Goal: Task Accomplishment & Management: Use online tool/utility

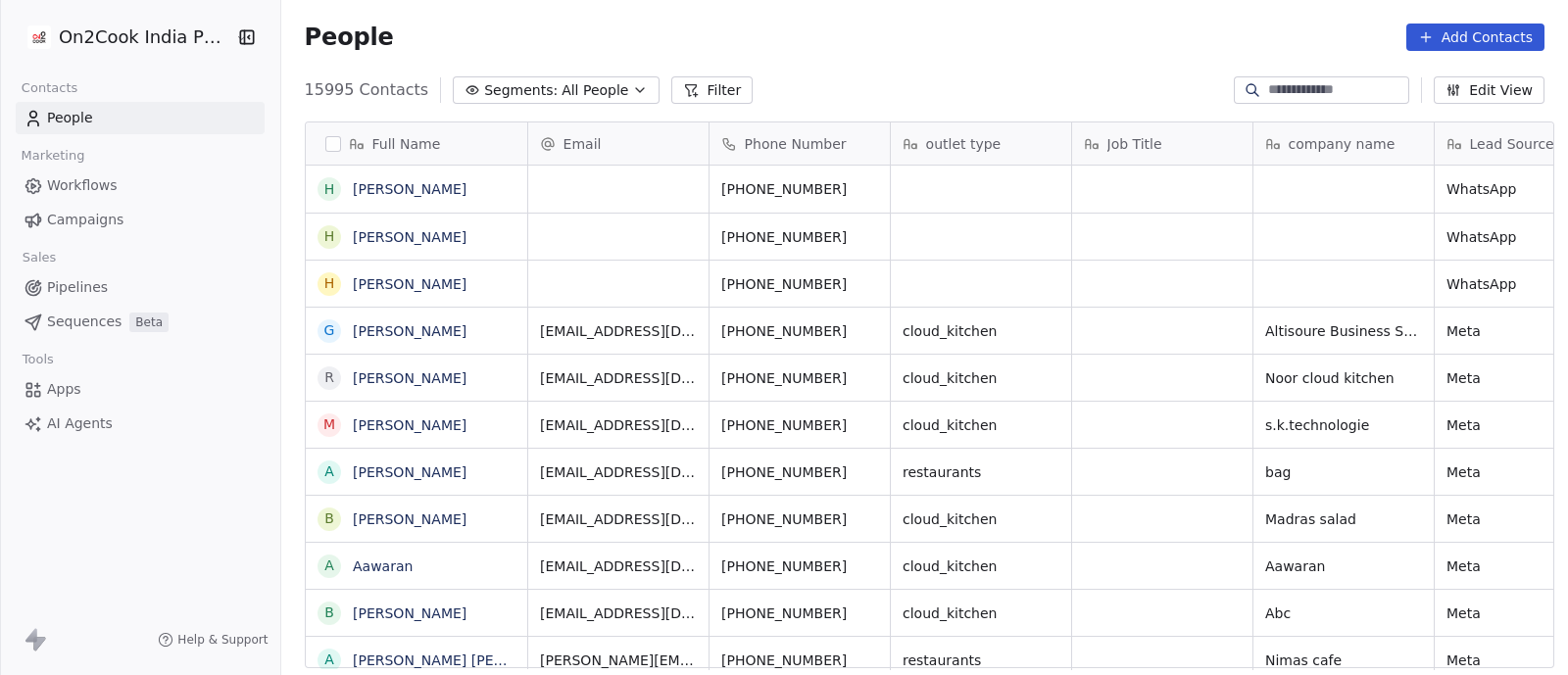
scroll to position [575, 1276]
click at [632, 89] on icon "button" at bounding box center [640, 90] width 16 height 16
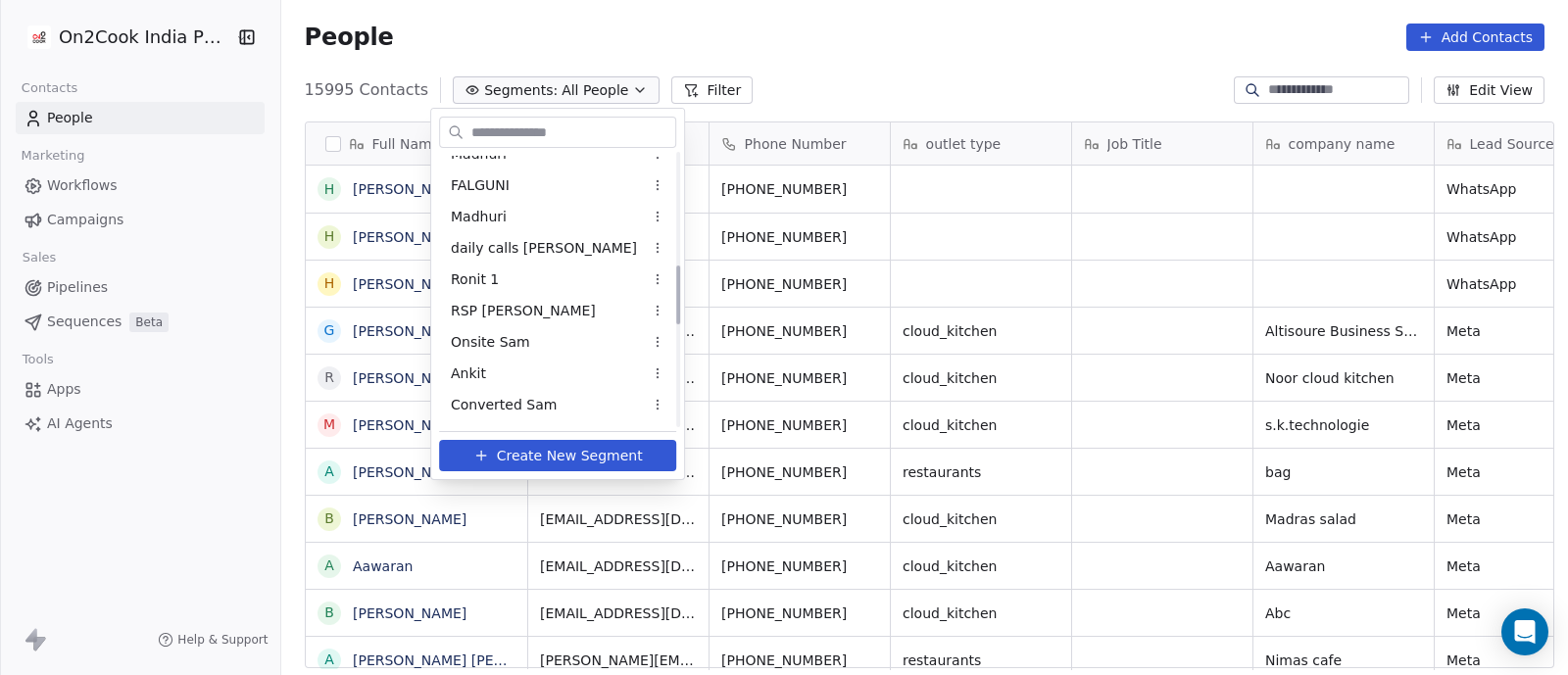
scroll to position [613, 0]
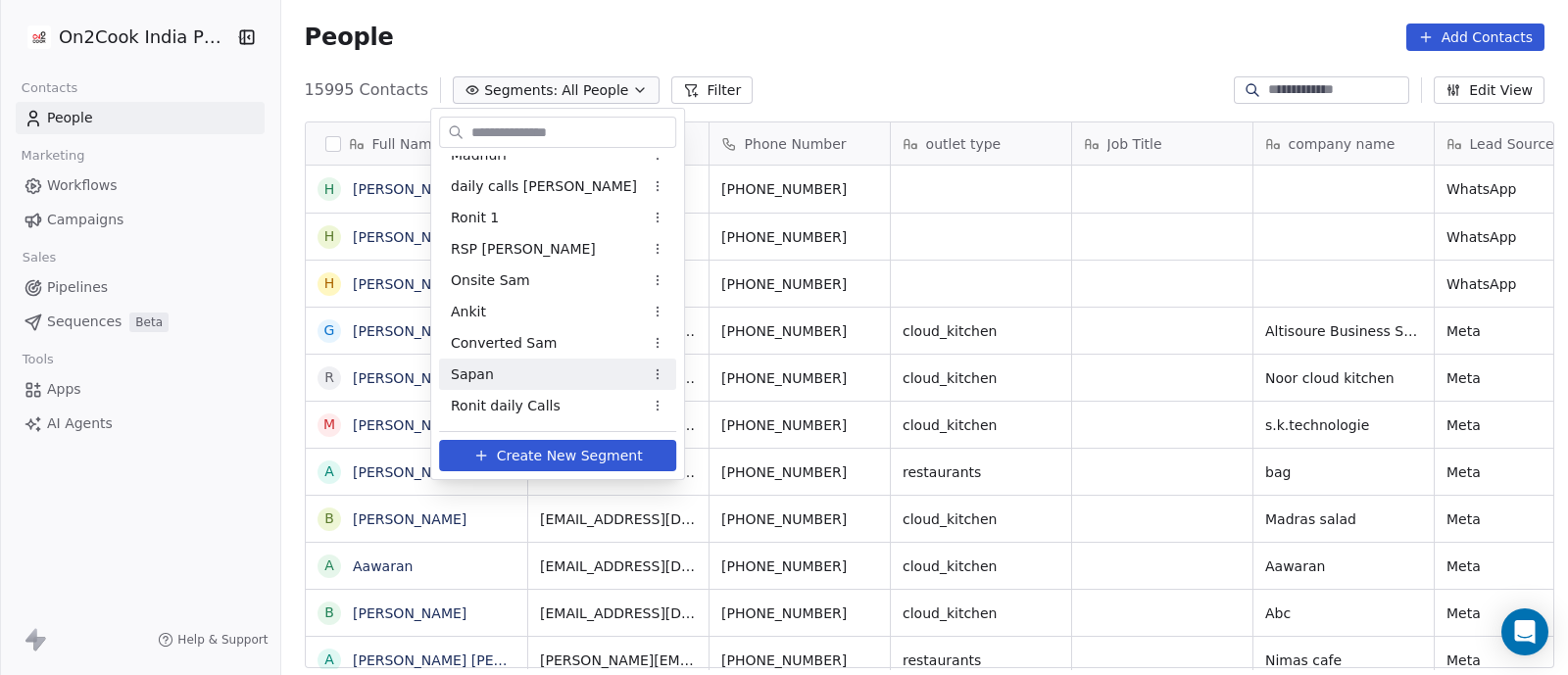
click at [493, 373] on div "Sapan" at bounding box center [558, 374] width 237 height 32
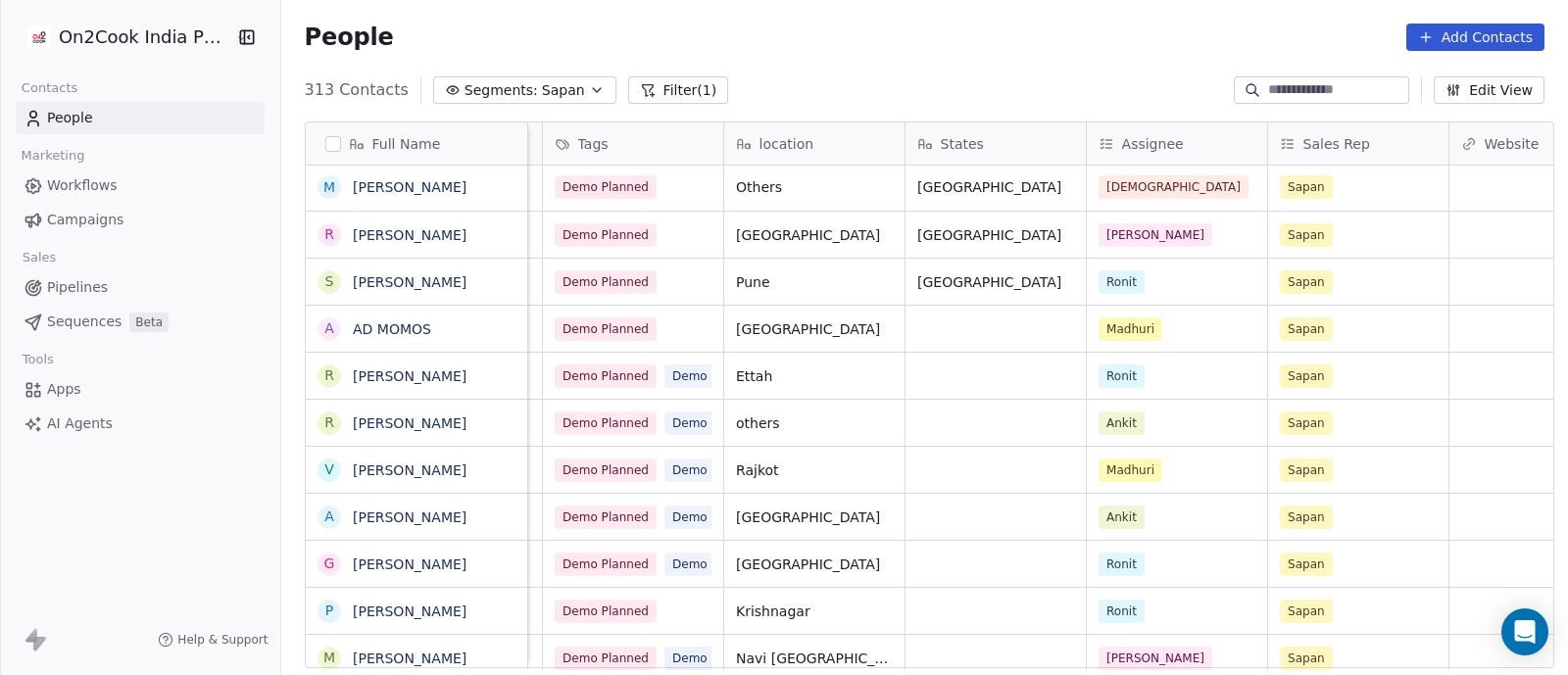
scroll to position [0, 1436]
click at [686, 237] on button "grid" at bounding box center [697, 233] width 24 height 24
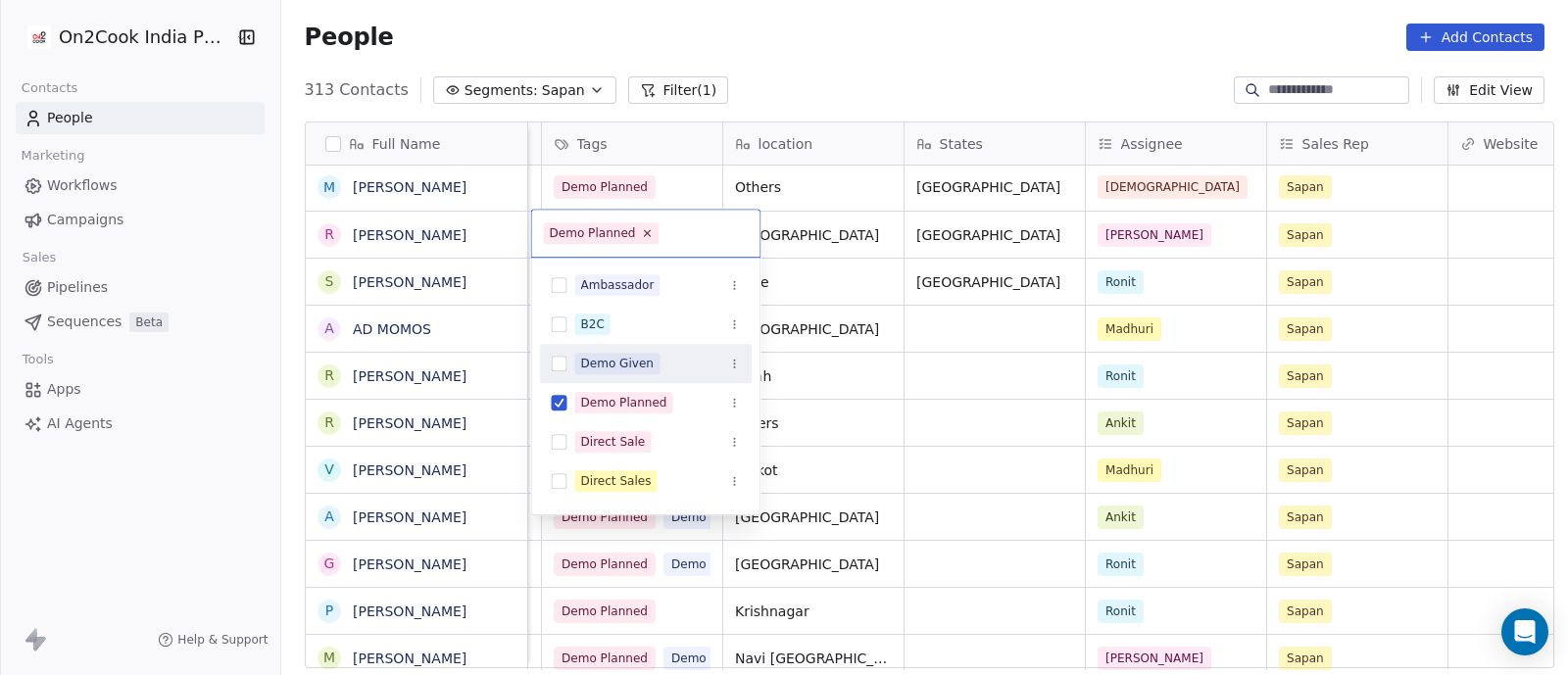
click at [620, 366] on div "Demo Given" at bounding box center [617, 364] width 73 height 18
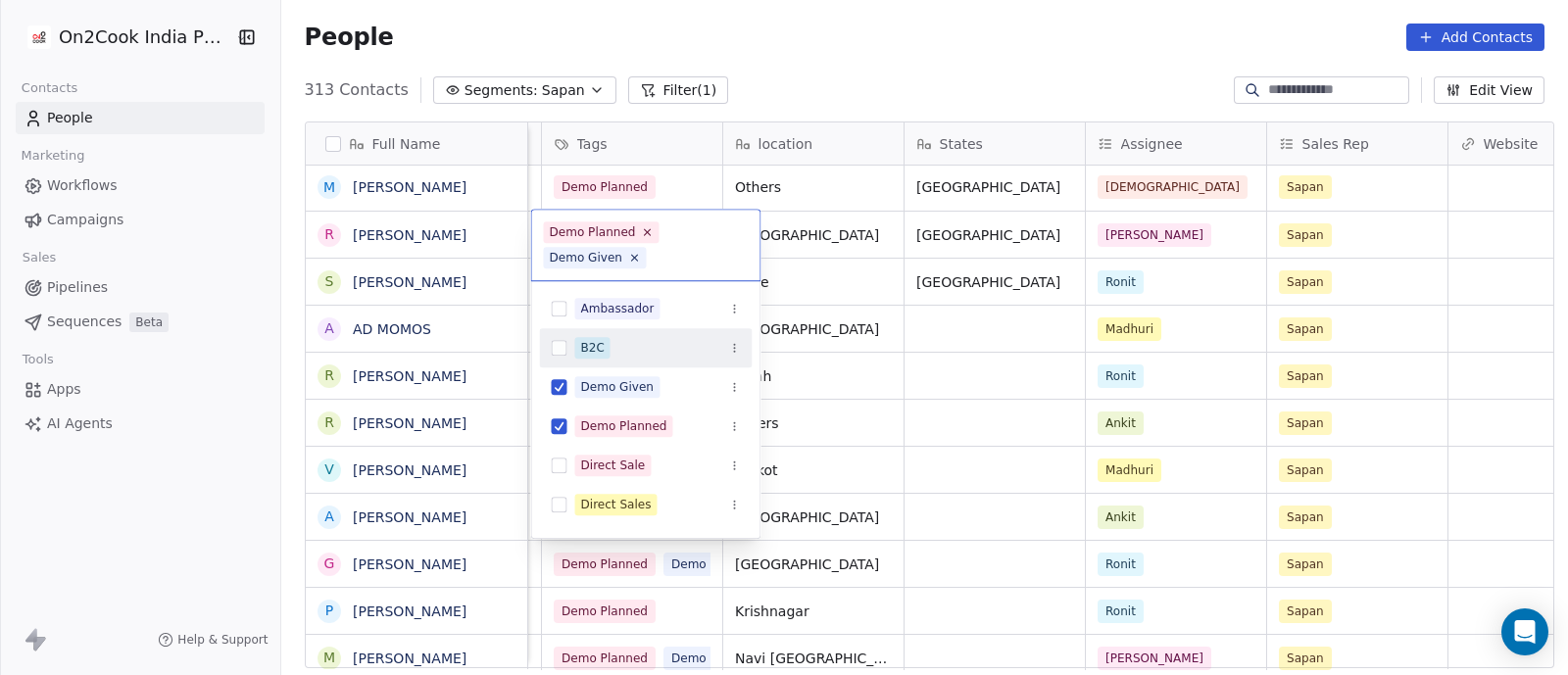
click at [821, 358] on html "On2Cook India Pvt. Ltd. Contacts People Marketing Workflows Campaigns Sales Pip…" at bounding box center [784, 338] width 1568 height 675
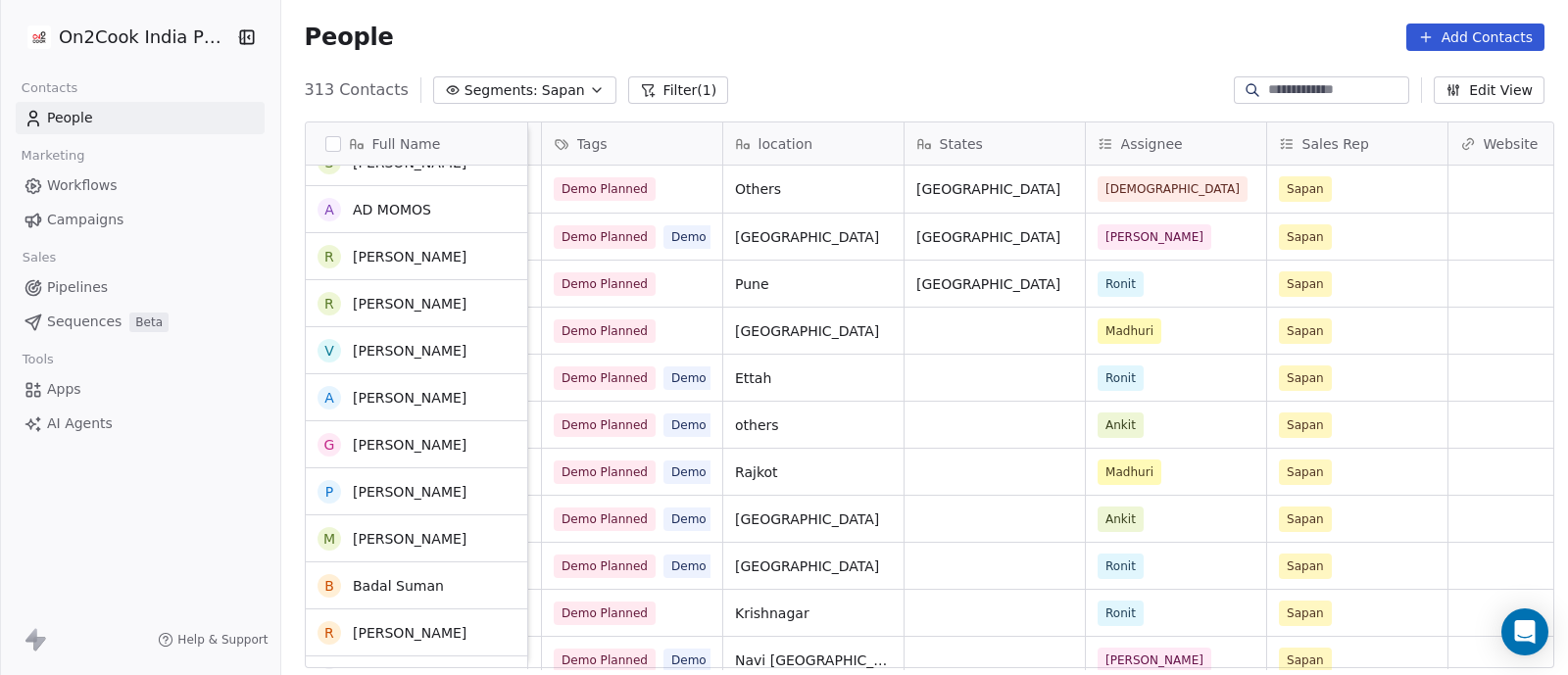
scroll to position [0, 0]
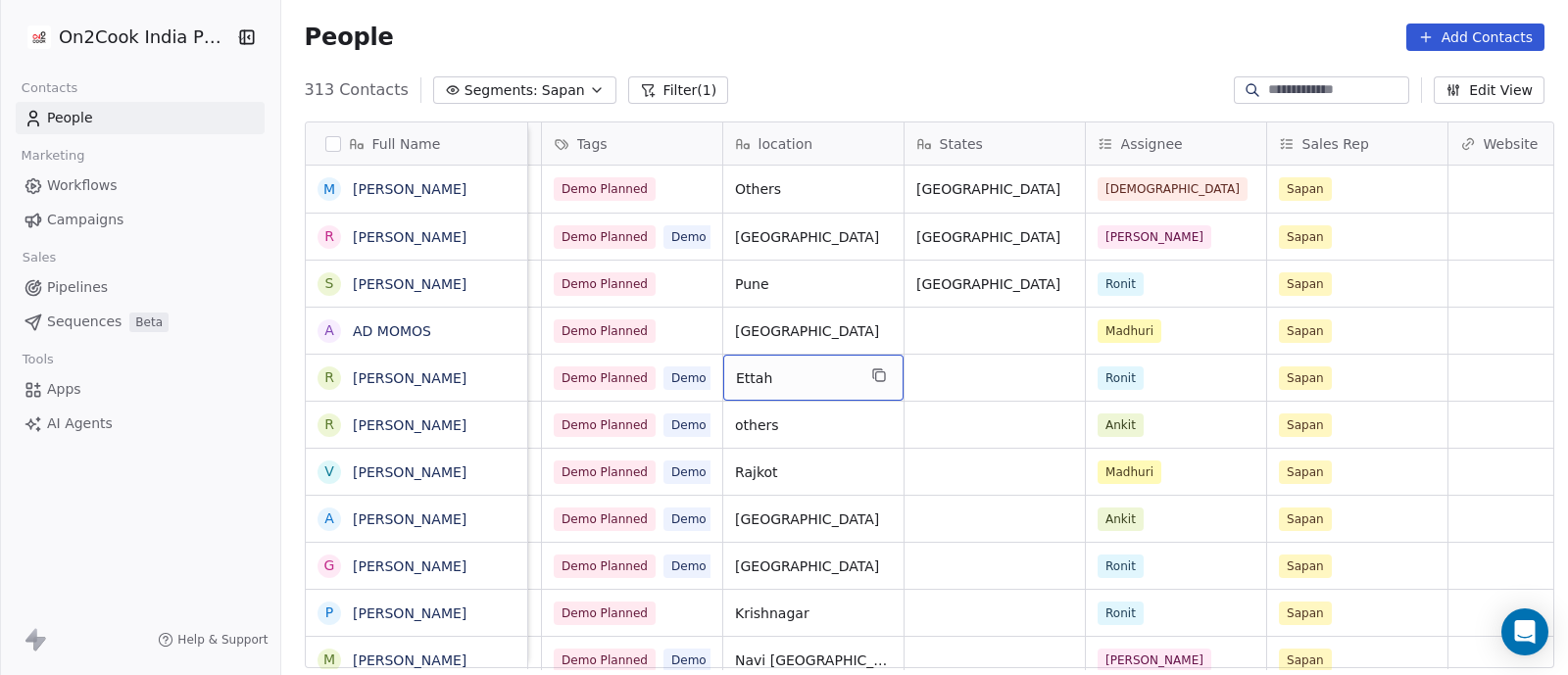
click at [1274, 91] on input at bounding box center [1337, 90] width 138 height 20
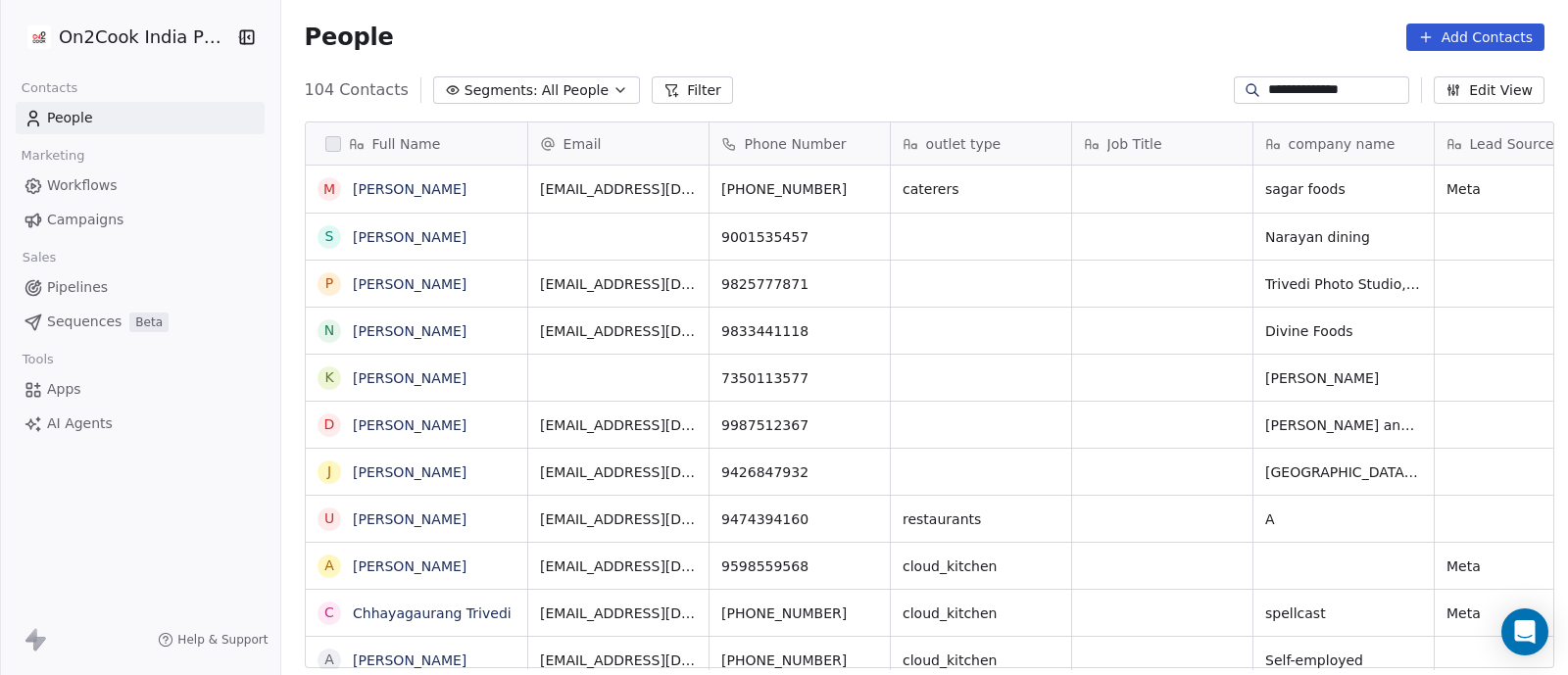
scroll to position [575, 1276]
click at [1346, 88] on input "**********" at bounding box center [1337, 90] width 138 height 20
drag, startPoint x: 1346, startPoint y: 88, endPoint x: 1273, endPoint y: 97, distance: 73.6
click at [1285, 97] on input "**********" at bounding box center [1337, 90] width 138 height 20
type input "**********"
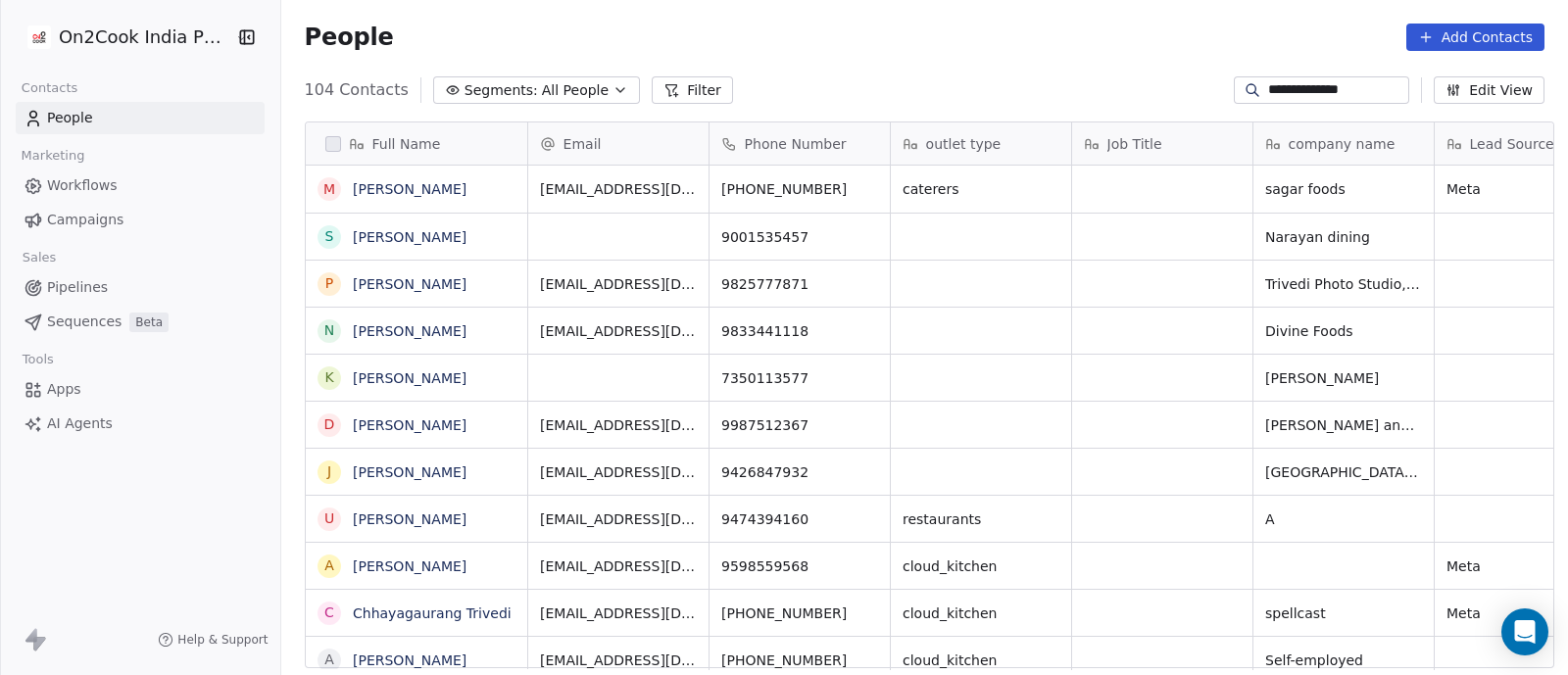
click at [1245, 99] on div at bounding box center [1252, 90] width 32 height 20
drag, startPoint x: 1245, startPoint y: 99, endPoint x: 1337, endPoint y: 96, distance: 92.0
click at [1337, 96] on div "**********" at bounding box center [1321, 90] width 175 height 28
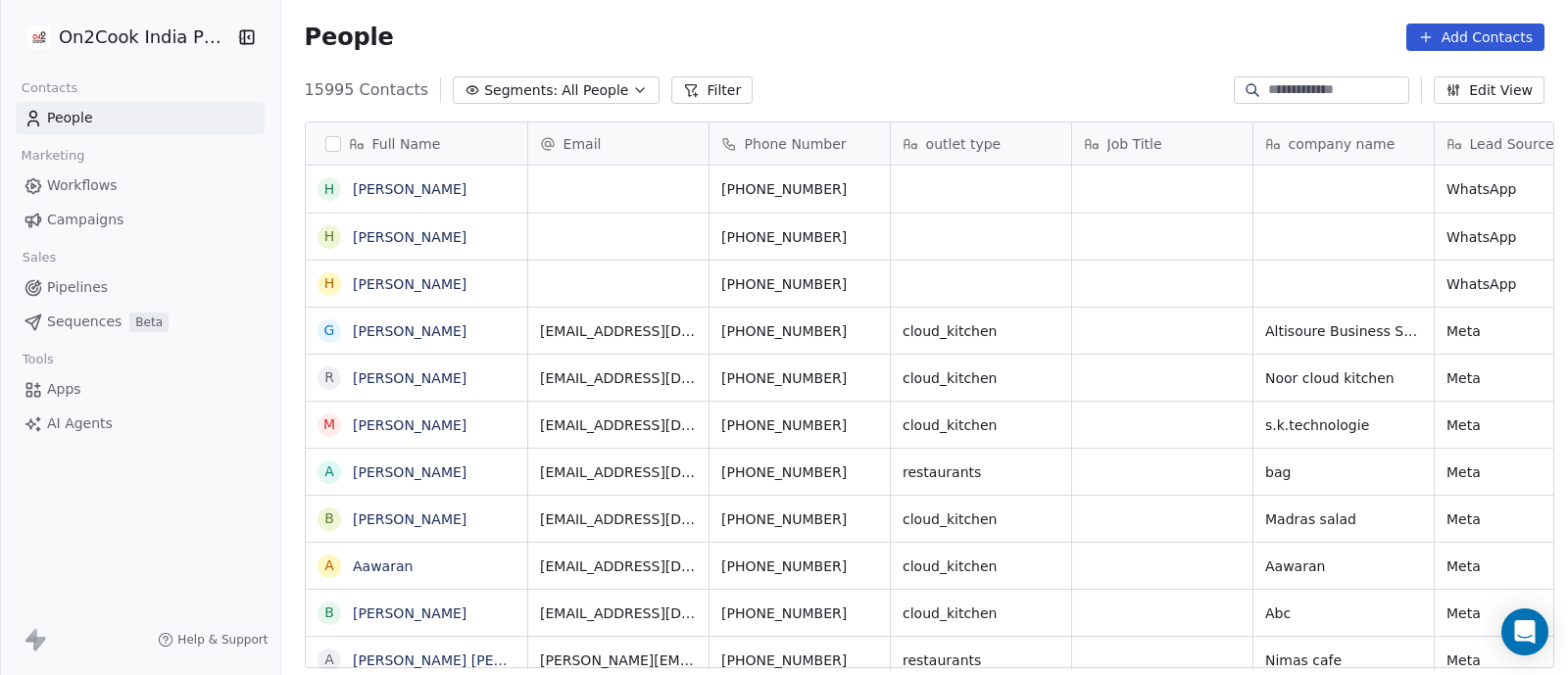
click at [68, 288] on span "Pipelines" at bounding box center [77, 287] width 60 height 21
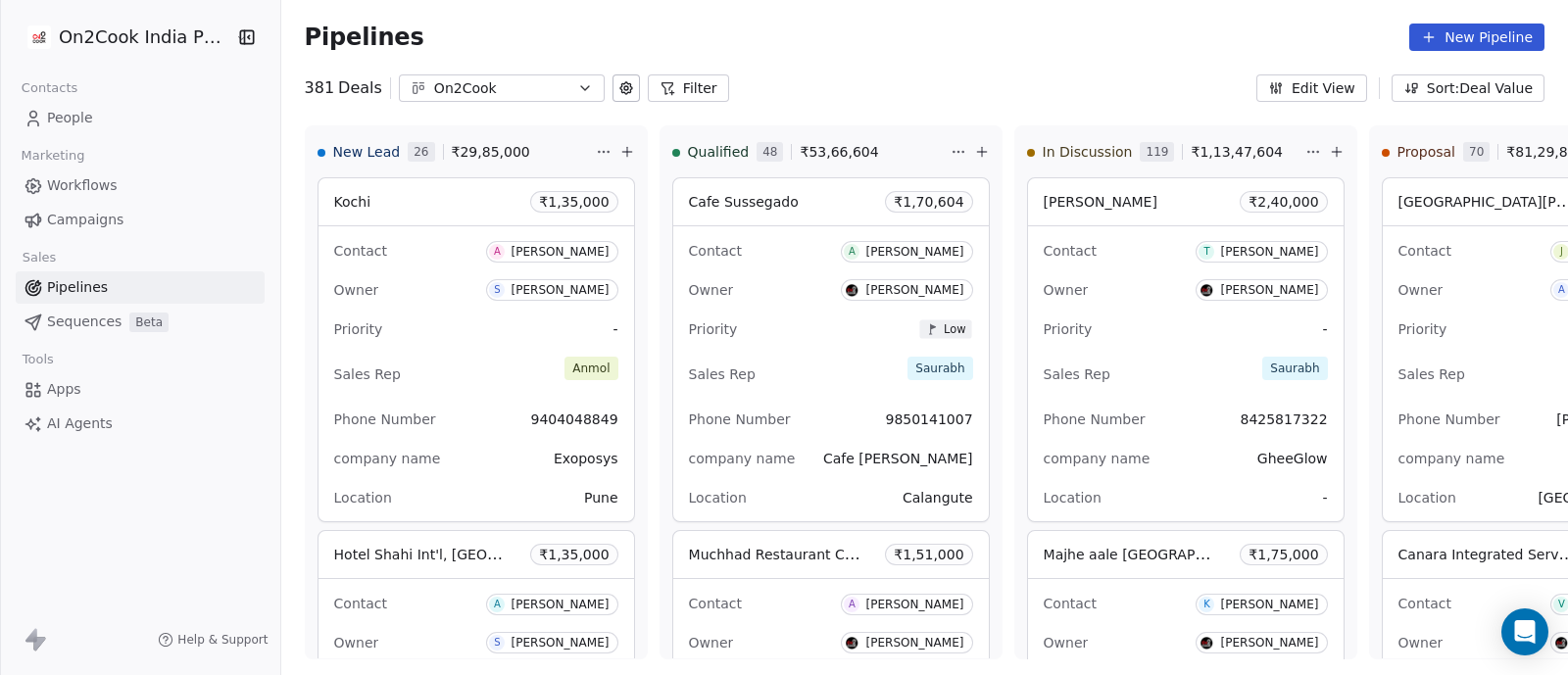
click at [681, 95] on button "Filter" at bounding box center [689, 88] width 81 height 28
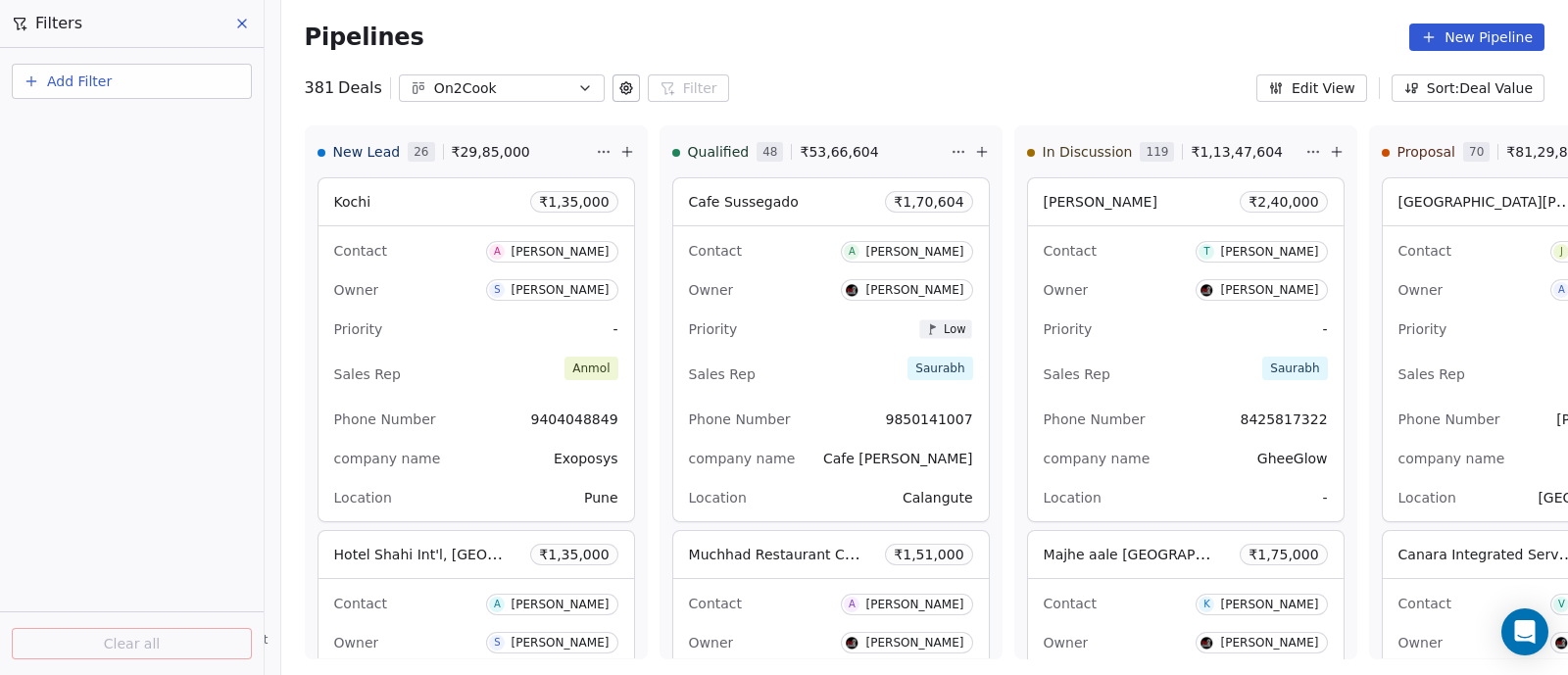
click at [153, 80] on button "Add Filter" at bounding box center [132, 81] width 240 height 36
click at [137, 132] on div "Deal properties" at bounding box center [132, 128] width 199 height 21
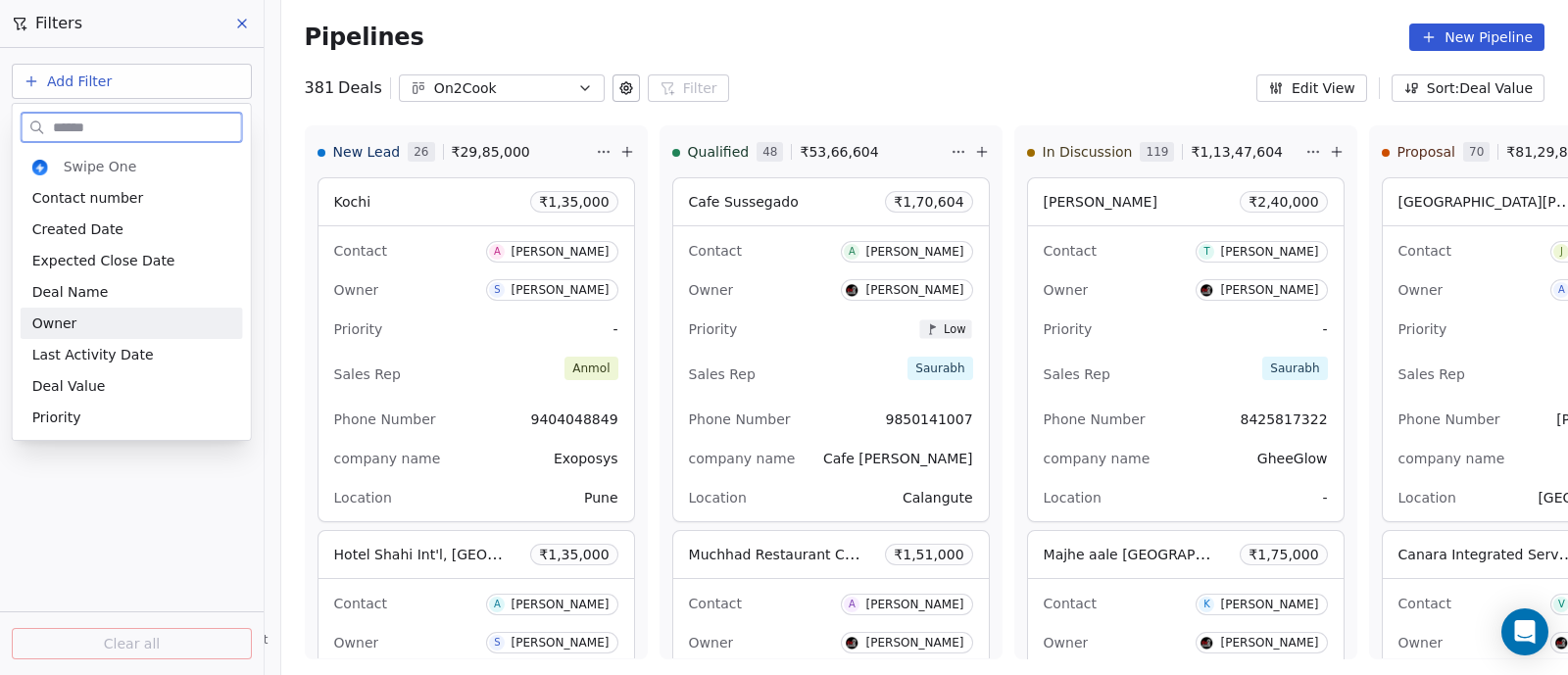
click at [104, 324] on div "Owner" at bounding box center [132, 324] width 199 height 20
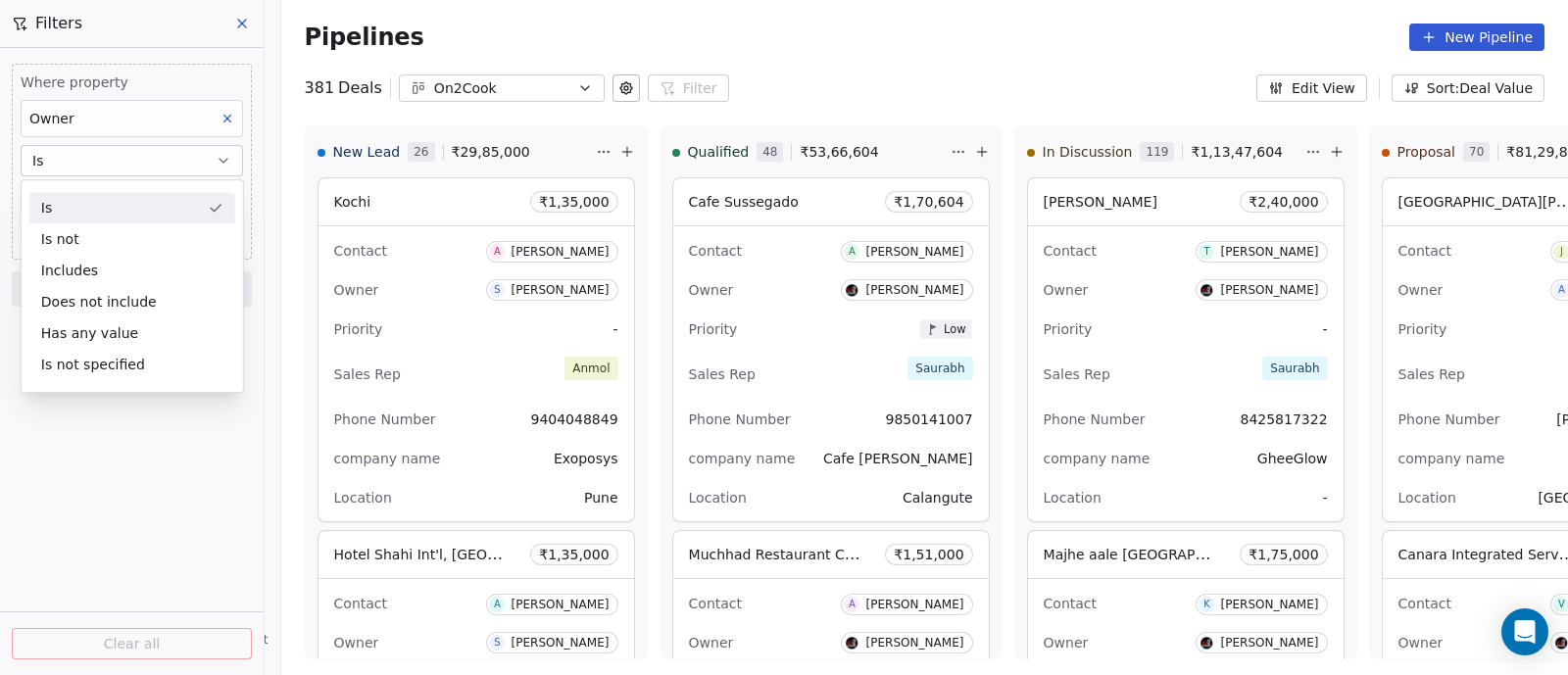
click at [138, 150] on button "Is" at bounding box center [132, 161] width 223 height 32
click at [154, 161] on button "Is" at bounding box center [132, 161] width 223 height 32
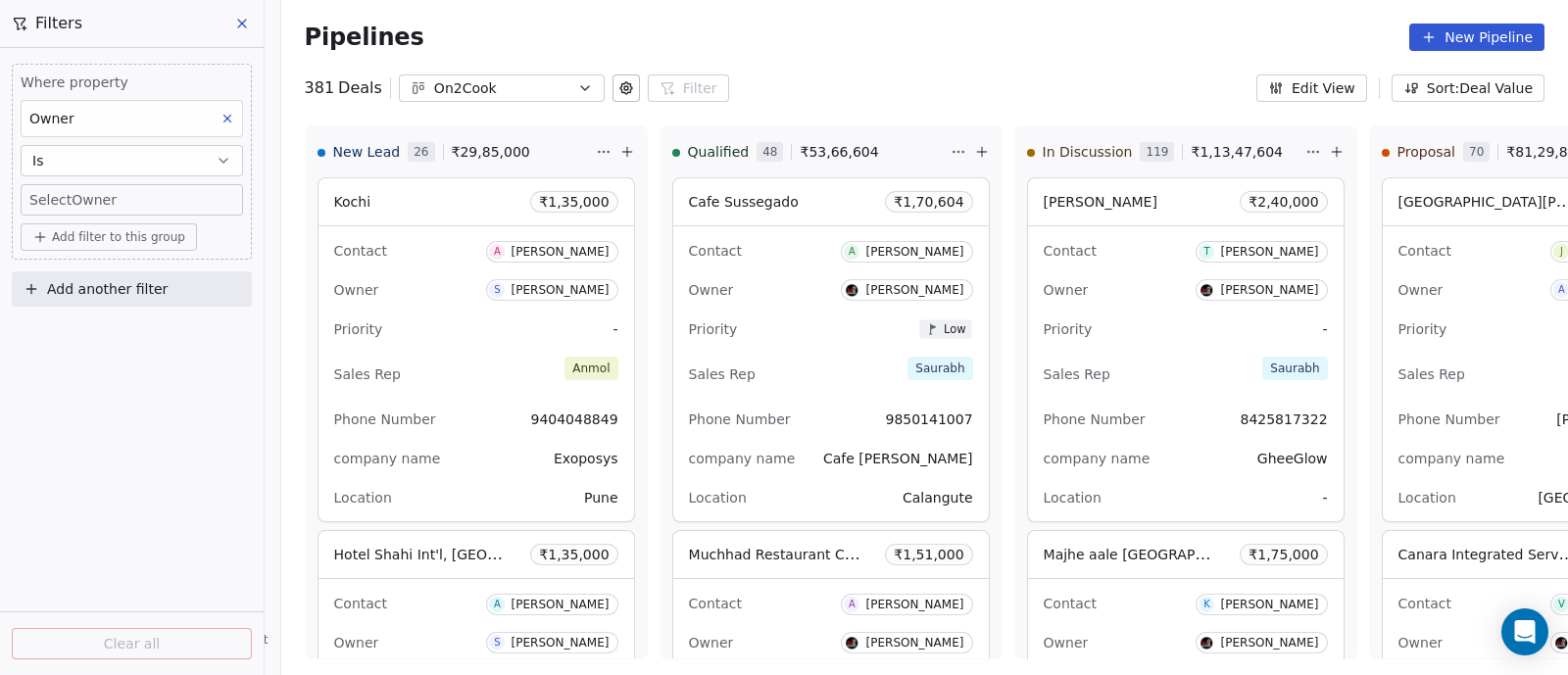
click at [145, 205] on body "On2Cook India Pvt. Ltd. Contacts People Marketing Workflows Campaigns Sales Pip…" at bounding box center [784, 338] width 1568 height 675
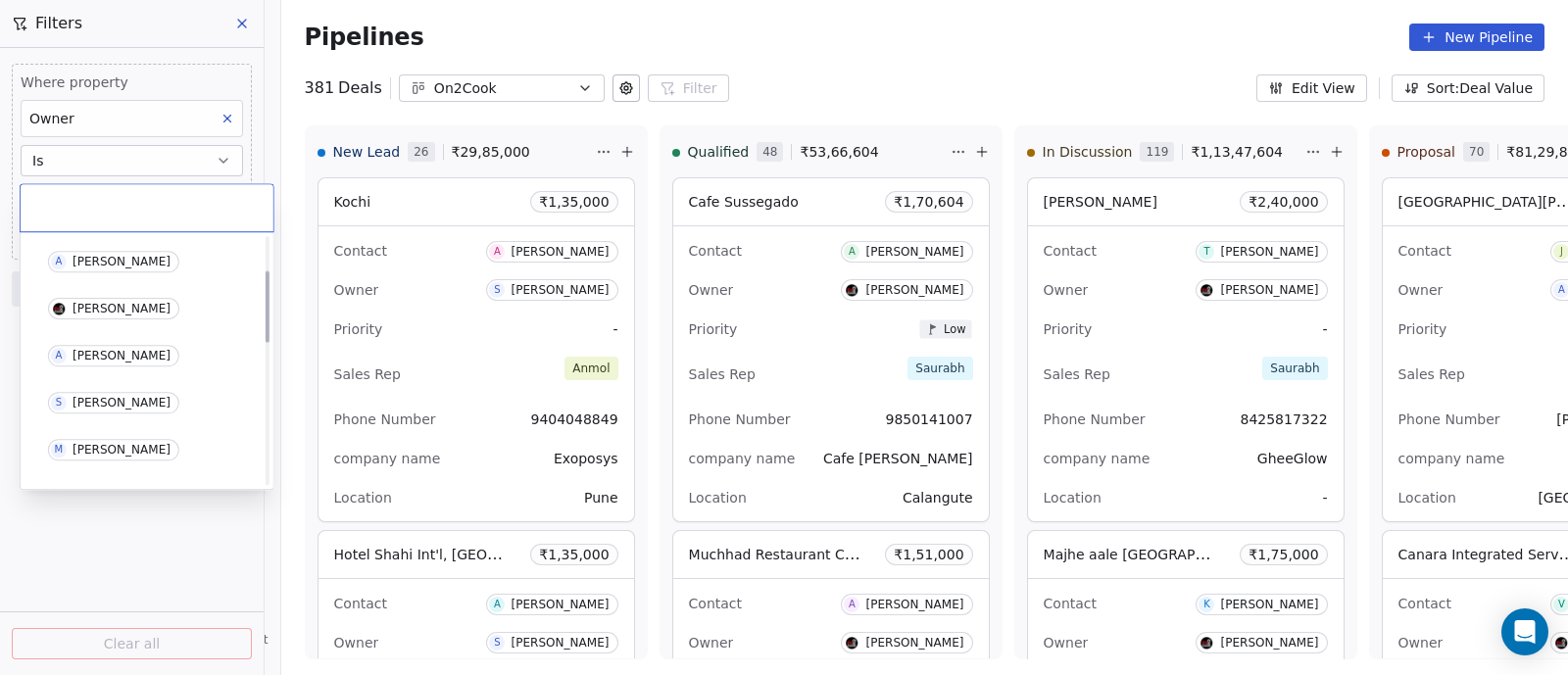
scroll to position [122, 0]
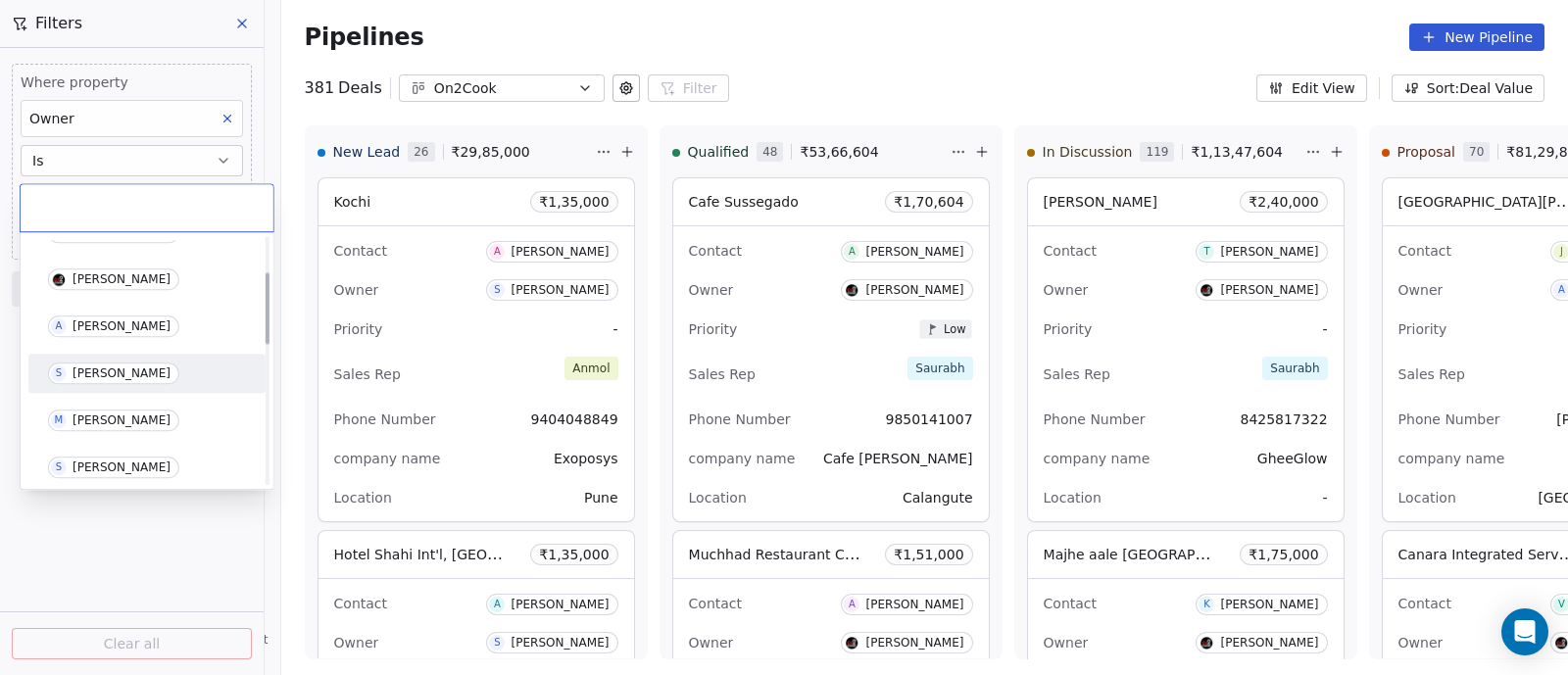
click at [109, 372] on div "[PERSON_NAME]" at bounding box center [121, 373] width 98 height 14
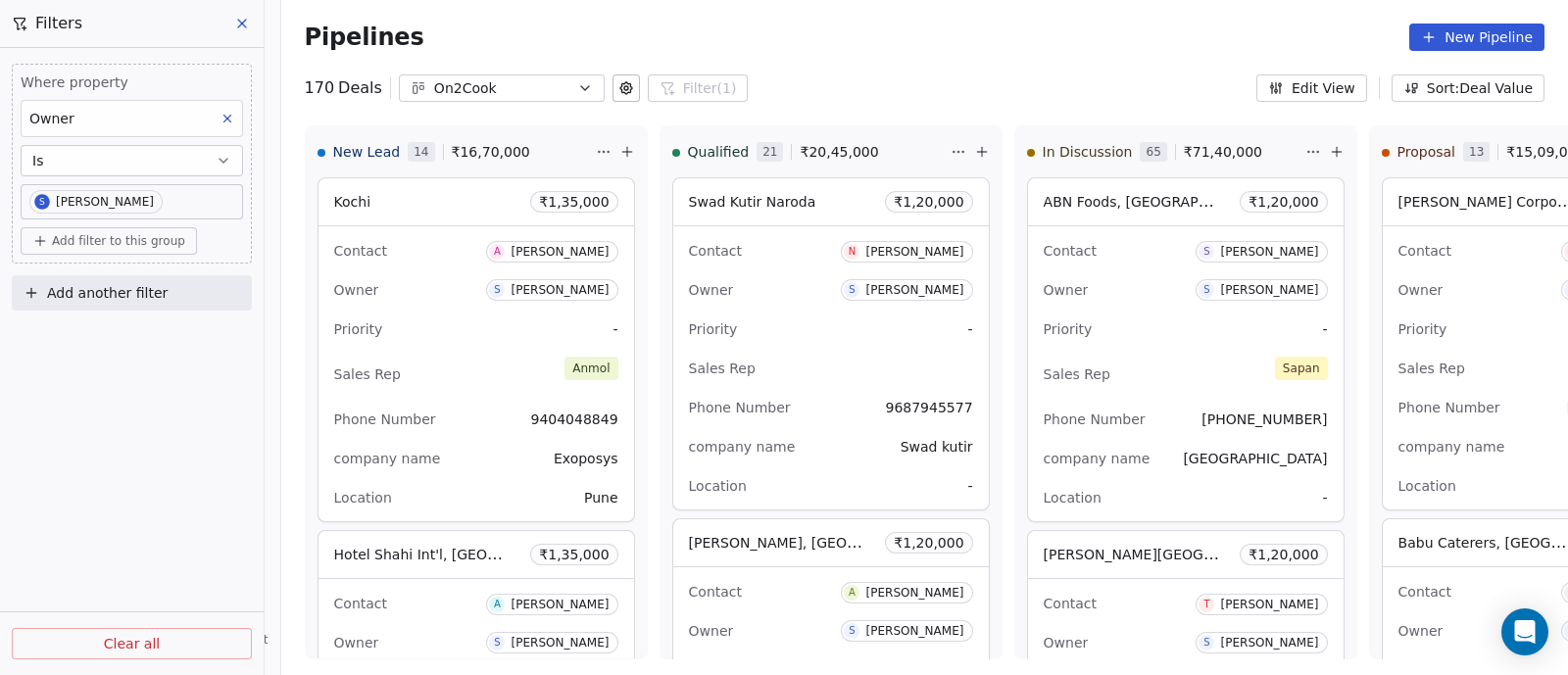
click at [1489, 90] on button "Sort: Deal Value" at bounding box center [1467, 88] width 152 height 28
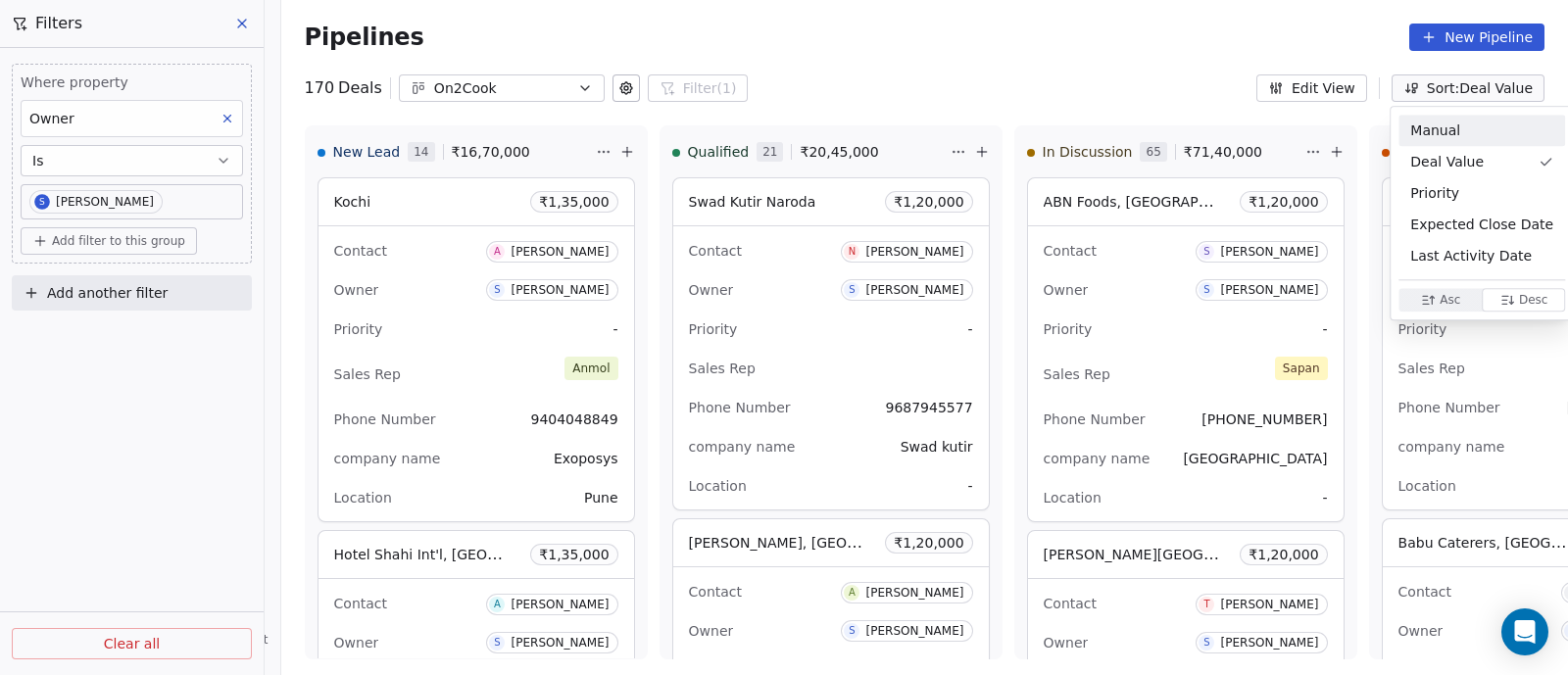
click at [1057, 86] on html "On2Cook India Pvt. Ltd. Contacts People Marketing Workflows Campaigns Sales Pip…" at bounding box center [784, 338] width 1568 height 675
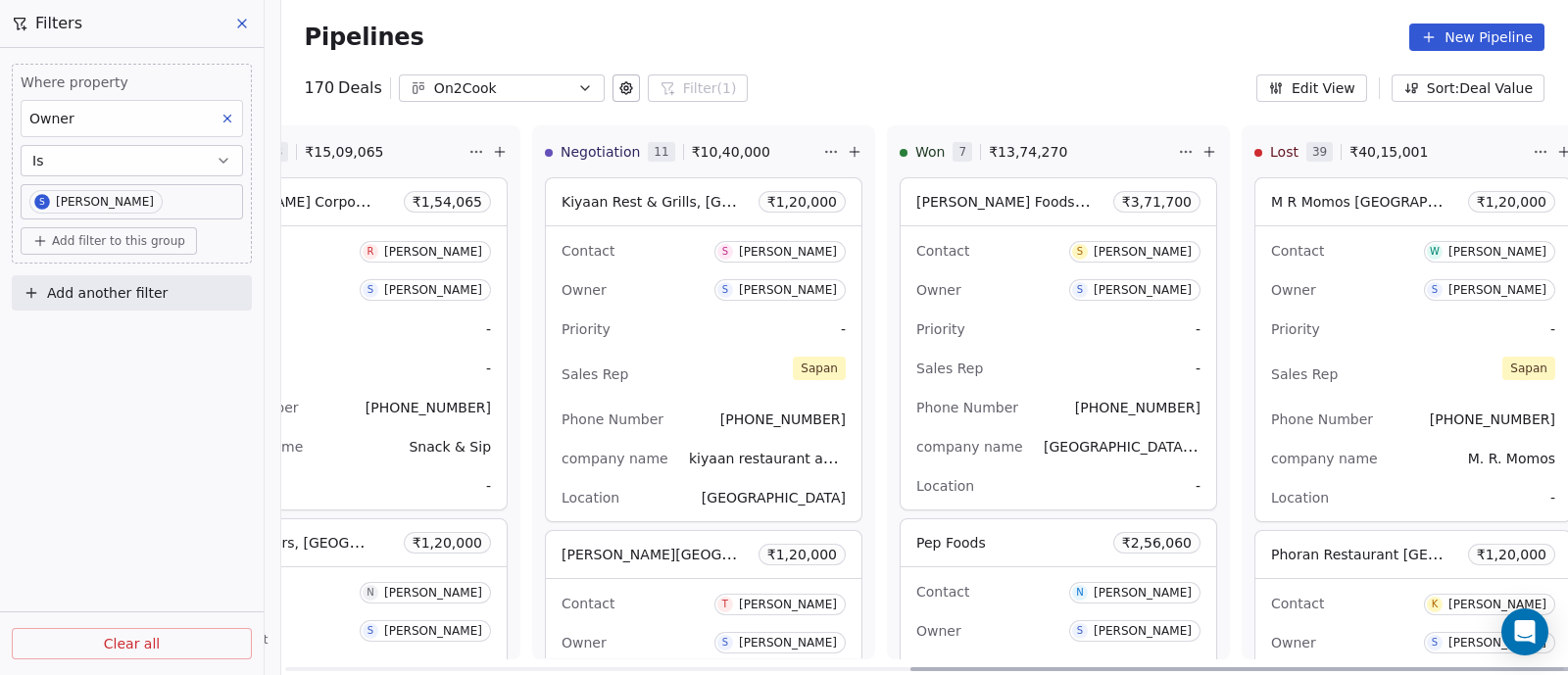
scroll to position [0, 1221]
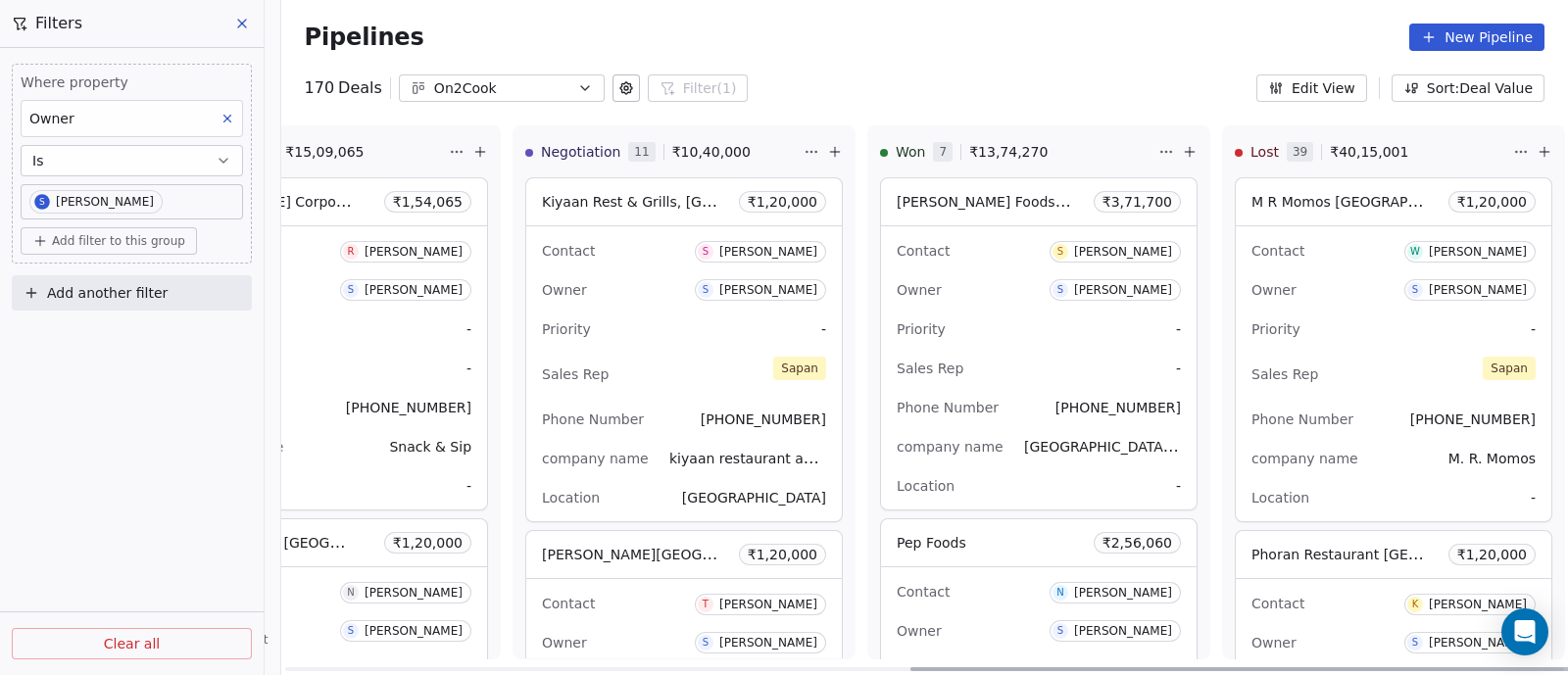
drag, startPoint x: 835, startPoint y: 670, endPoint x: 1492, endPoint y: 688, distance: 657.2
click at [1492, 671] on div at bounding box center [1241, 669] width 663 height 4
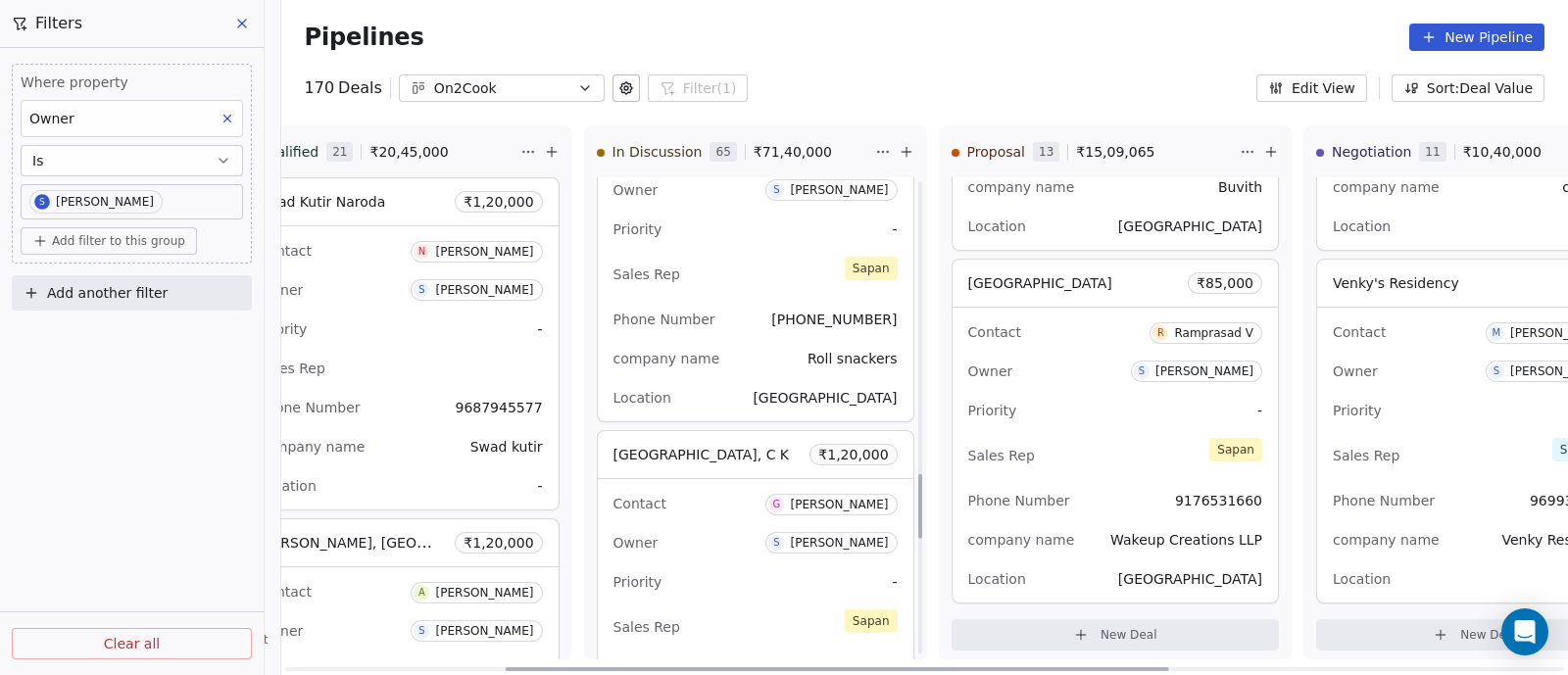
scroll to position [2083, 0]
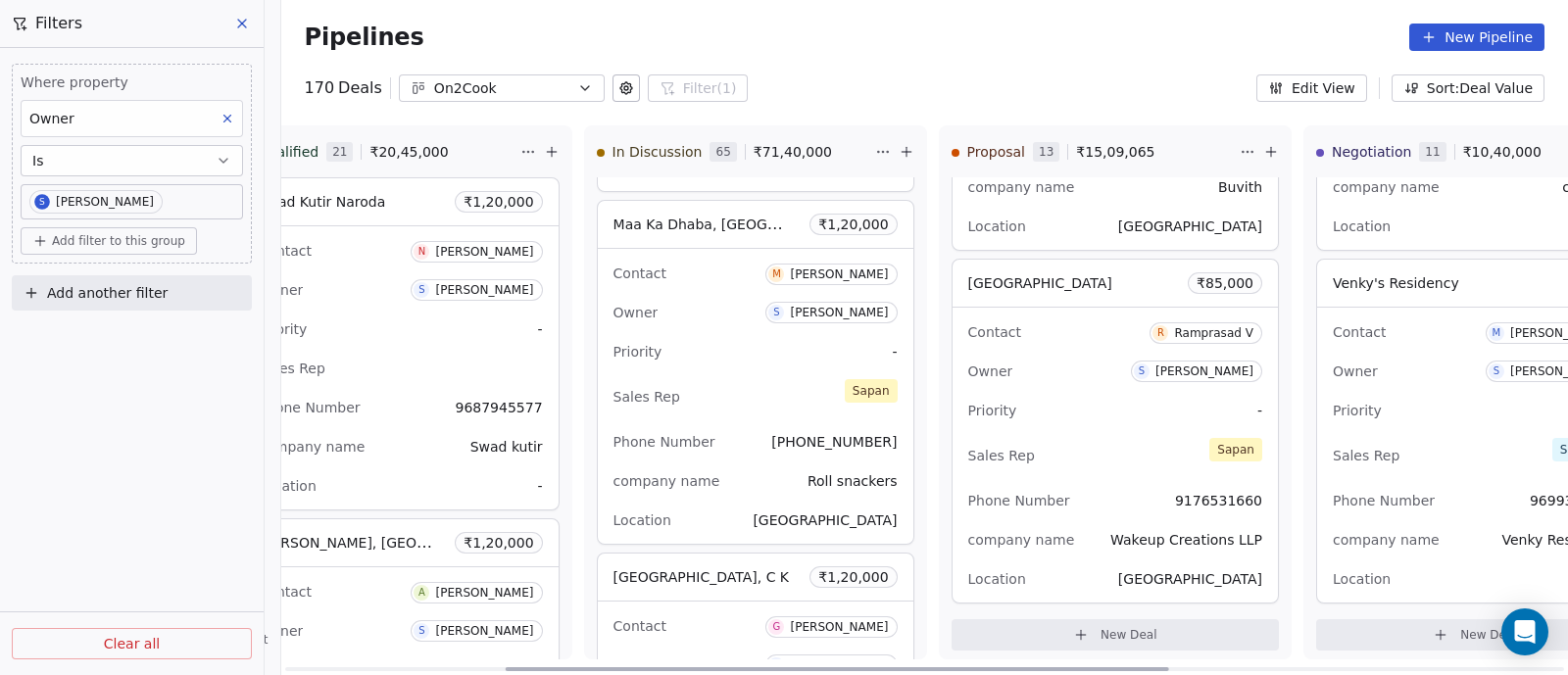
click at [723, 308] on div "Owner S [PERSON_NAME]" at bounding box center [755, 313] width 284 height 32
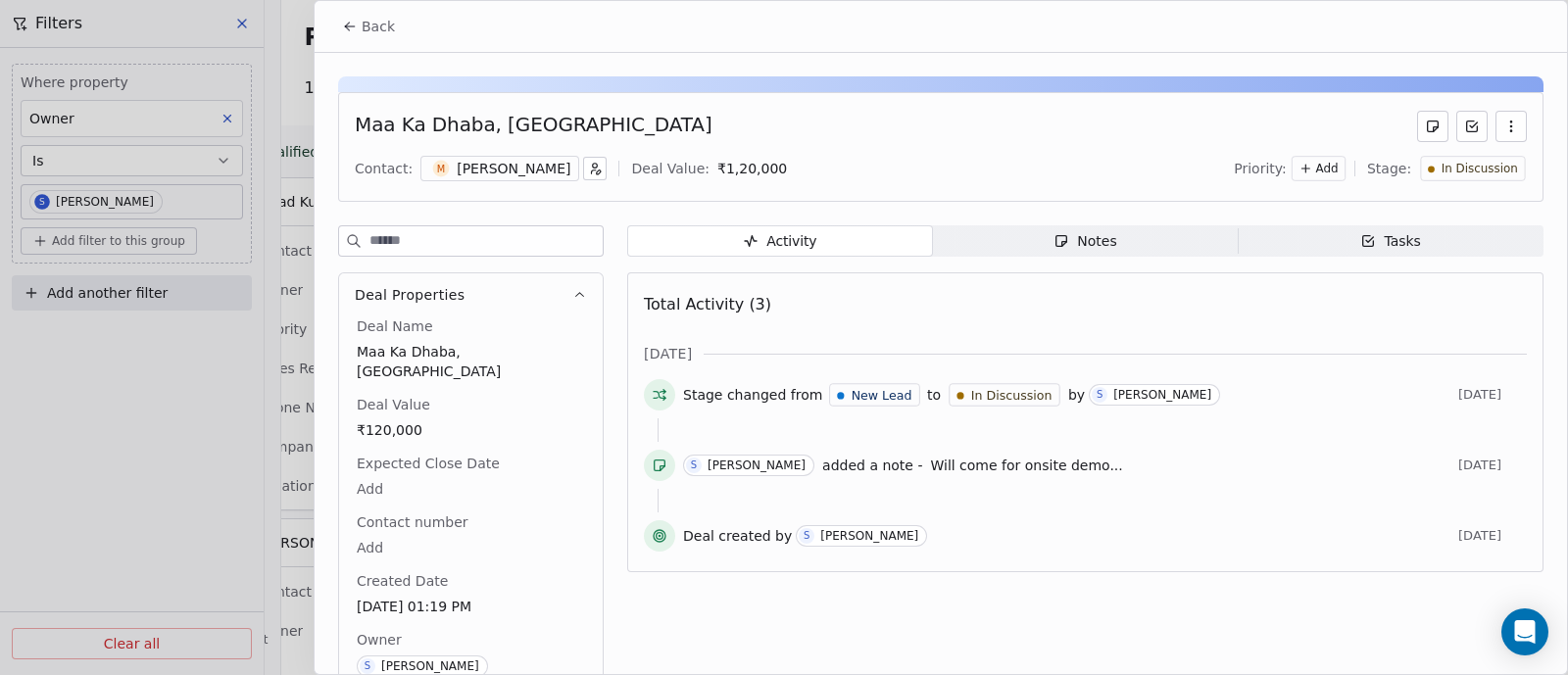
click at [1075, 235] on div "Notes" at bounding box center [1084, 241] width 62 height 21
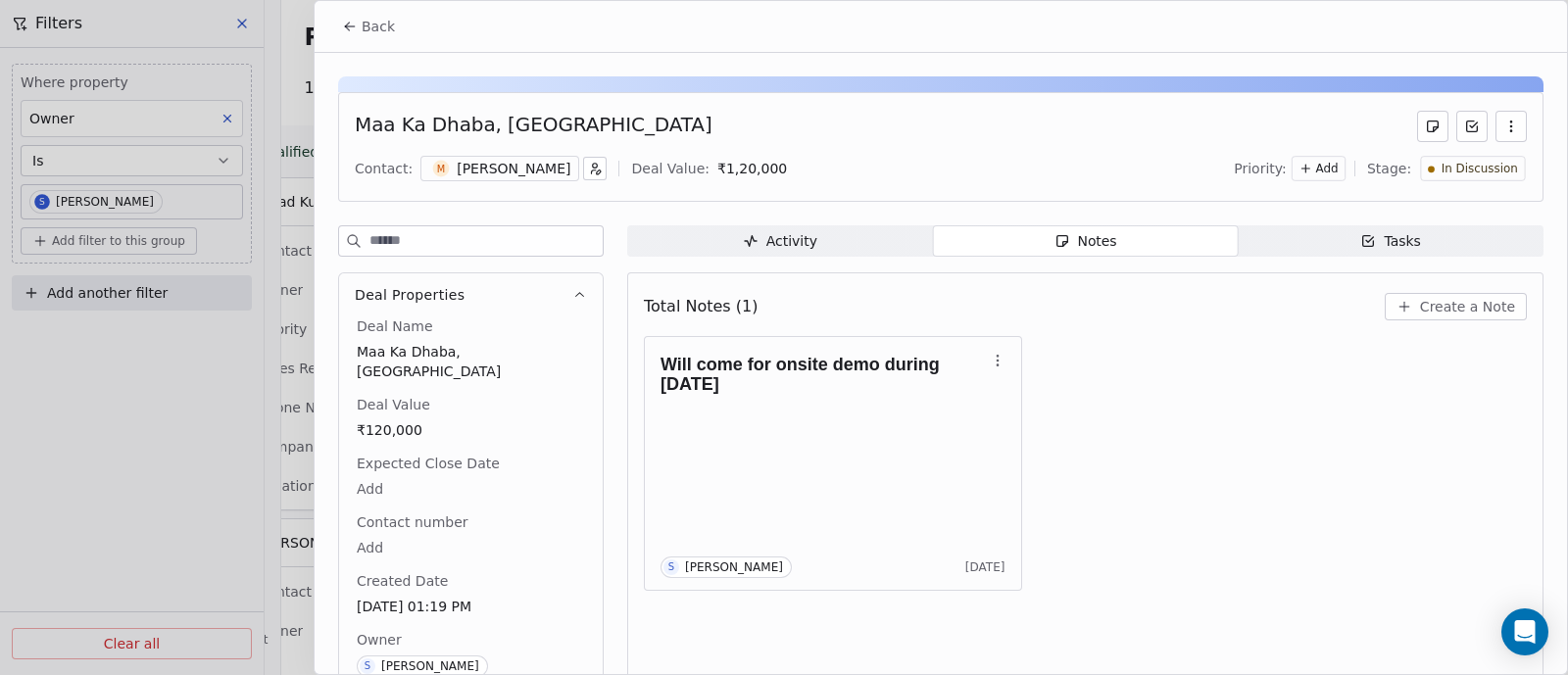
click at [1102, 321] on div "Total Notes (1) Create a Note" at bounding box center [1085, 307] width 882 height 44
click at [386, 27] on span "Back" at bounding box center [378, 27] width 34 height 20
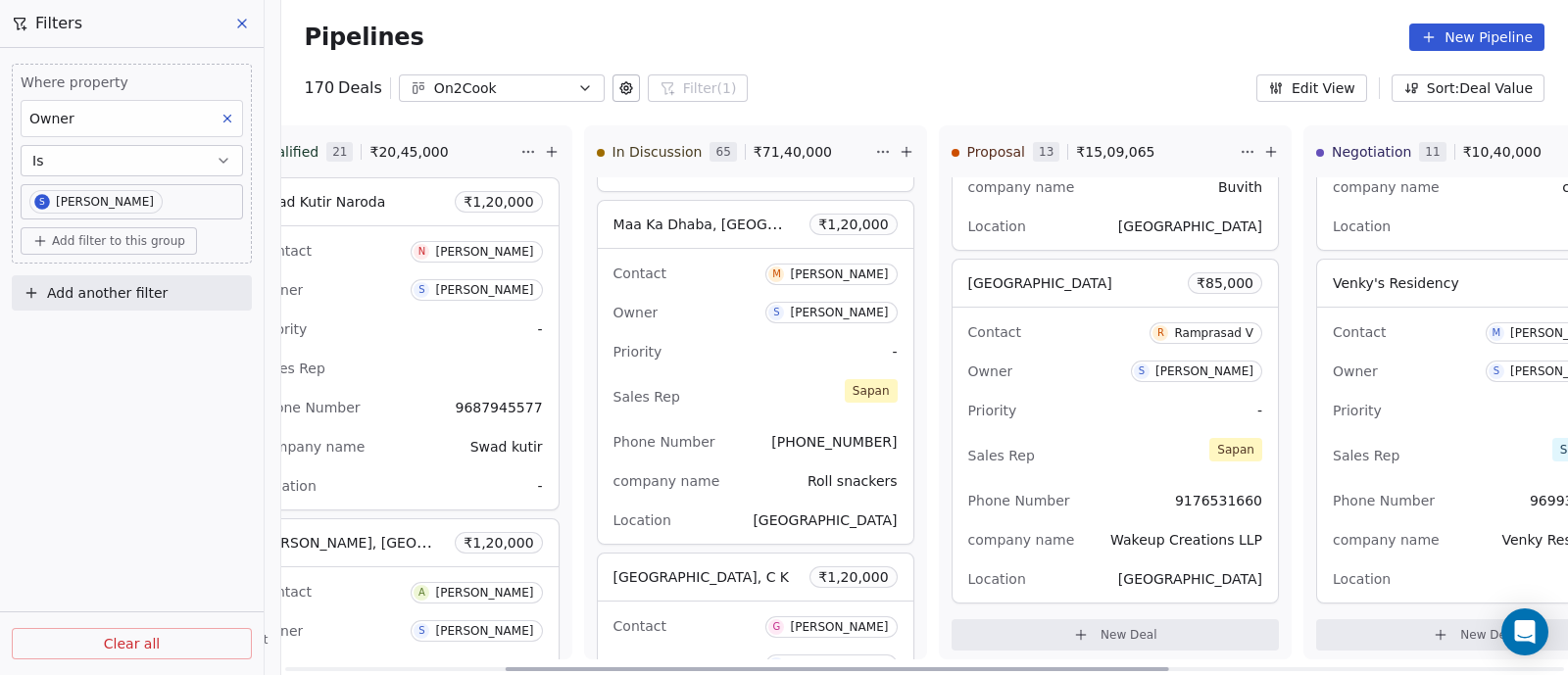
click at [732, 337] on div "Priority -" at bounding box center [755, 352] width 284 height 32
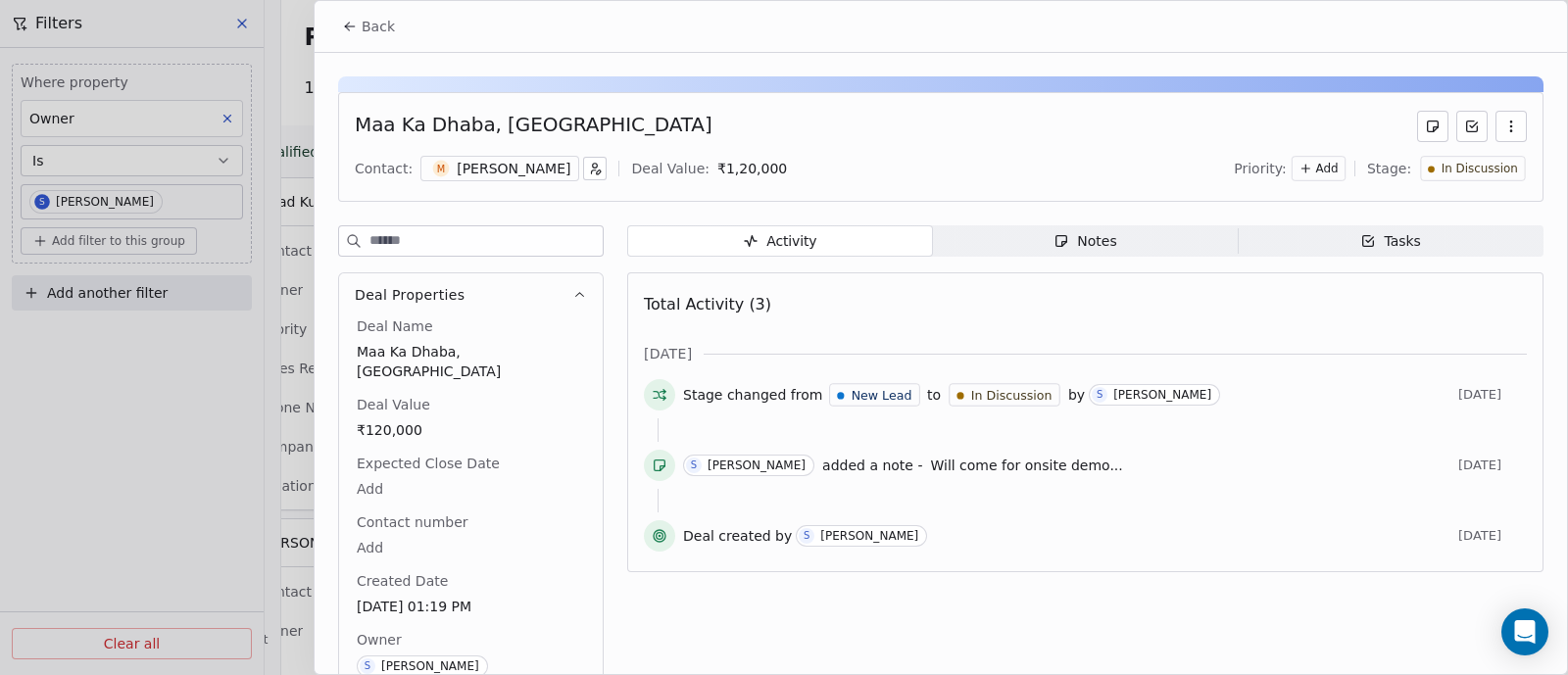
click at [1503, 122] on icon "button" at bounding box center [1511, 127] width 16 height 16
click at [1503, 124] on icon "button" at bounding box center [1511, 127] width 16 height 16
click at [1406, 168] on div "Delete" at bounding box center [1434, 168] width 132 height 32
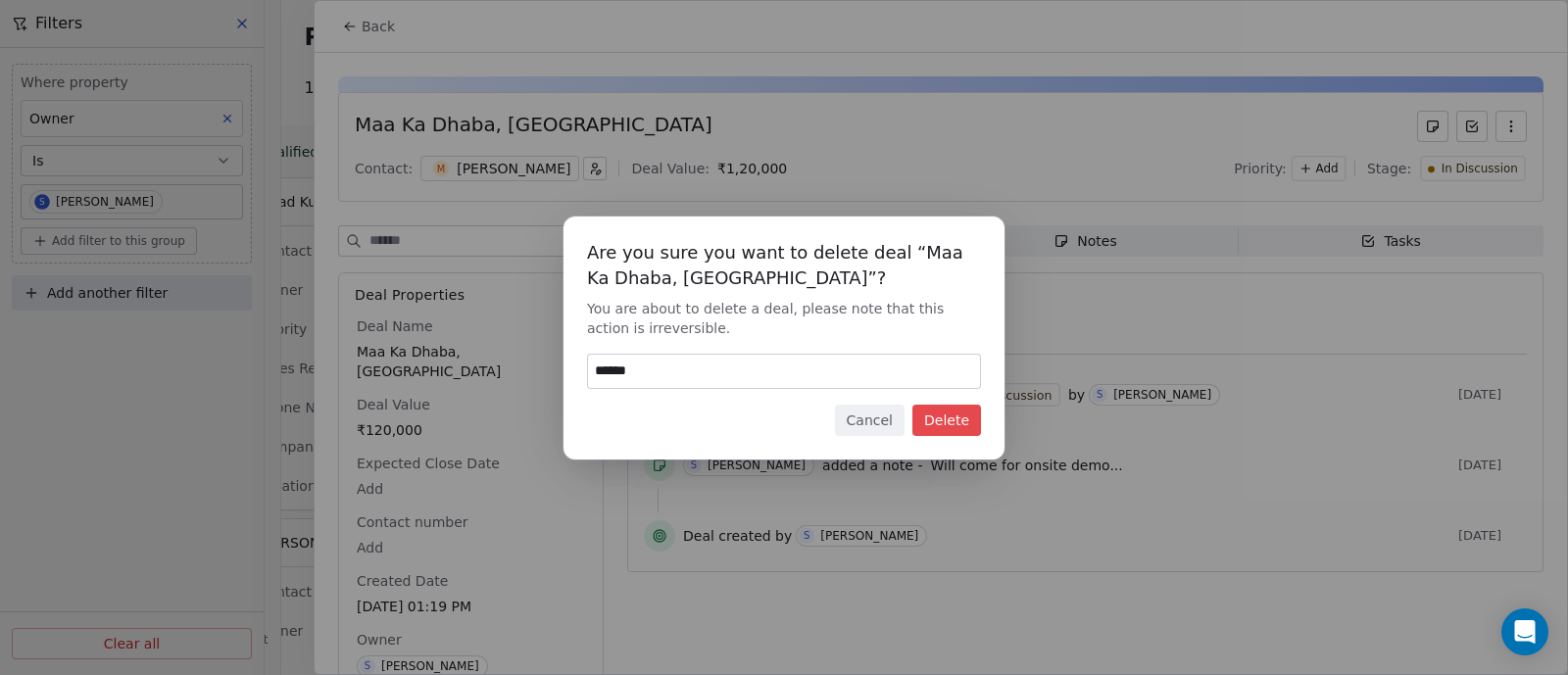
type input "******"
click at [950, 422] on button "Delete" at bounding box center [946, 421] width 68 height 32
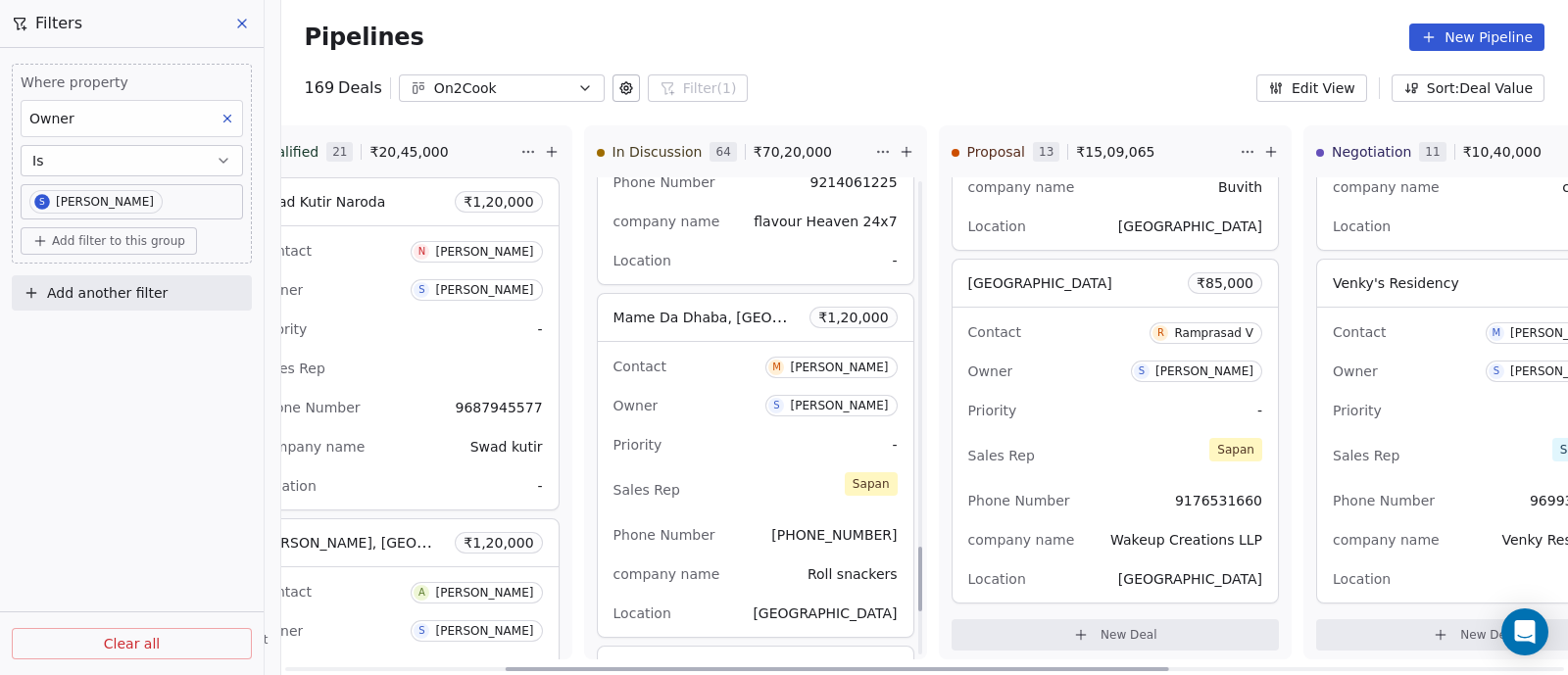
scroll to position [2818, 0]
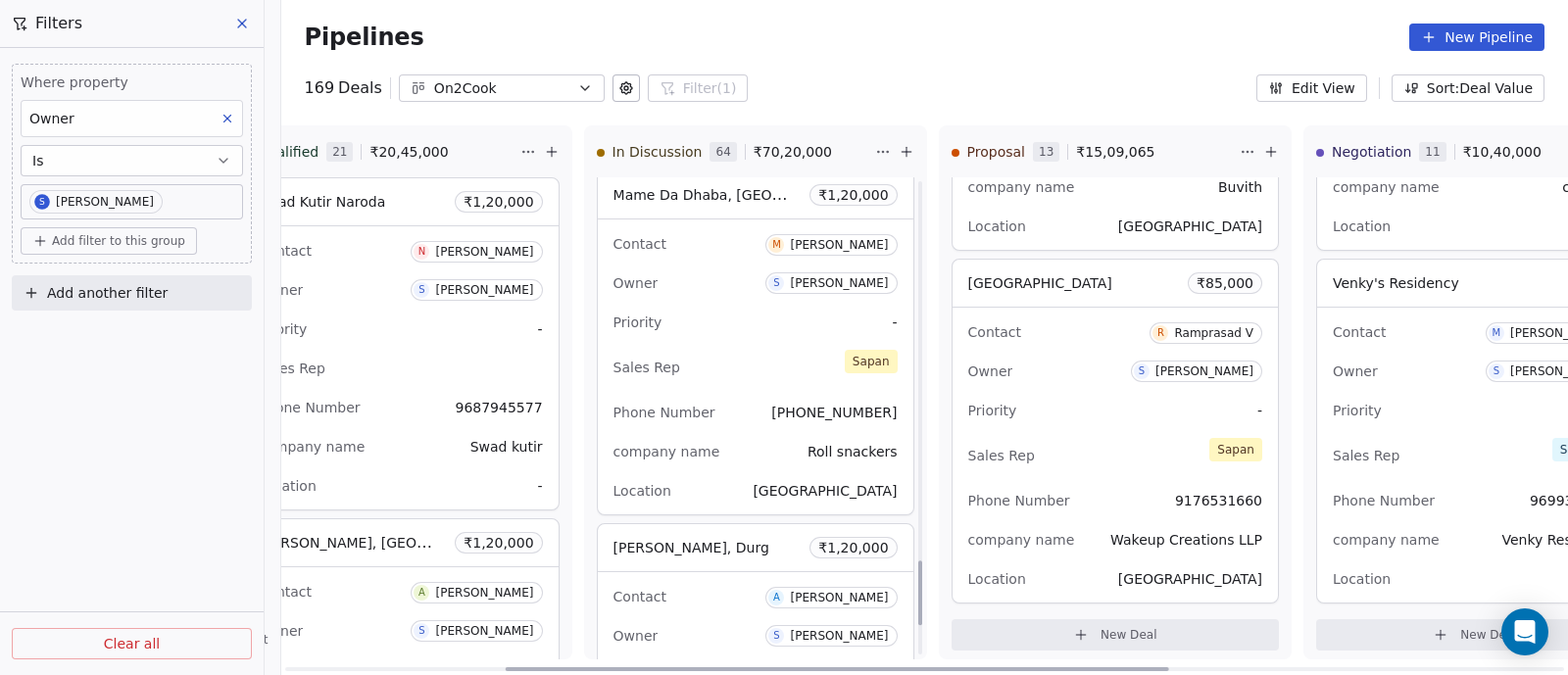
click at [748, 384] on div "Contact M [PERSON_NAME] Owner S [PERSON_NAME] Priority - Sales Rep [PERSON_NAME…" at bounding box center [755, 367] width 316 height 295
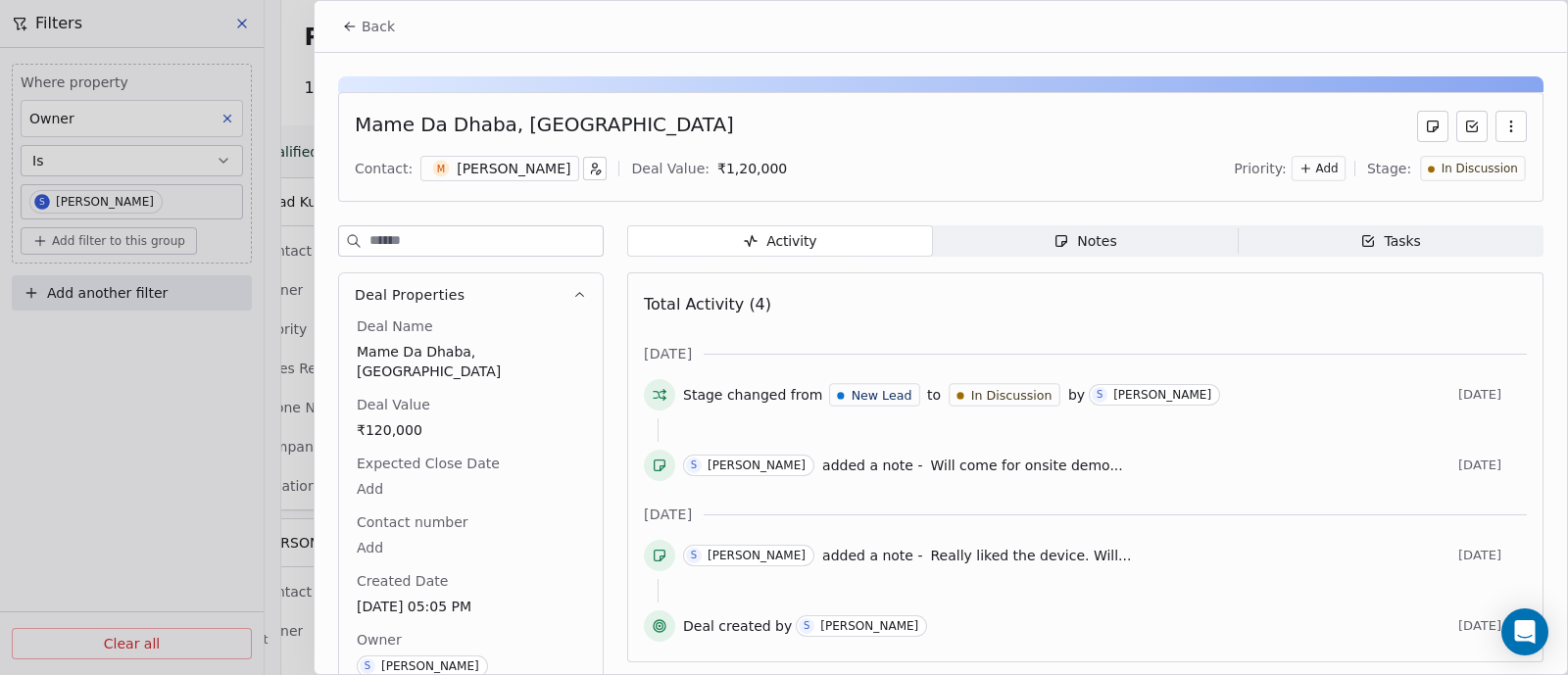
click at [382, 26] on span "Back" at bounding box center [378, 27] width 34 height 20
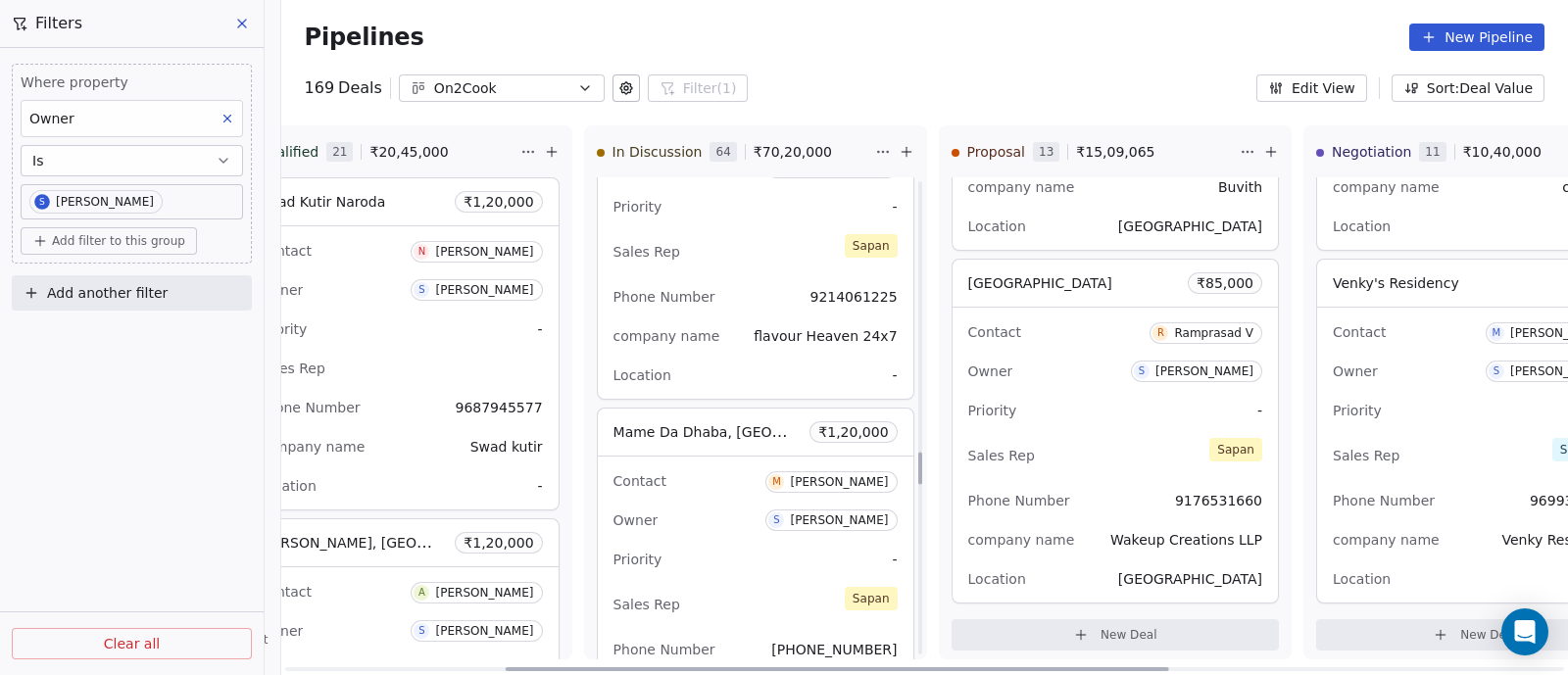
scroll to position [4013, 0]
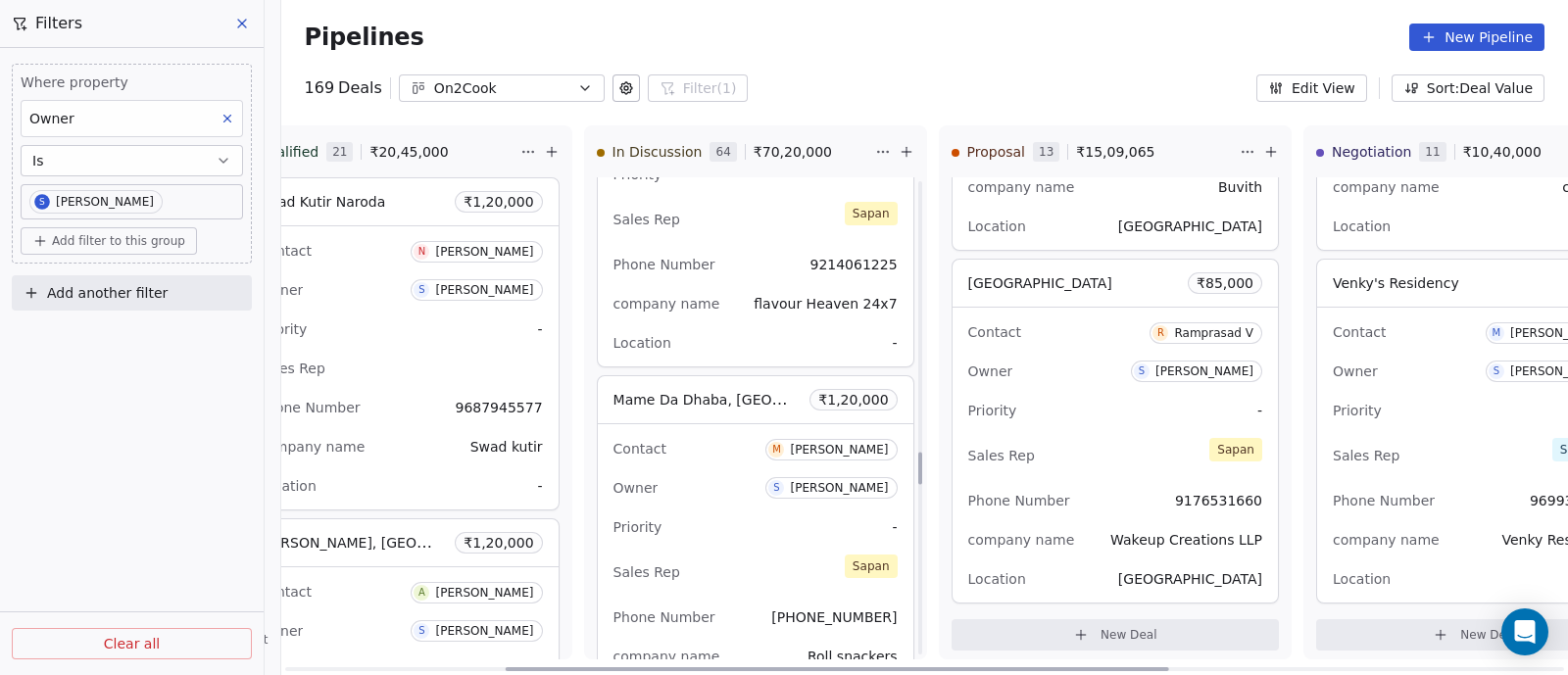
click at [744, 472] on div "Owner S [PERSON_NAME]" at bounding box center [755, 488] width 284 height 32
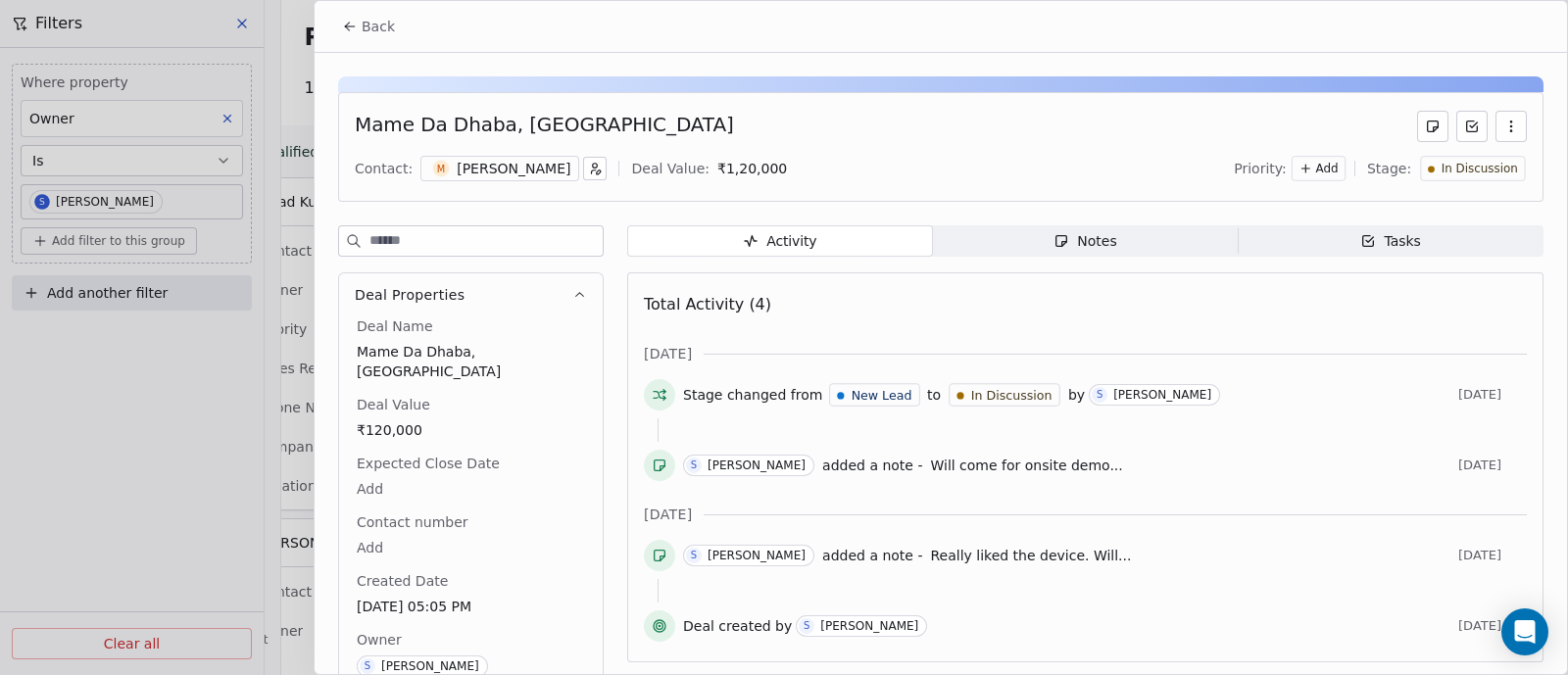
click at [1083, 241] on div "Notes" at bounding box center [1084, 241] width 62 height 21
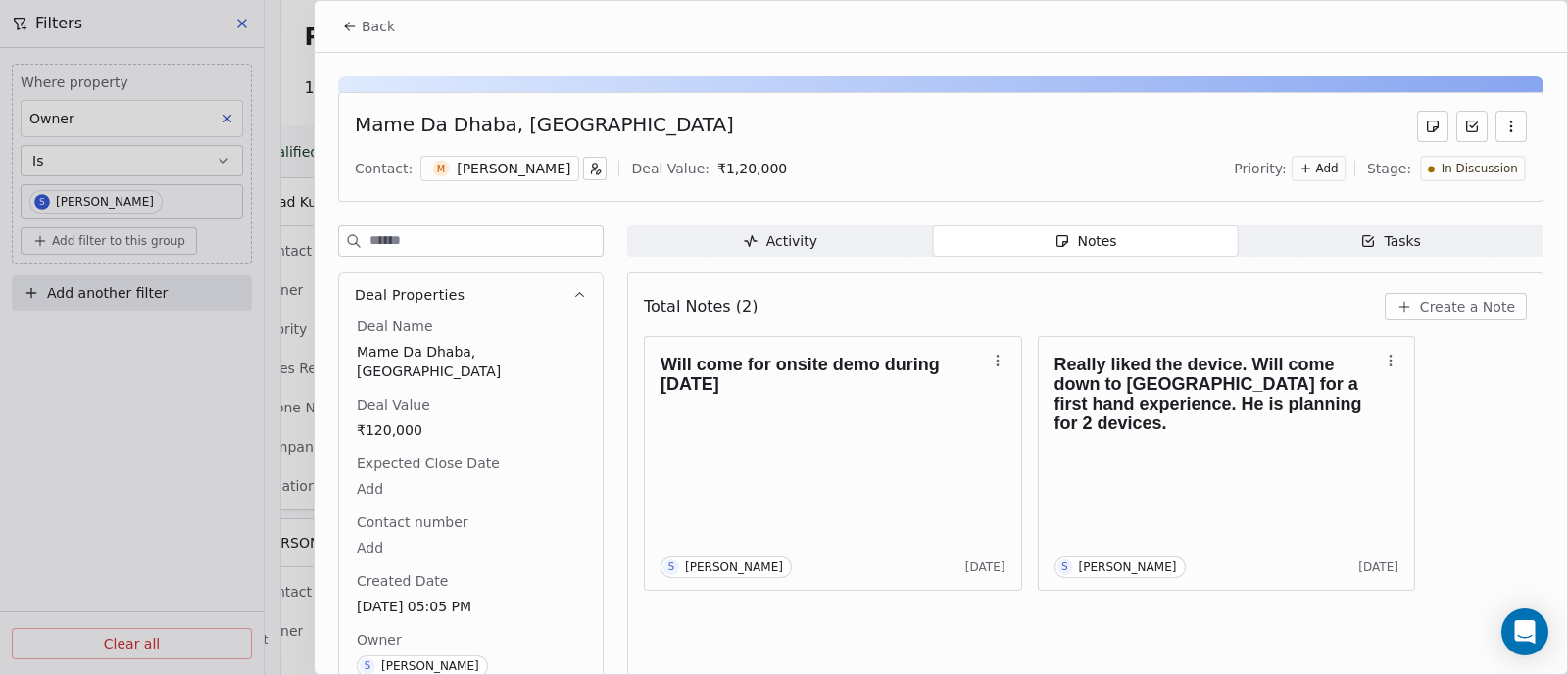
click at [384, 26] on span "Back" at bounding box center [378, 27] width 34 height 20
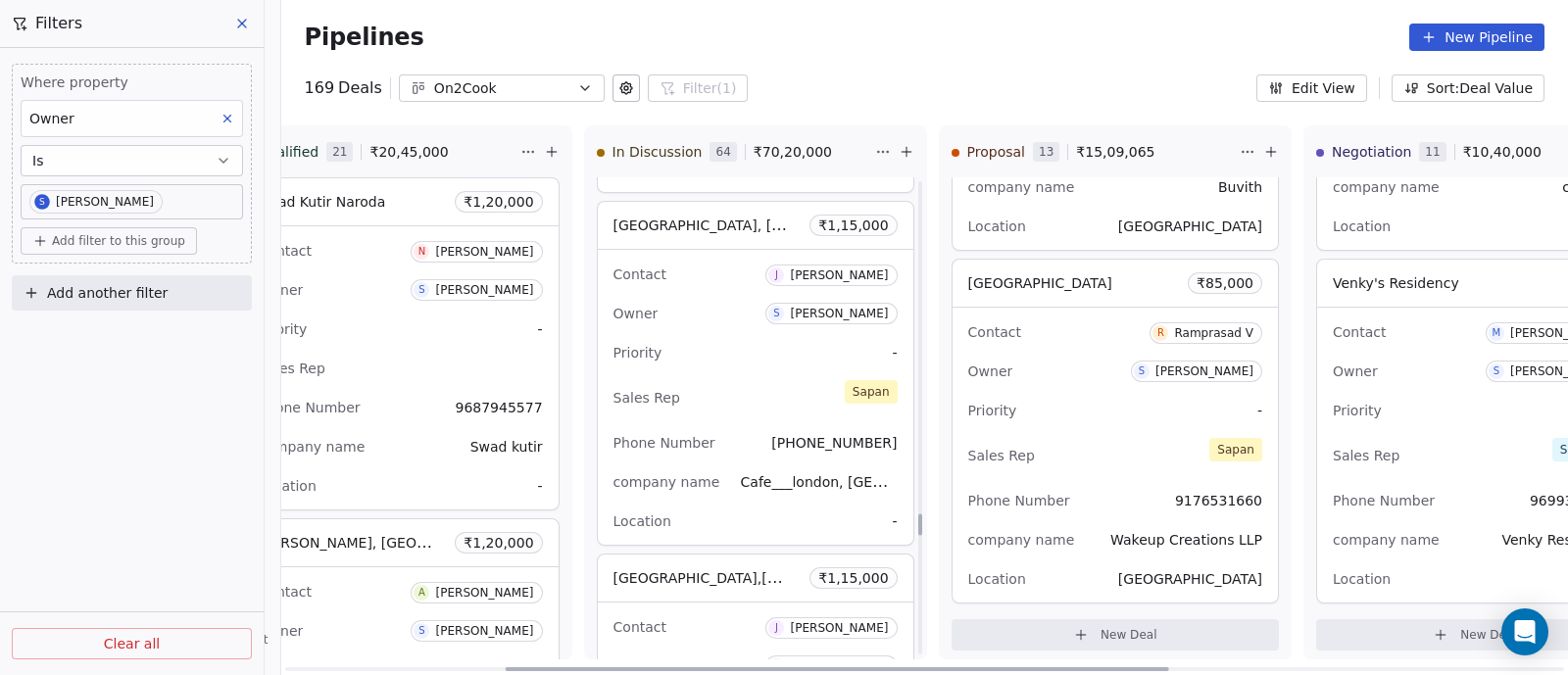
scroll to position [7389, 0]
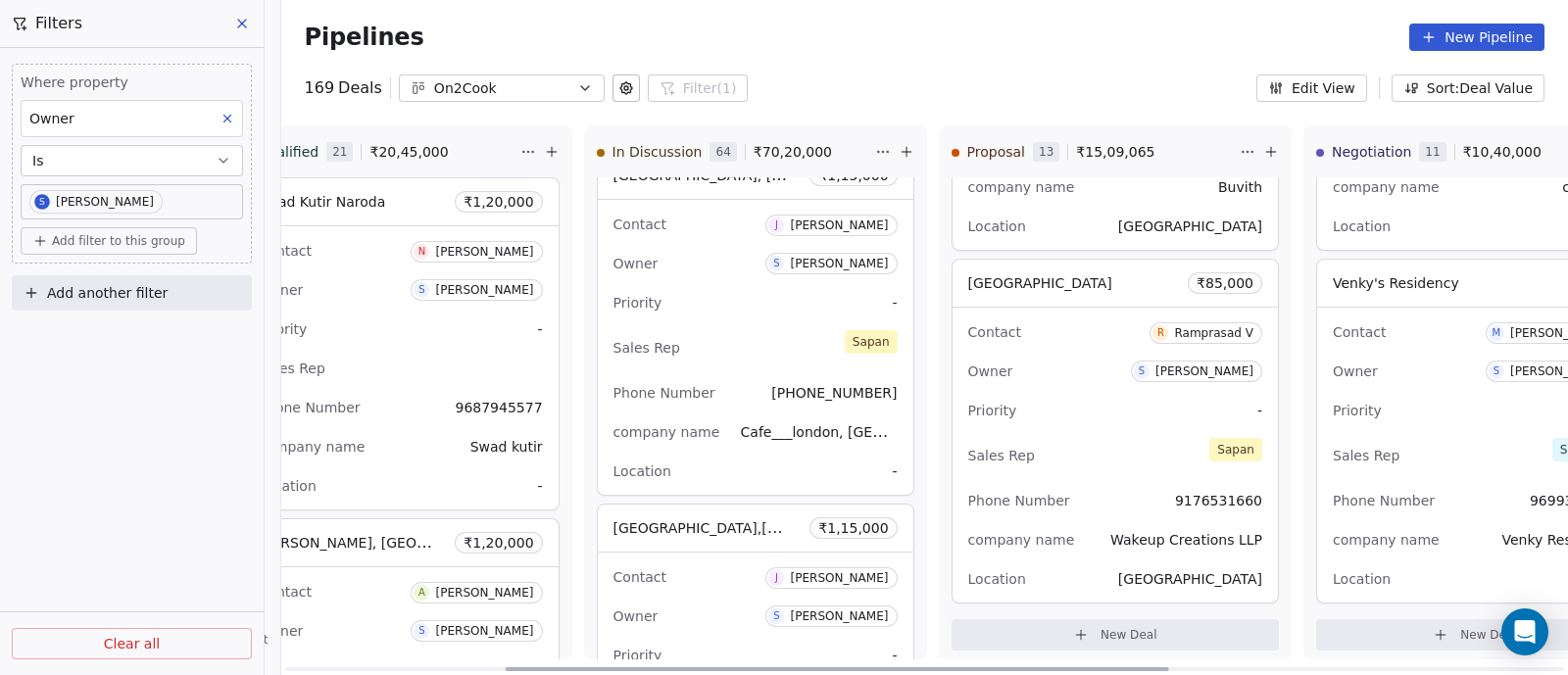
click at [719, 351] on div "Sales Rep [PERSON_NAME]" at bounding box center [755, 348] width 284 height 44
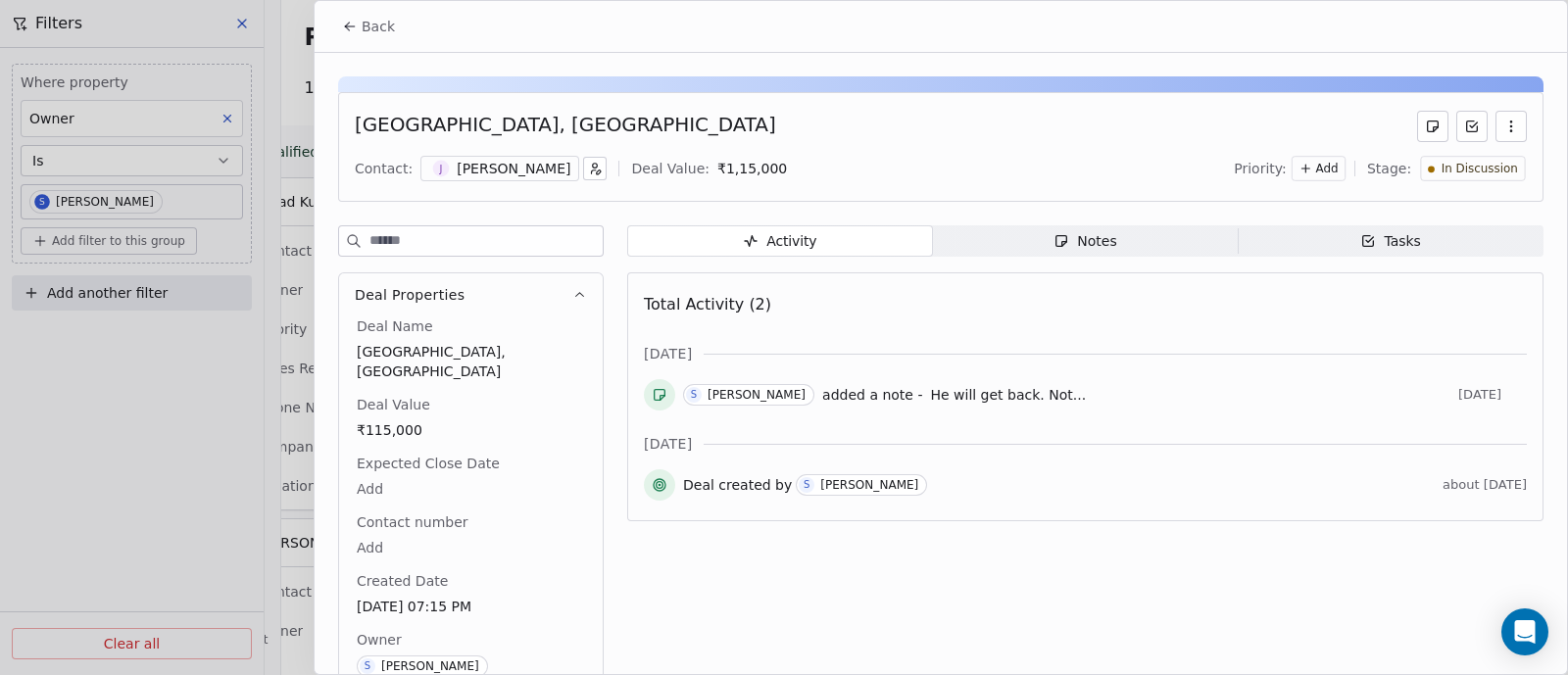
click at [1076, 241] on div "Notes" at bounding box center [1084, 241] width 62 height 21
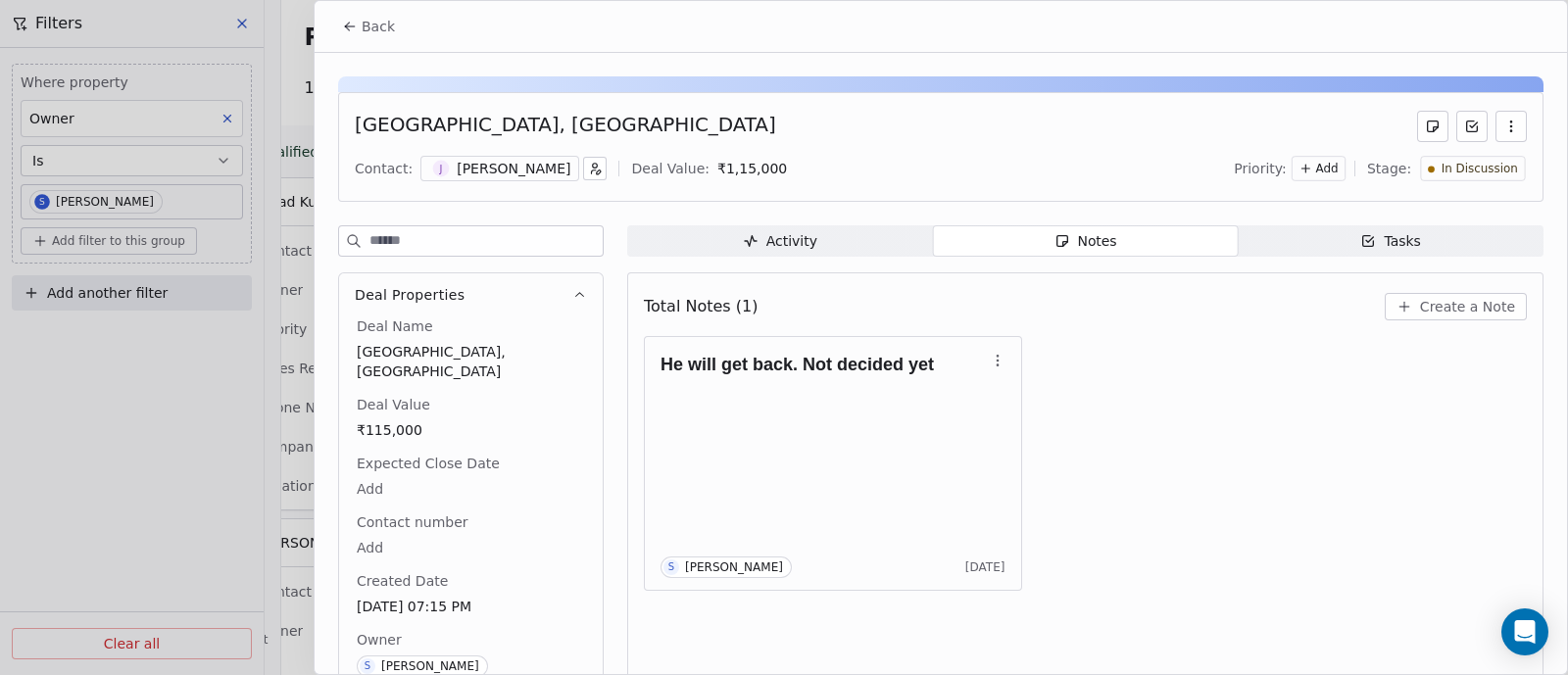
click at [372, 32] on span "Back" at bounding box center [378, 27] width 34 height 20
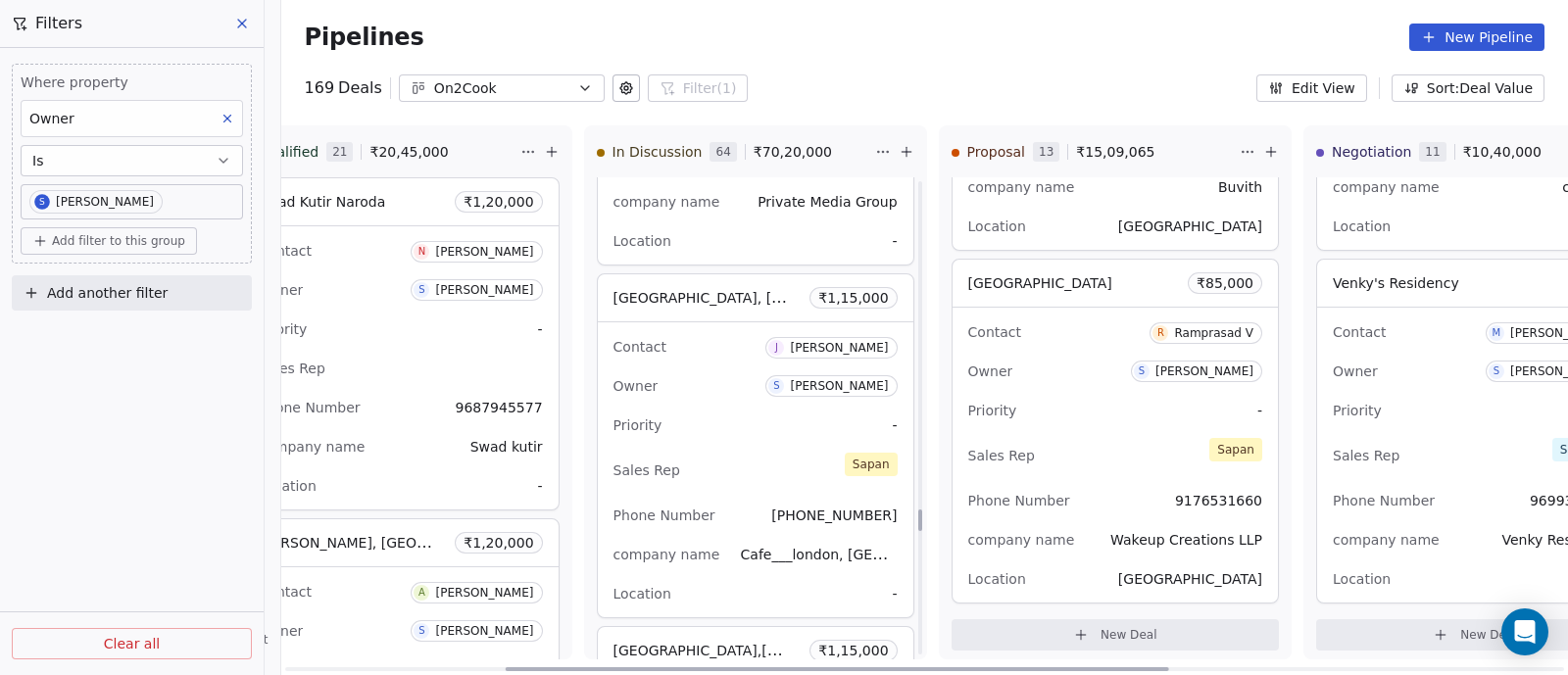
scroll to position [7389, 0]
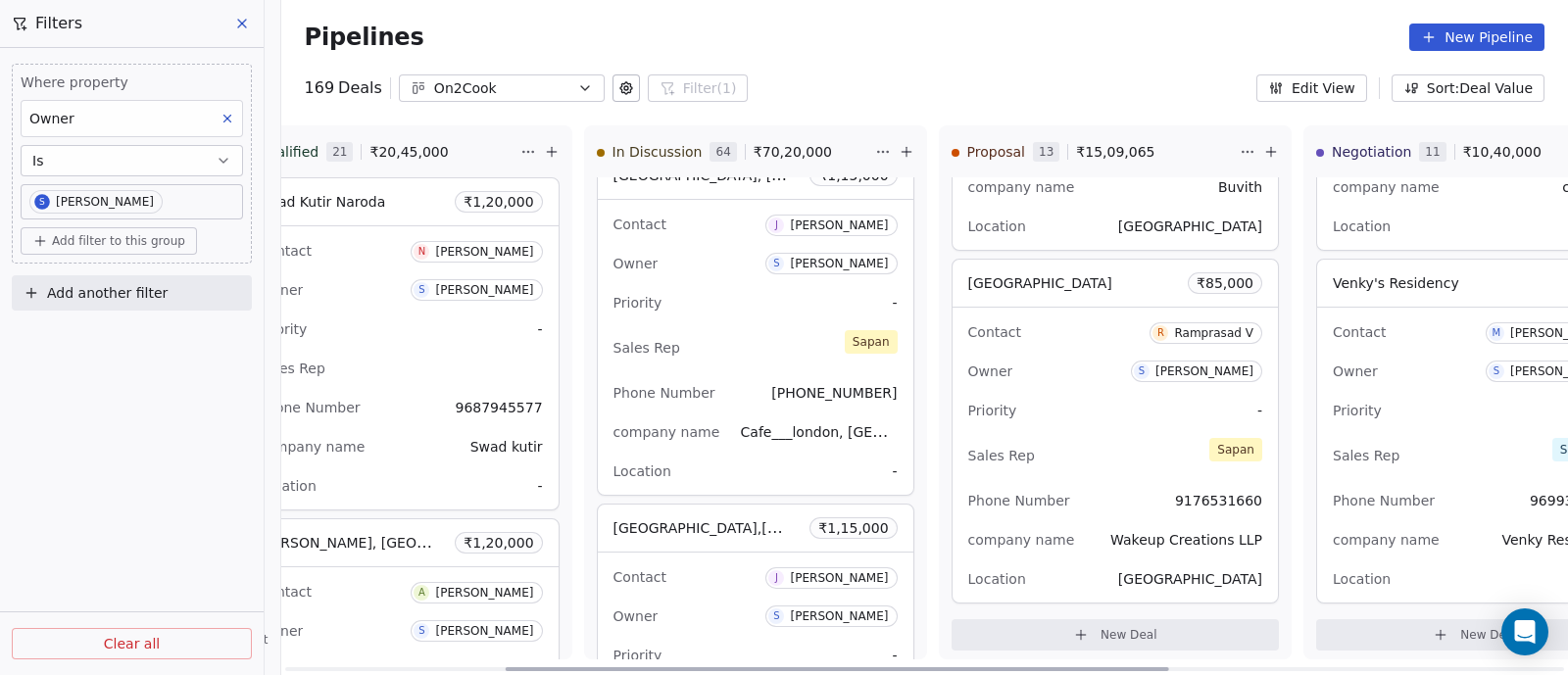
click at [761, 377] on div "Phone Number [PHONE_NUMBER]" at bounding box center [755, 393] width 284 height 32
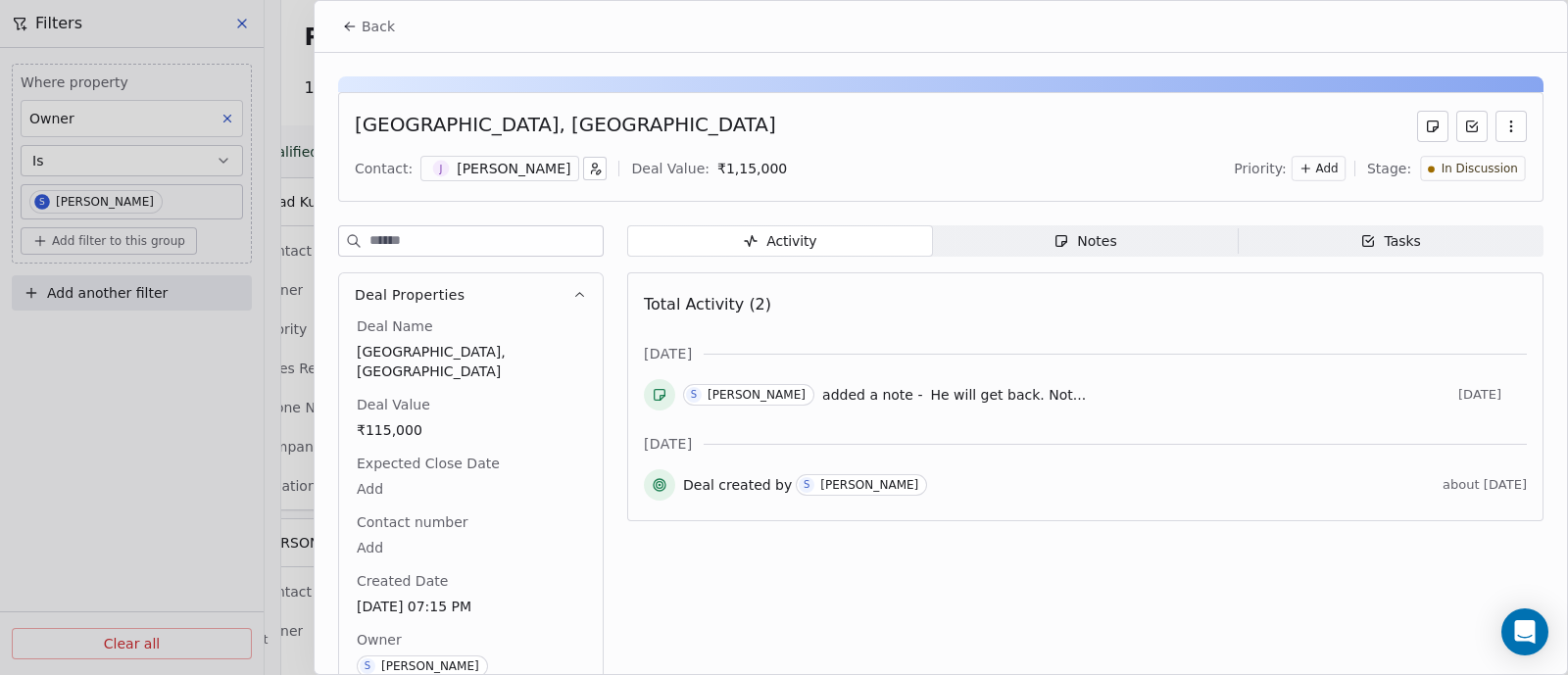
click at [1503, 125] on icon "button" at bounding box center [1511, 127] width 16 height 16
click at [1401, 171] on div "Delete" at bounding box center [1434, 168] width 132 height 32
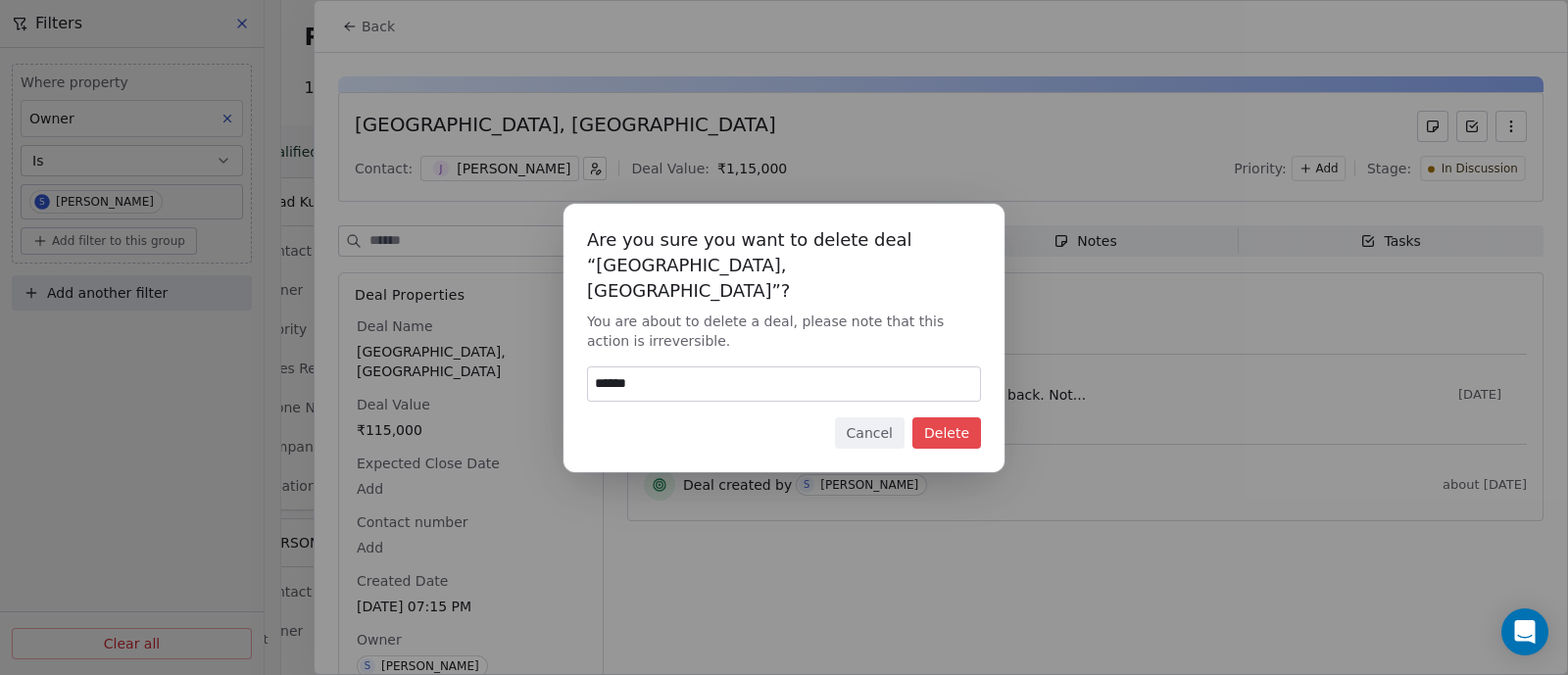
type input "******"
click at [951, 424] on button "Delete" at bounding box center [946, 434] width 68 height 32
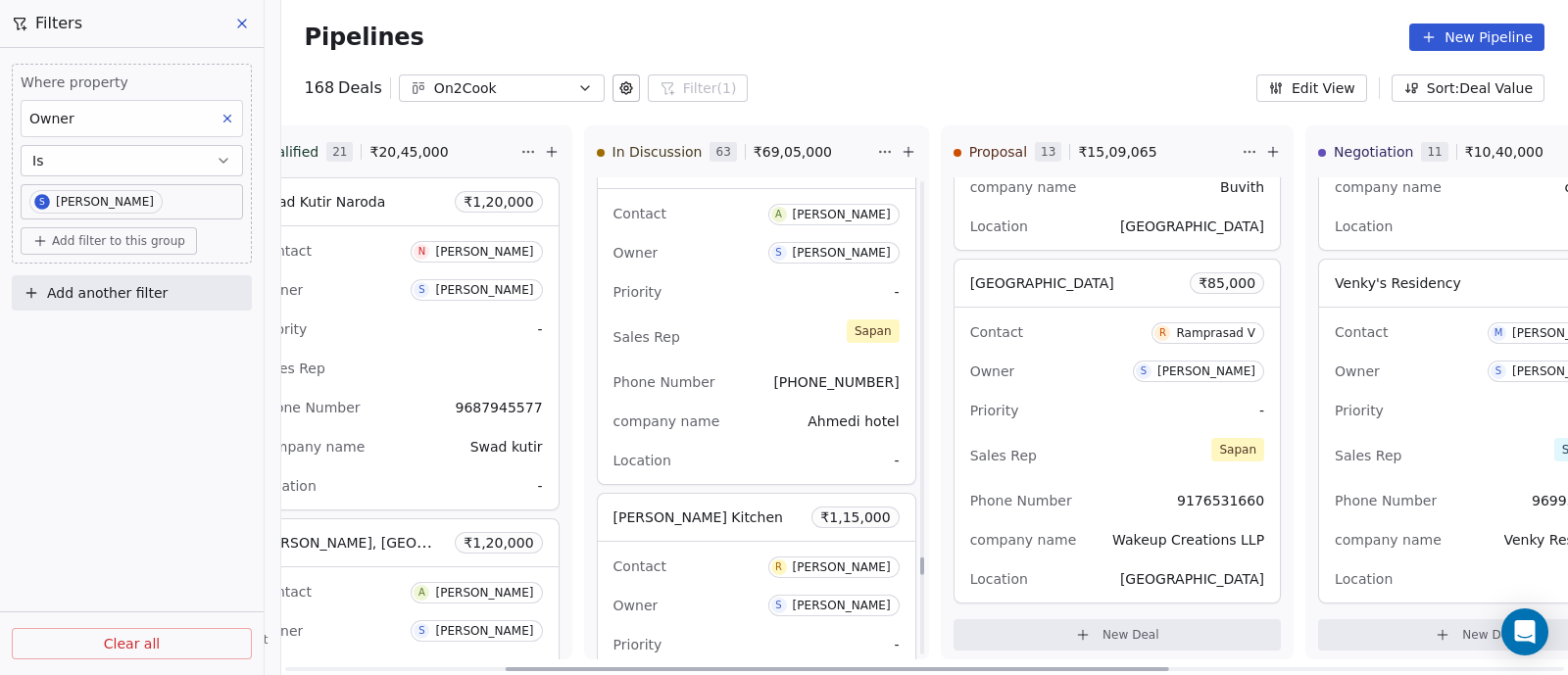
scroll to position [13972, 0]
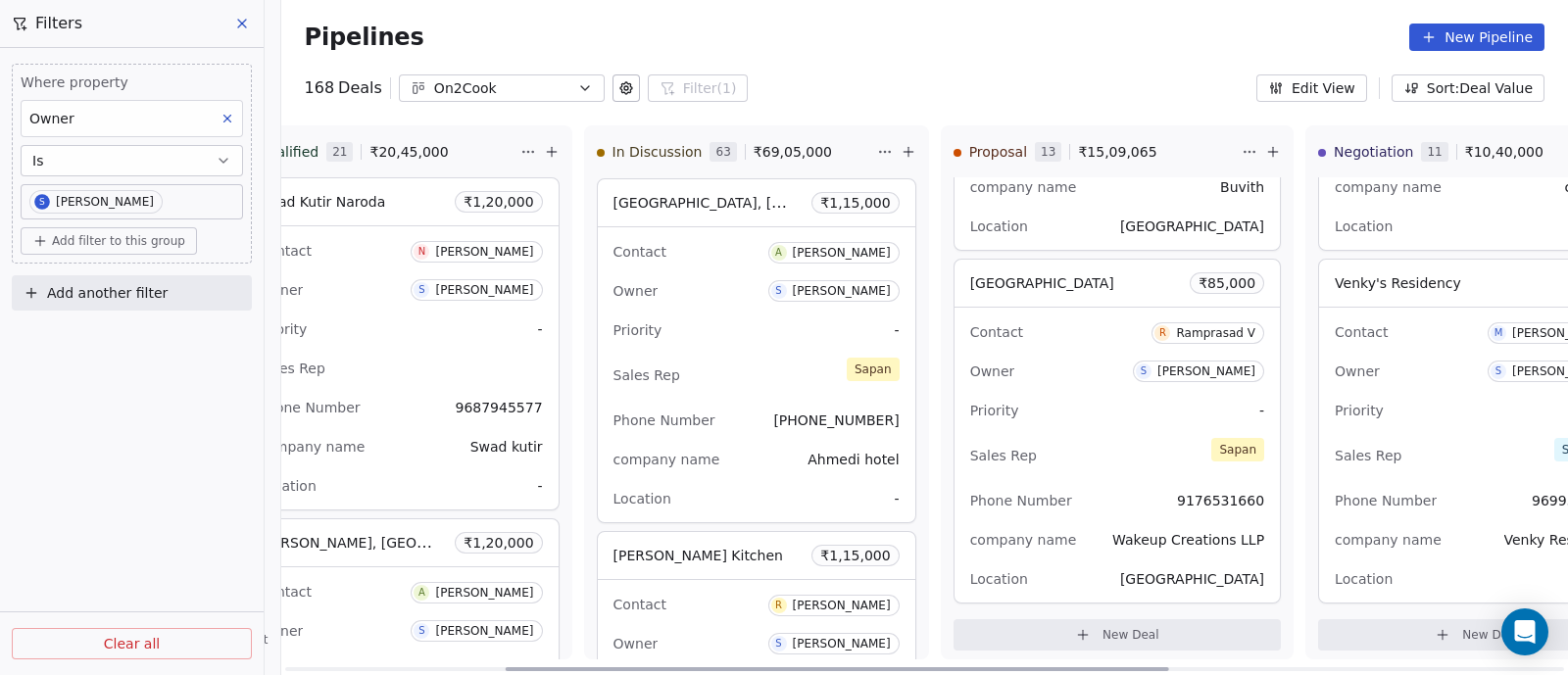
click at [720, 356] on div "Sales Rep [PERSON_NAME]" at bounding box center [756, 376] width 286 height 44
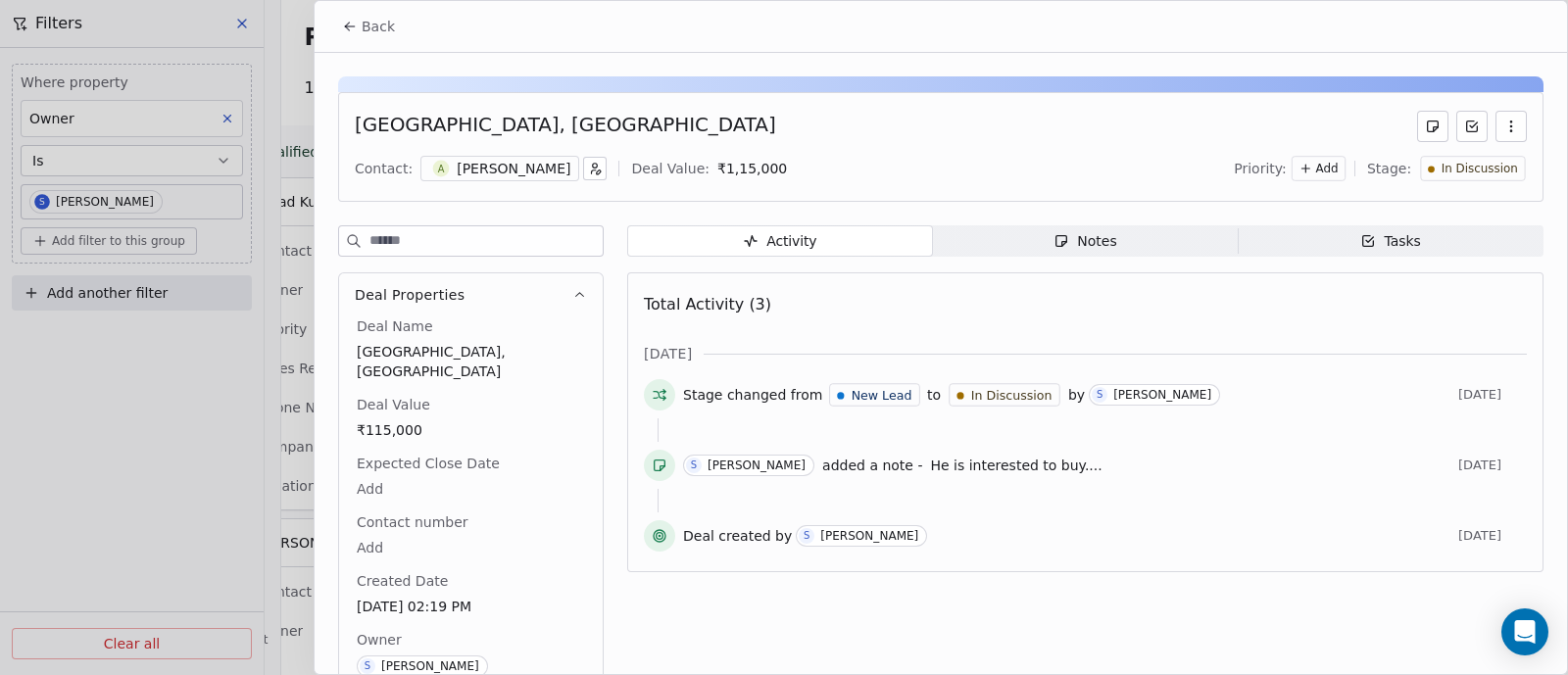
click at [1086, 233] on div "Notes" at bounding box center [1084, 241] width 62 height 21
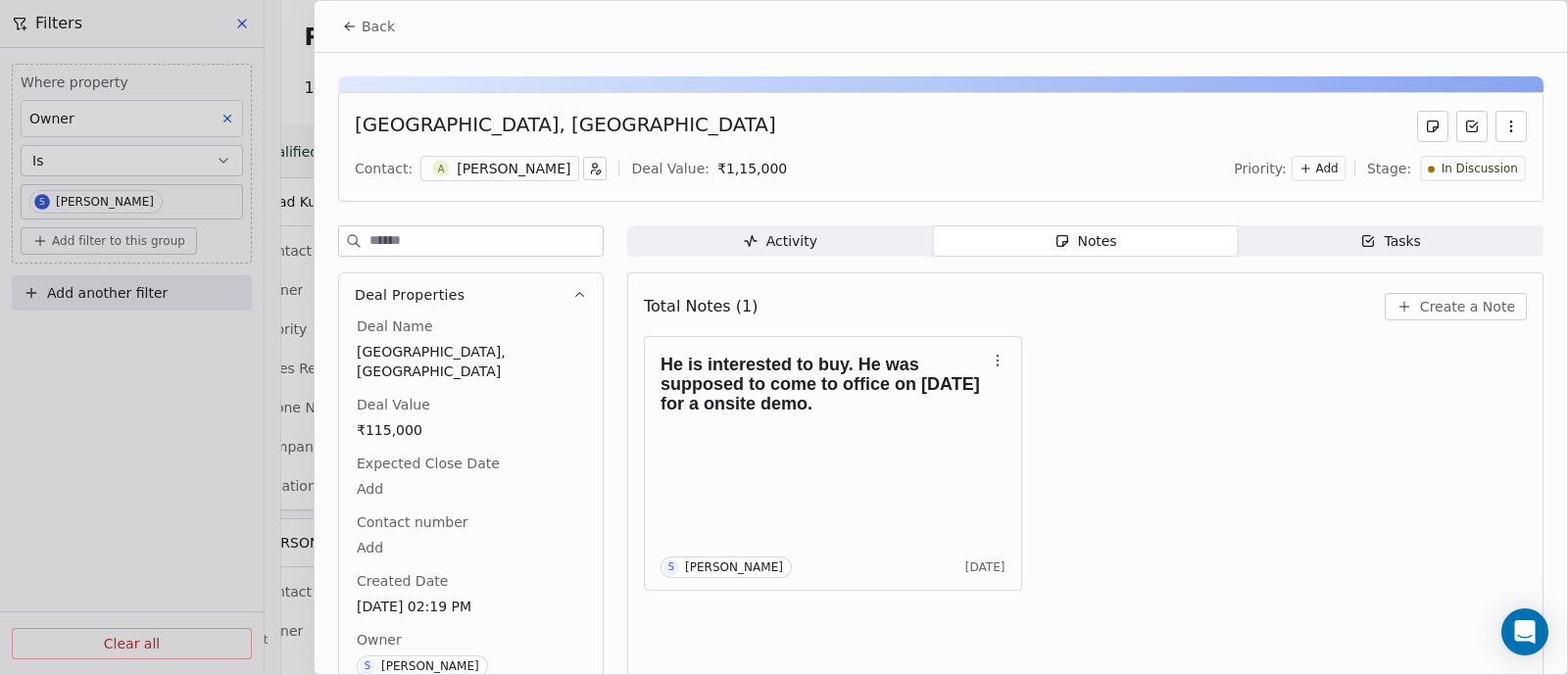
click at [1433, 297] on span "Create a Note" at bounding box center [1467, 307] width 95 height 20
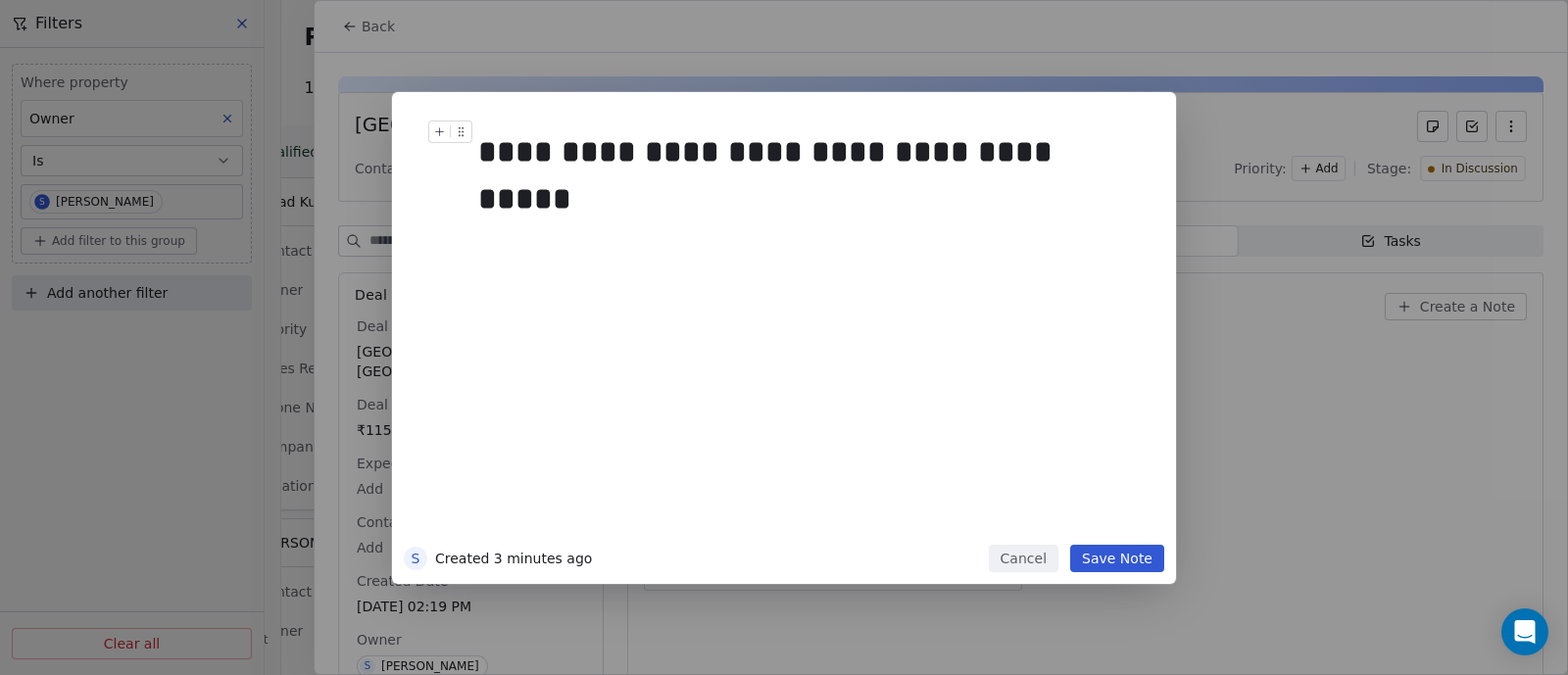
click at [1015, 153] on div "**********" at bounding box center [803, 152] width 652 height 48
click at [1123, 562] on button "Save Note" at bounding box center [1116, 559] width 94 height 28
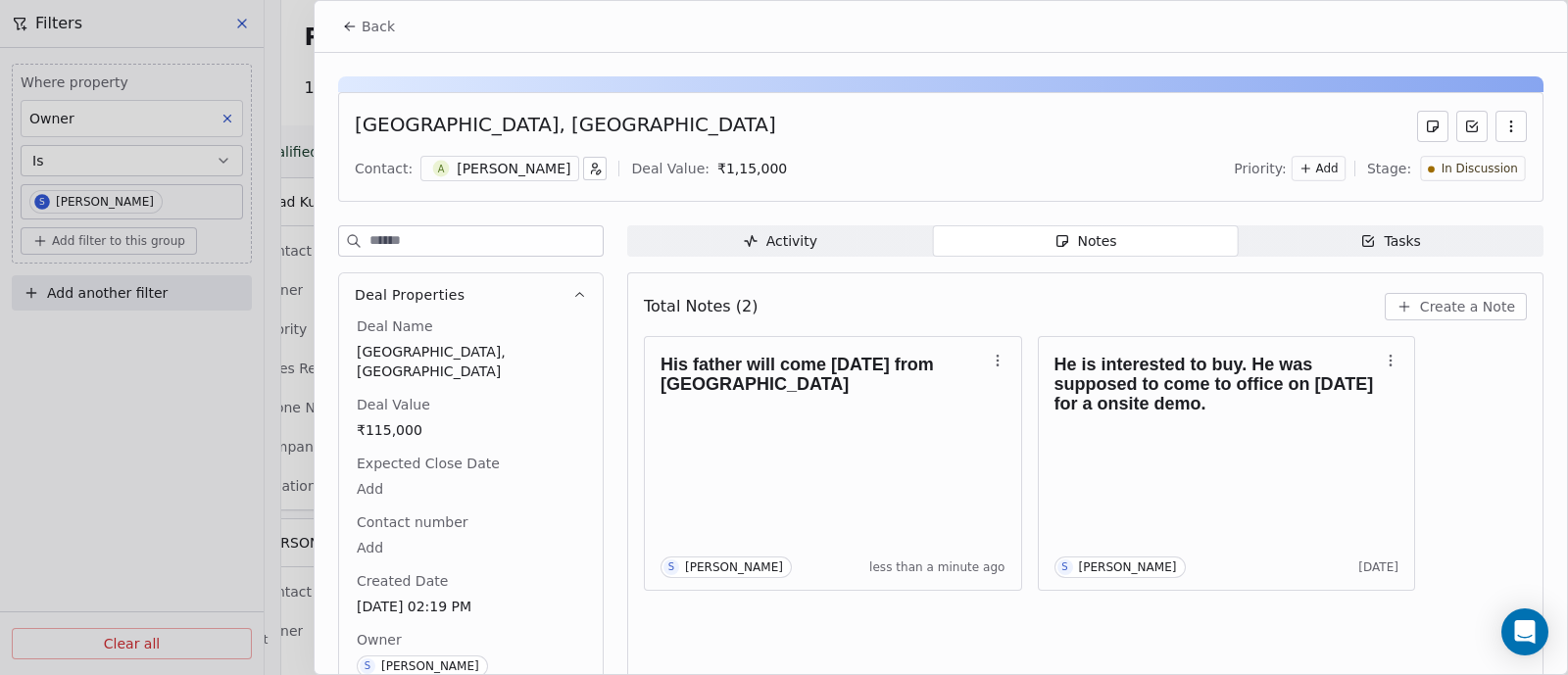
click at [1503, 130] on icon "button" at bounding box center [1511, 127] width 16 height 16
click at [359, 19] on button "Back" at bounding box center [368, 27] width 76 height 36
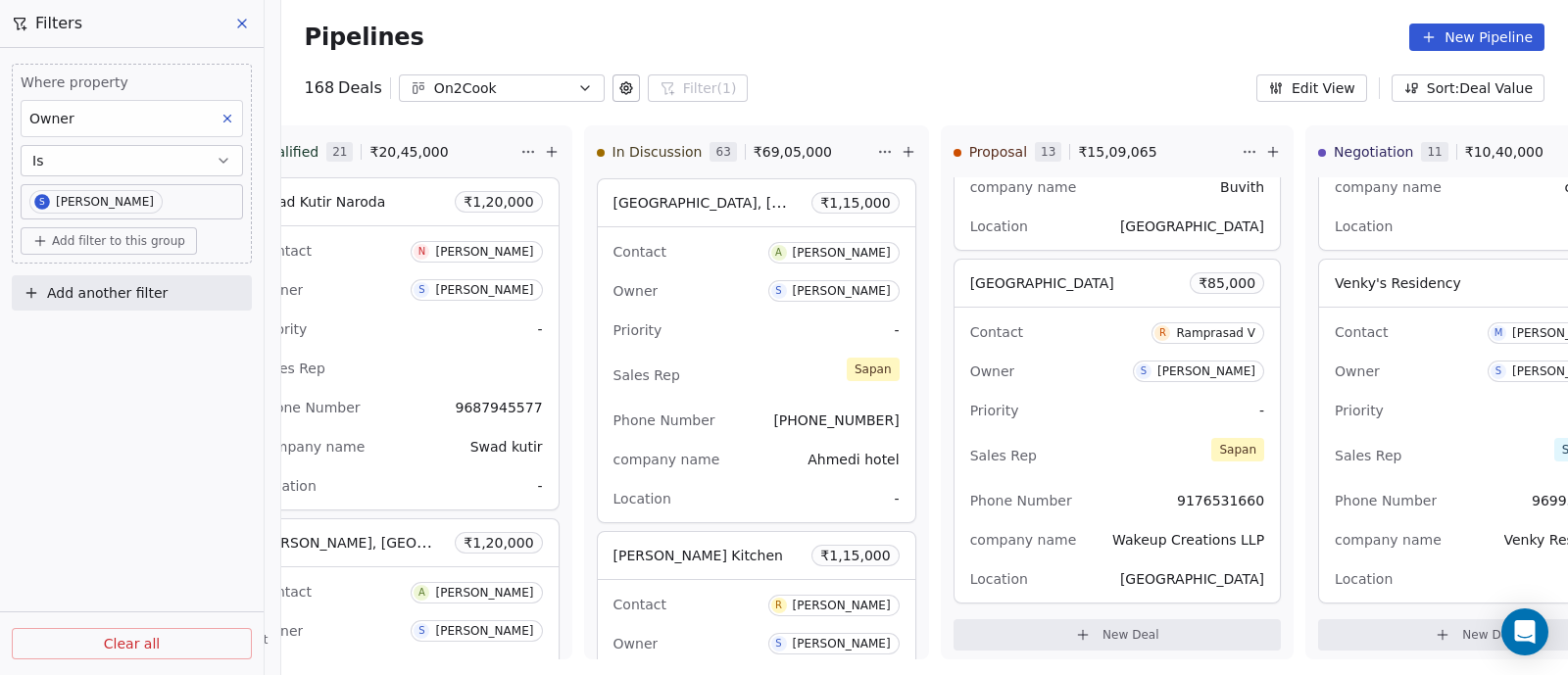
click at [238, 22] on icon at bounding box center [242, 24] width 16 height 16
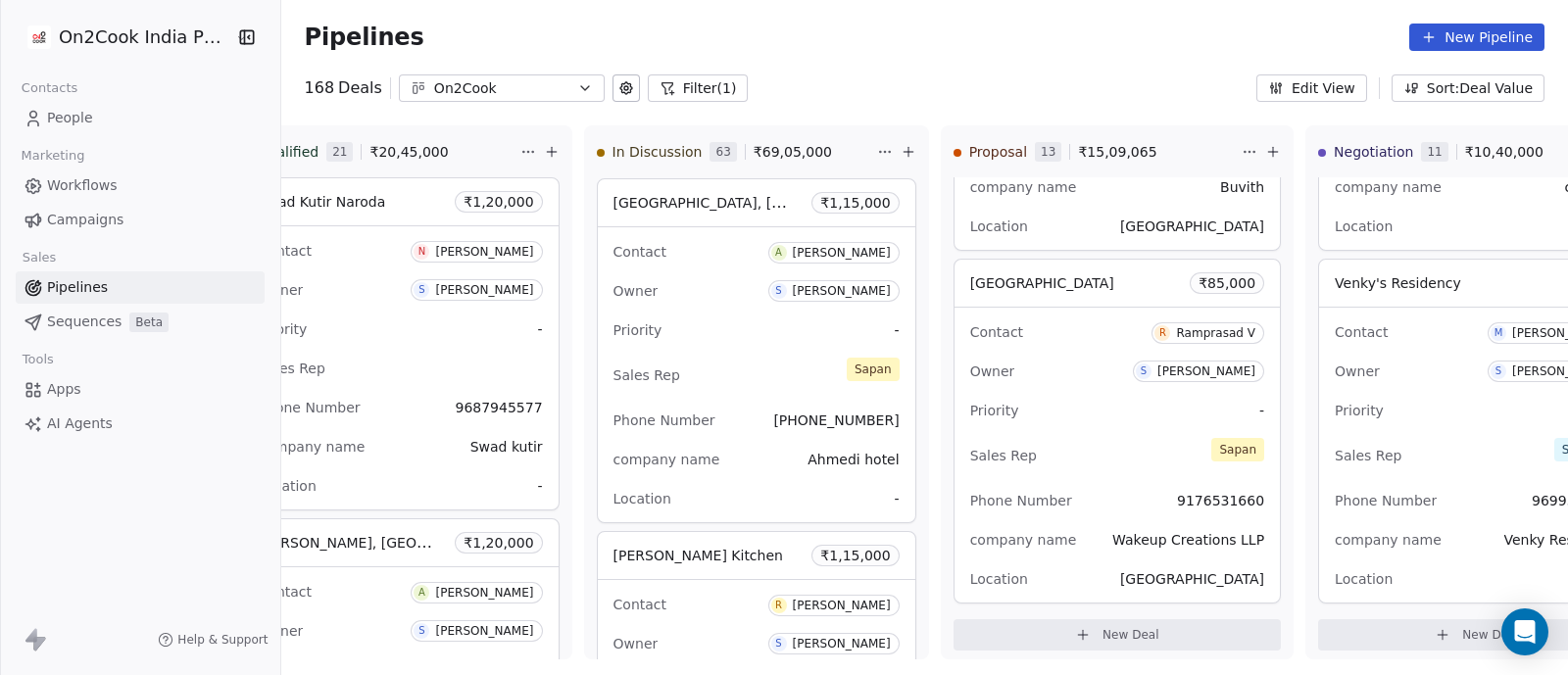
click at [78, 130] on link "People" at bounding box center [140, 118] width 249 height 33
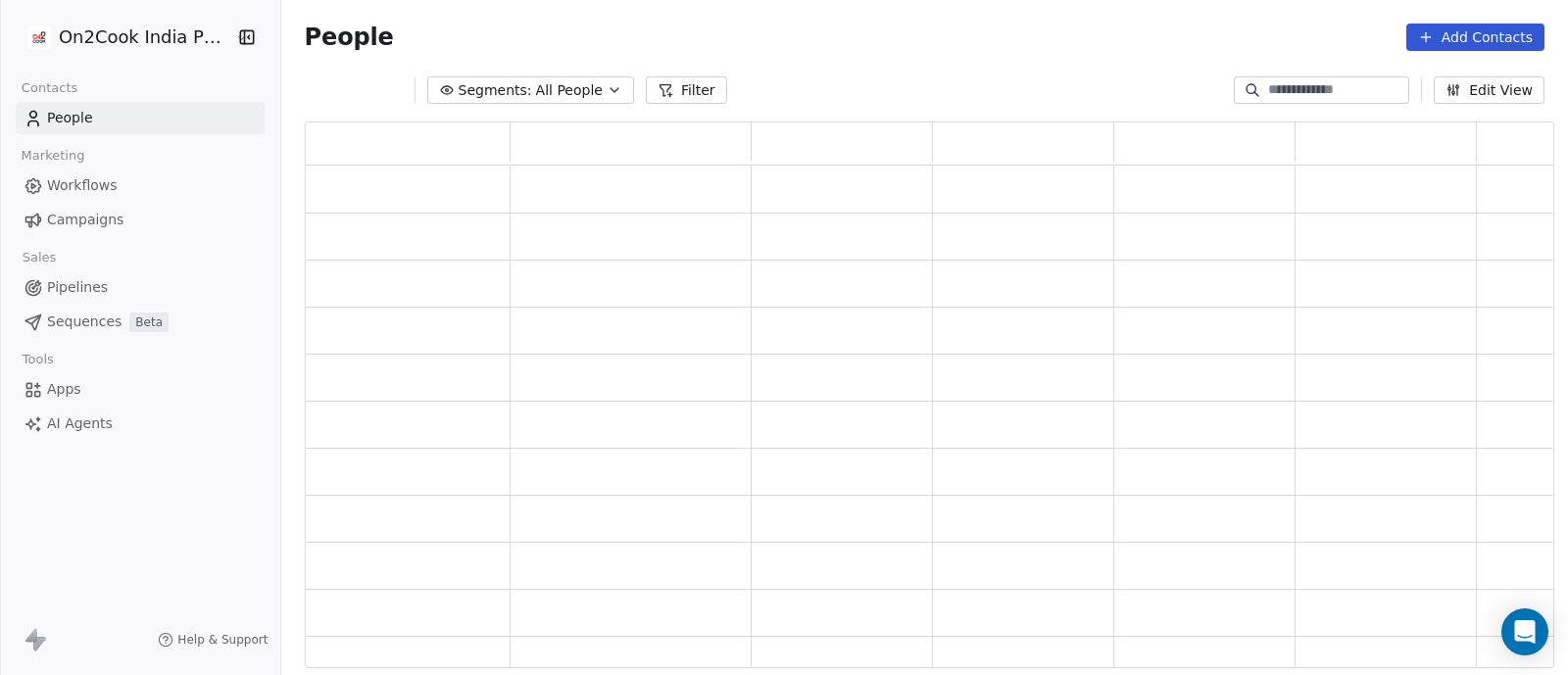
scroll to position [529, 1230]
click at [686, 78] on button "Filter" at bounding box center [687, 90] width 81 height 28
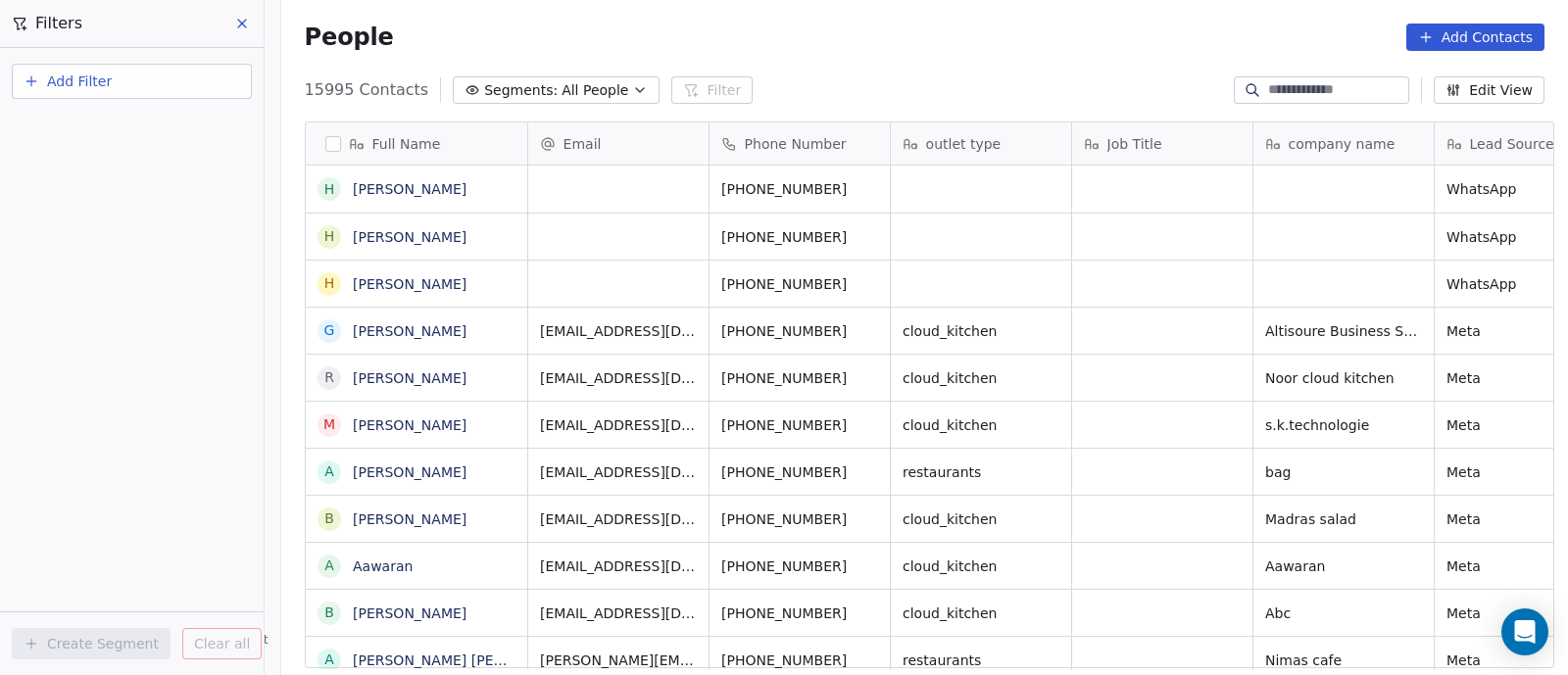
scroll to position [575, 1276]
click at [123, 80] on button "Add Filter" at bounding box center [132, 81] width 240 height 36
click at [129, 128] on span "Contact properties" at bounding box center [96, 128] width 128 height 21
type input "***"
click at [125, 180] on div "Custom" at bounding box center [132, 167] width 223 height 32
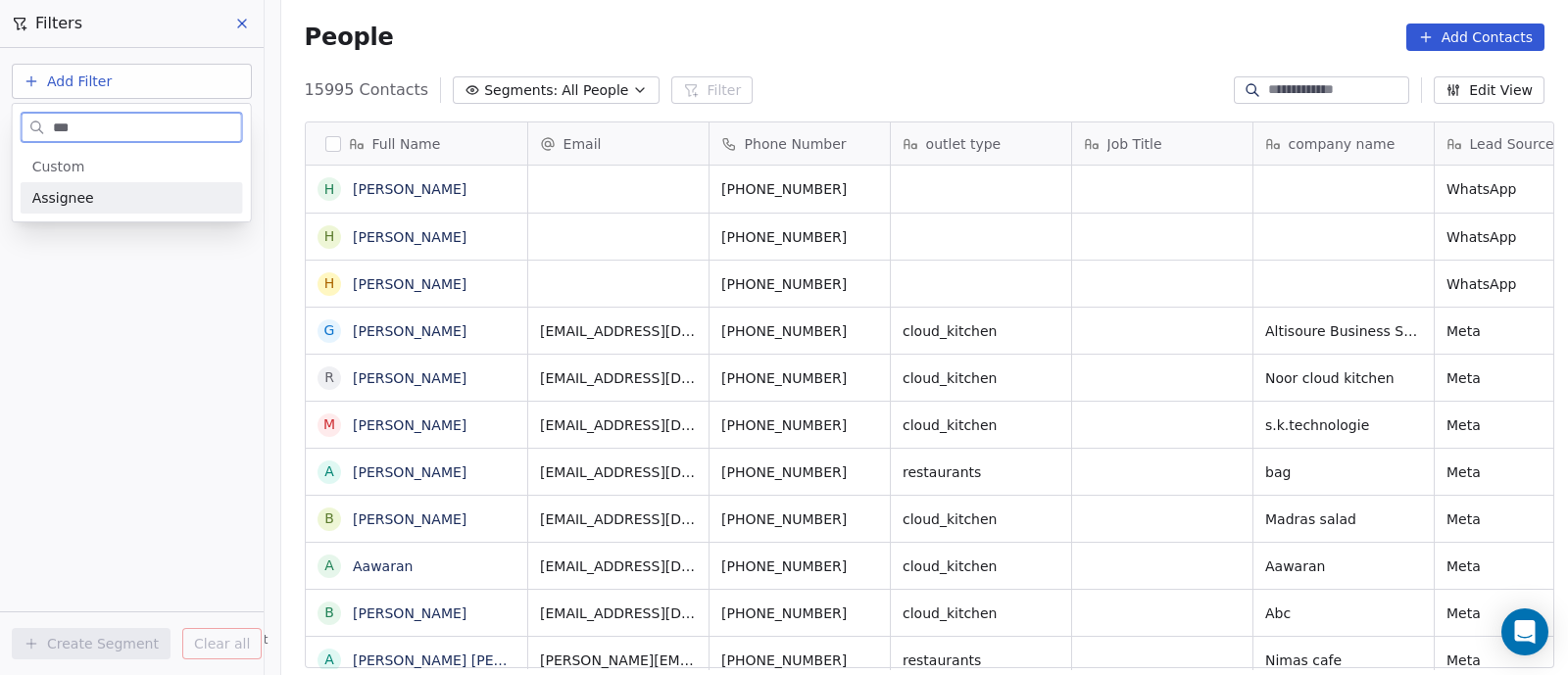
click at [120, 191] on div "Assignee" at bounding box center [132, 198] width 199 height 20
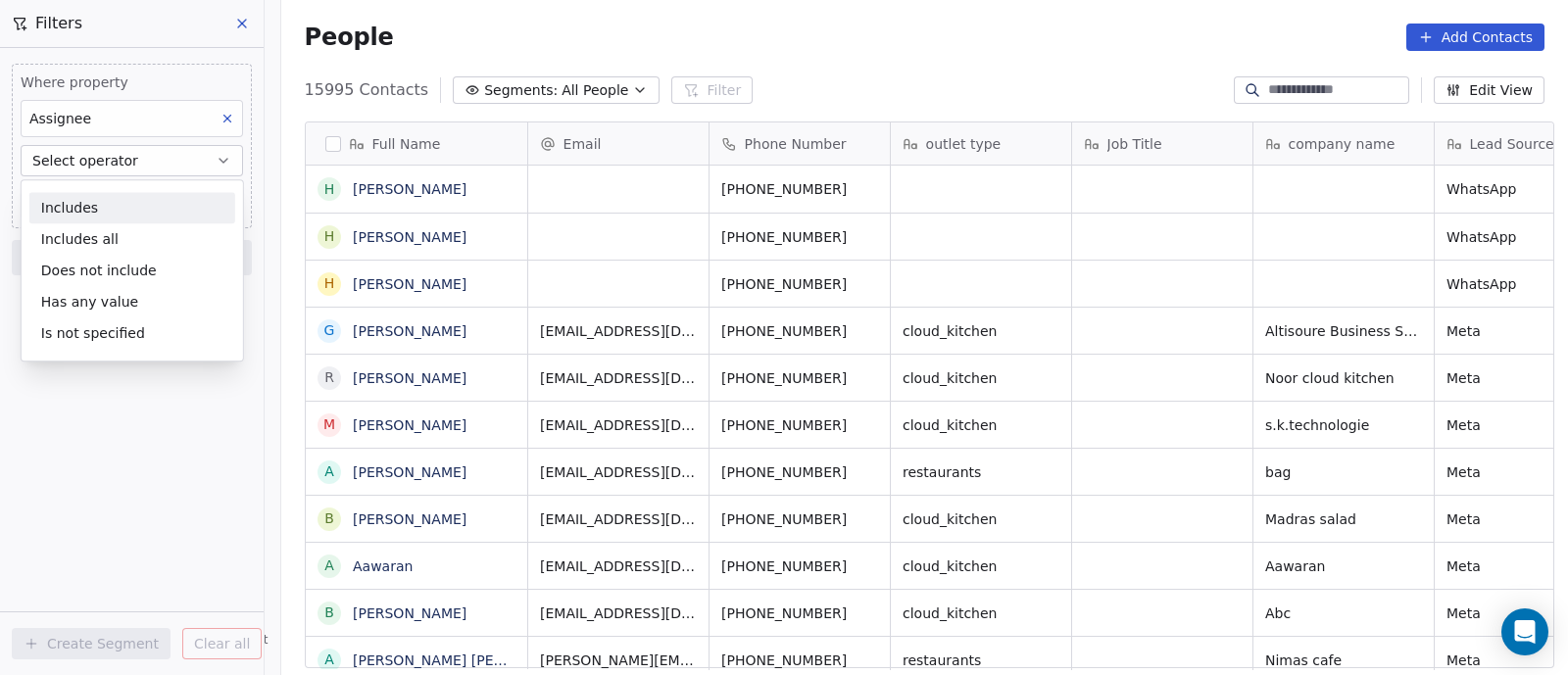
click at [116, 199] on div "Includes" at bounding box center [133, 208] width 206 height 32
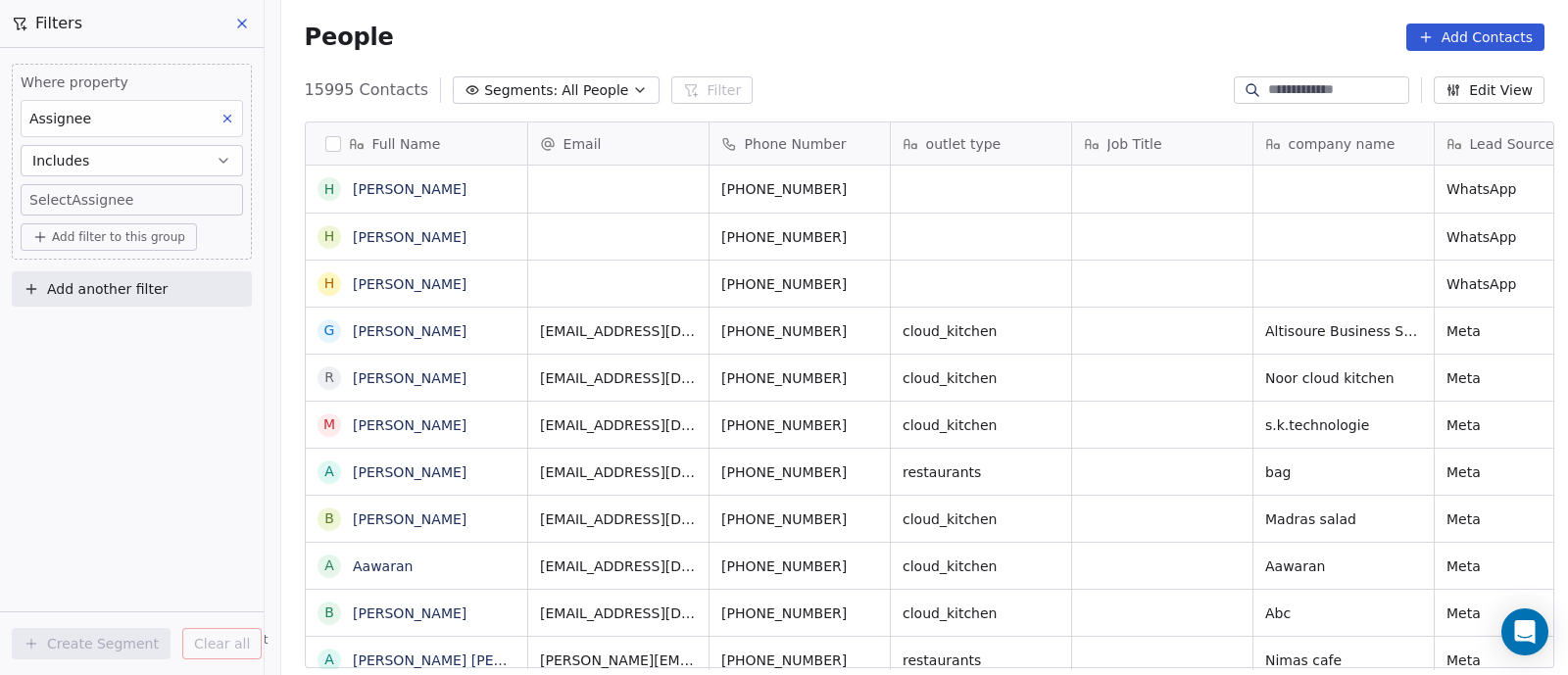
click at [116, 199] on body "On2Cook India Pvt. Ltd. Contacts People Marketing Workflows Campaigns Sales Pip…" at bounding box center [784, 338] width 1568 height 675
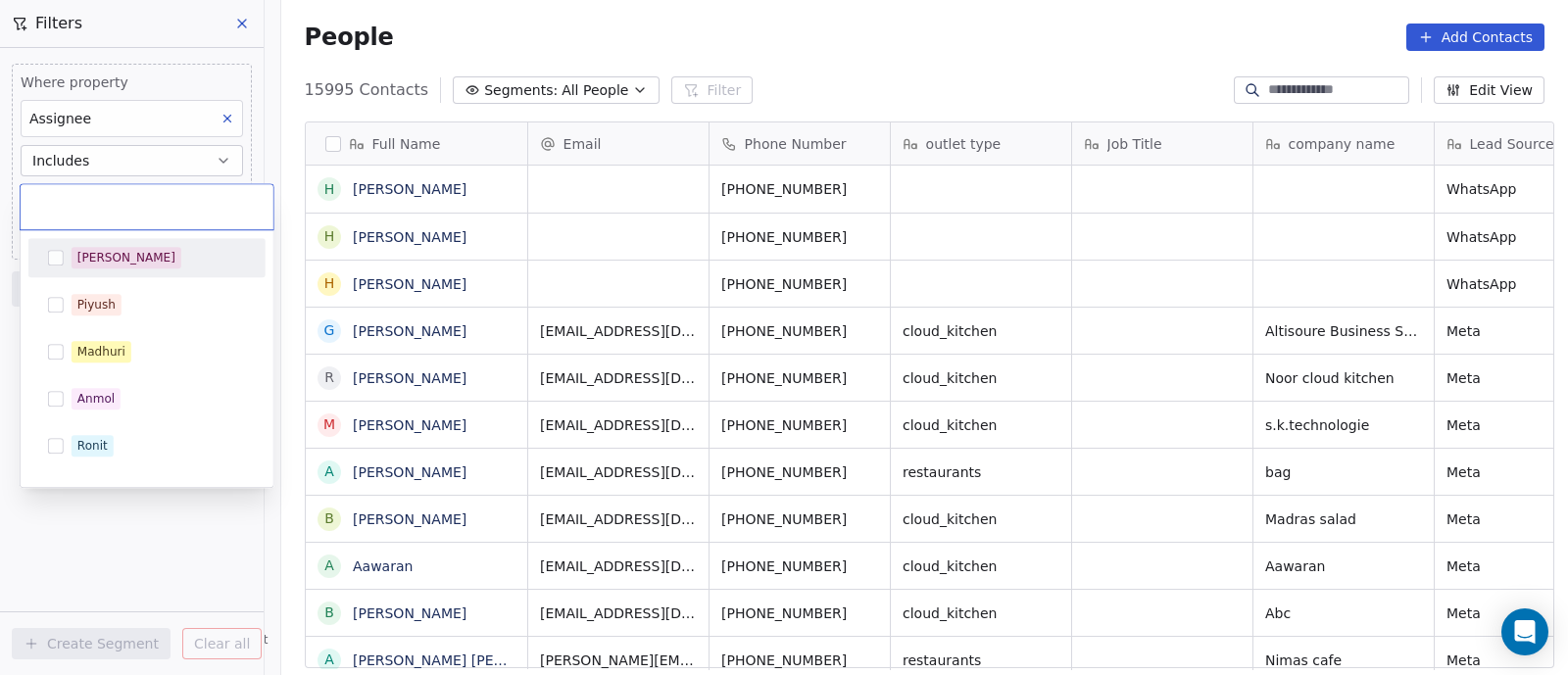
click at [116, 199] on input "text" at bounding box center [147, 207] width 230 height 22
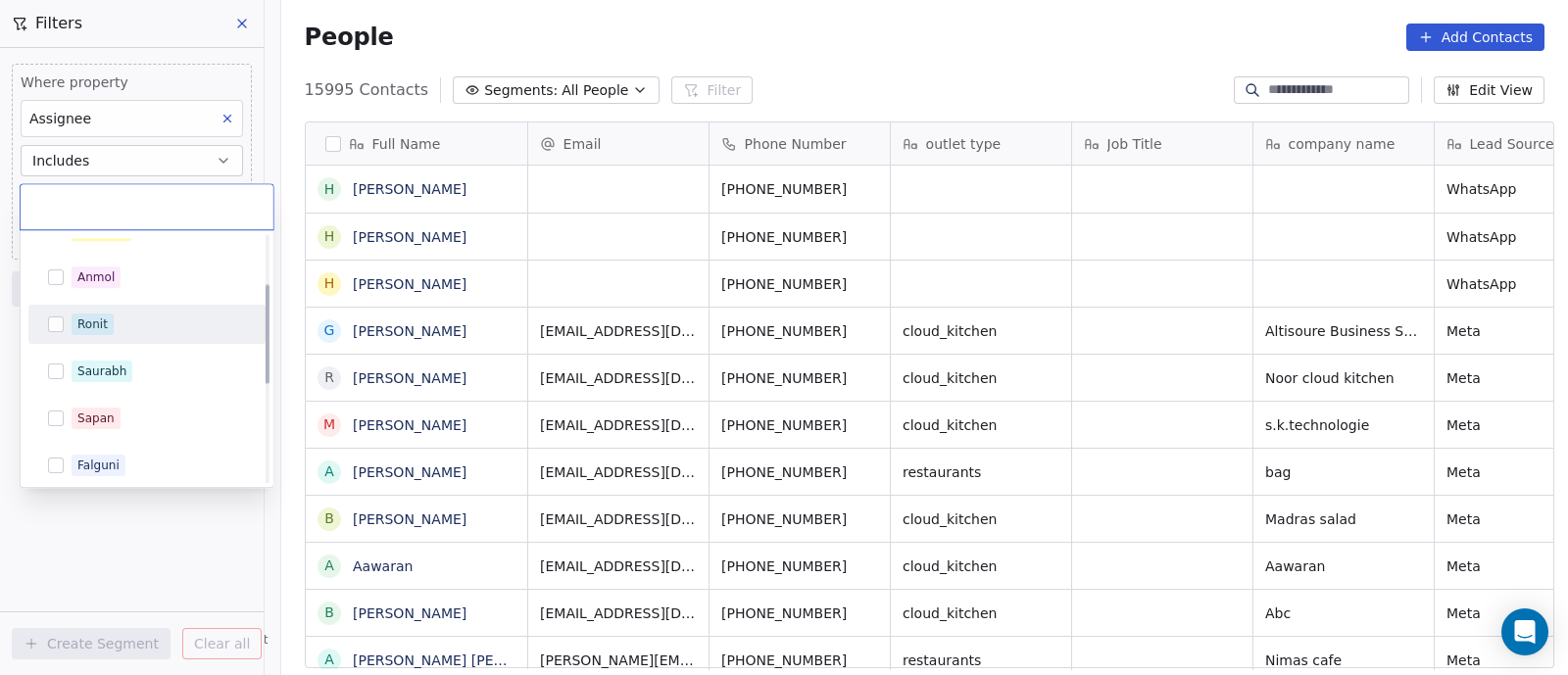
scroll to position [122, 0]
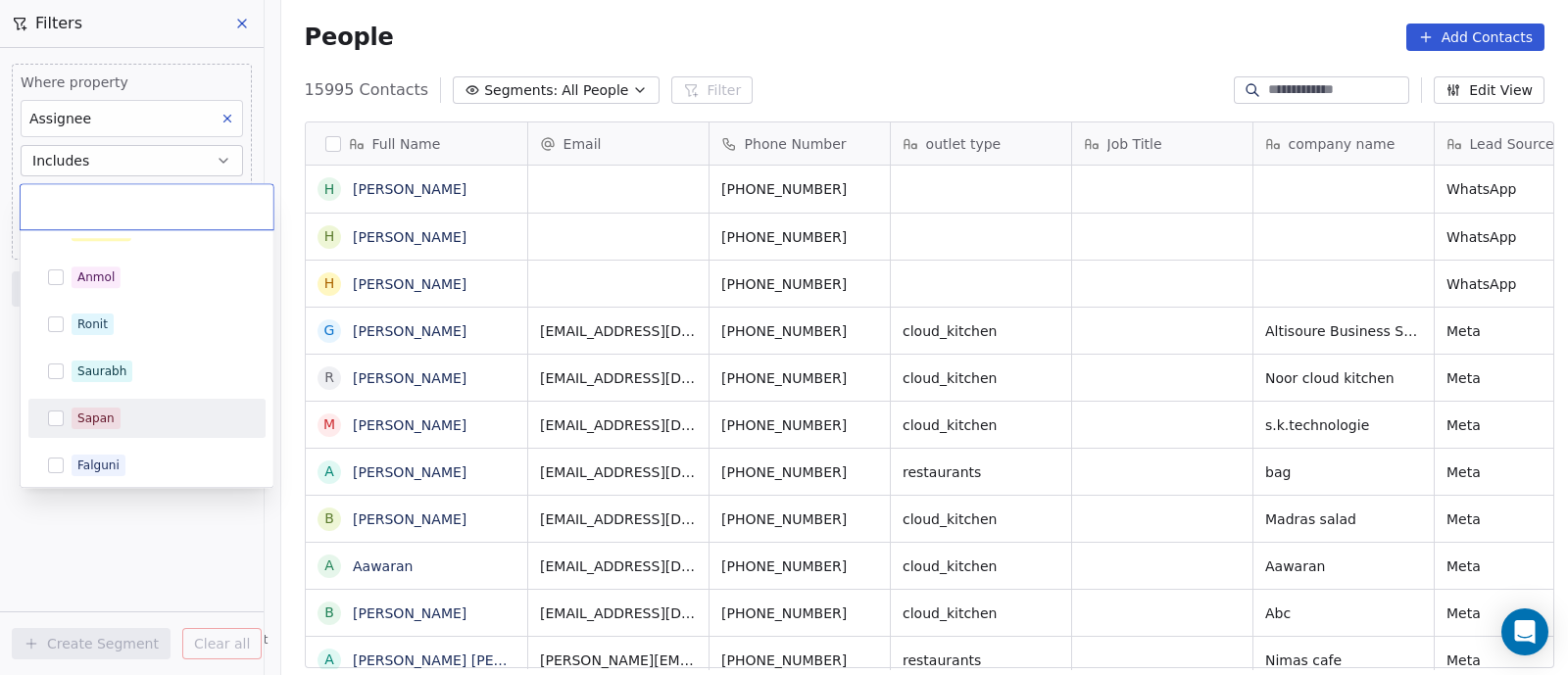
click at [111, 435] on div "Sapan" at bounding box center [147, 419] width 237 height 40
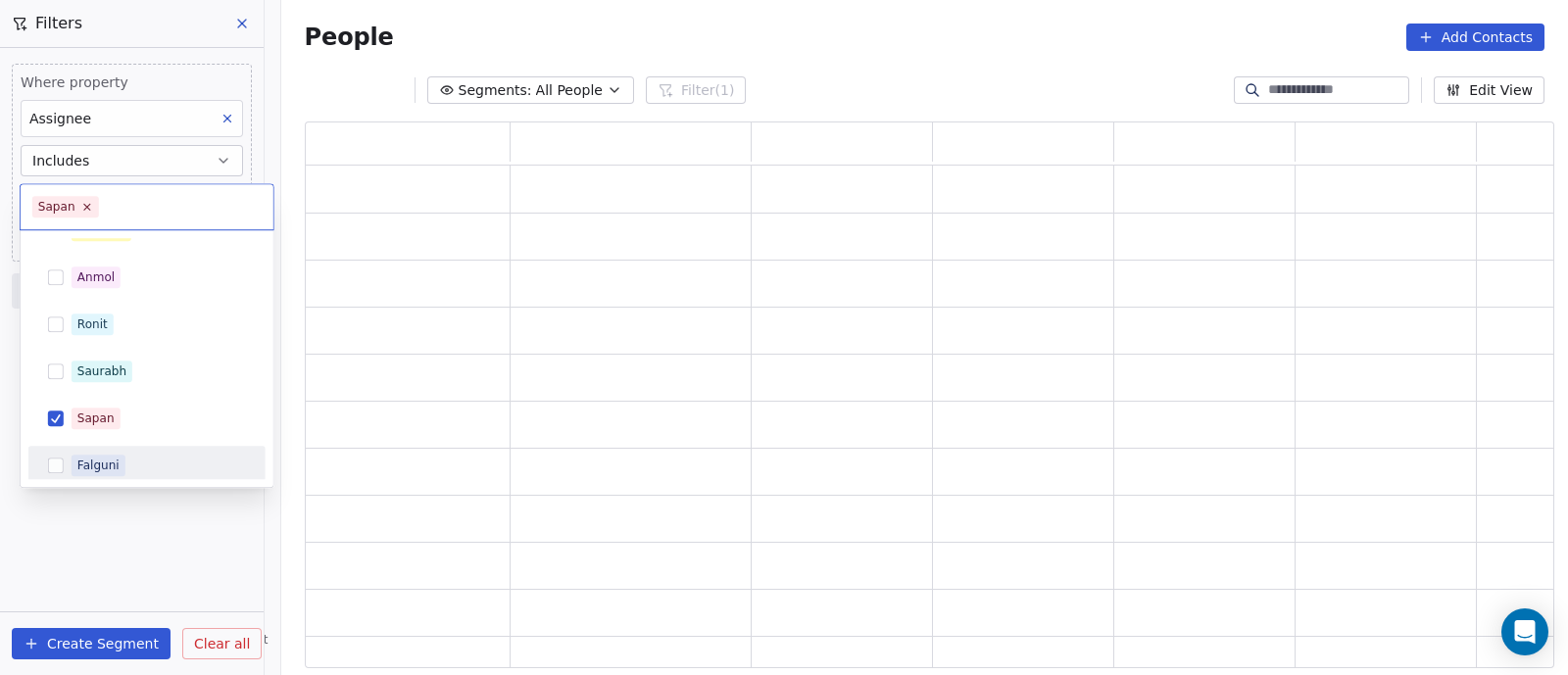
click at [128, 530] on html "On2Cook India Pvt. Ltd. Contacts People Marketing Workflows Campaigns Sales Pip…" at bounding box center [784, 338] width 1568 height 675
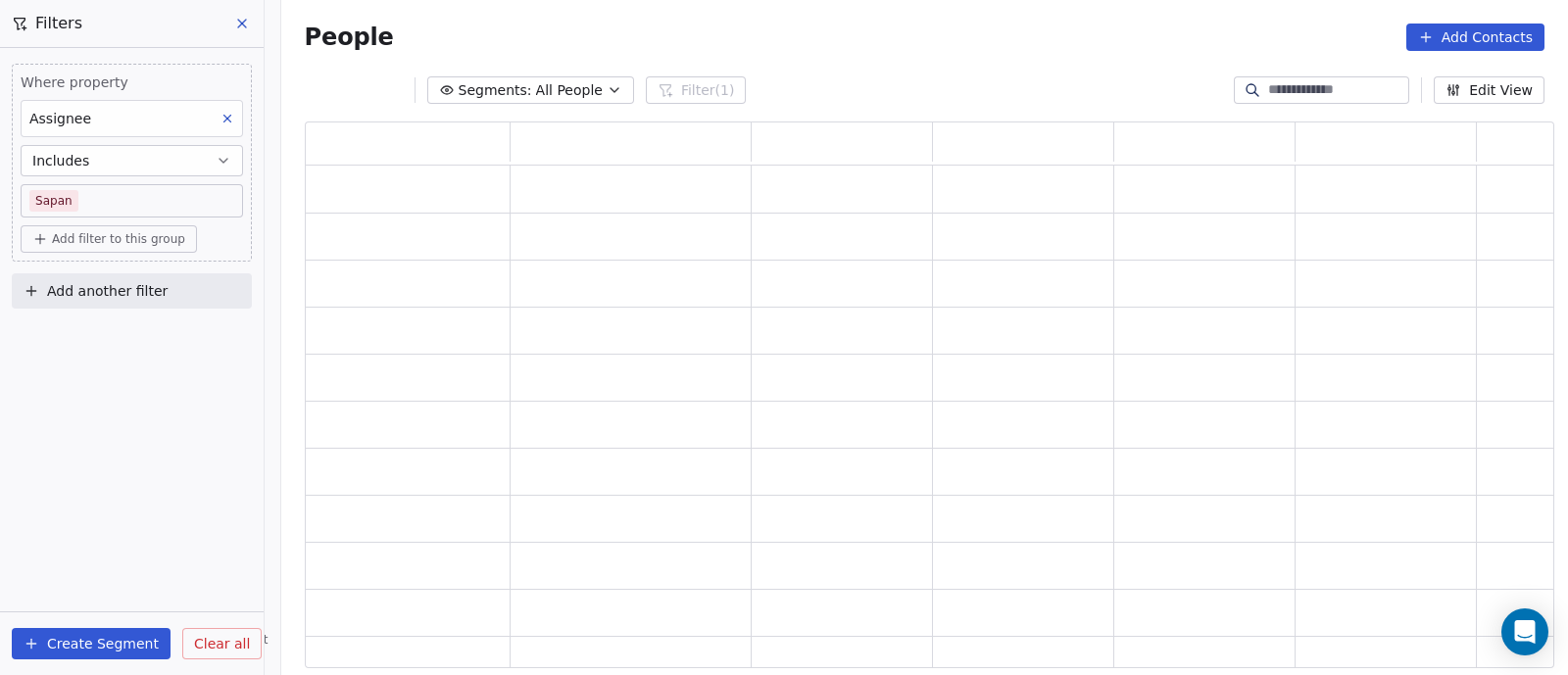
click at [123, 235] on span "Add filter to this group" at bounding box center [118, 240] width 134 height 16
click at [118, 273] on span "Contact properties" at bounding box center [105, 279] width 128 height 21
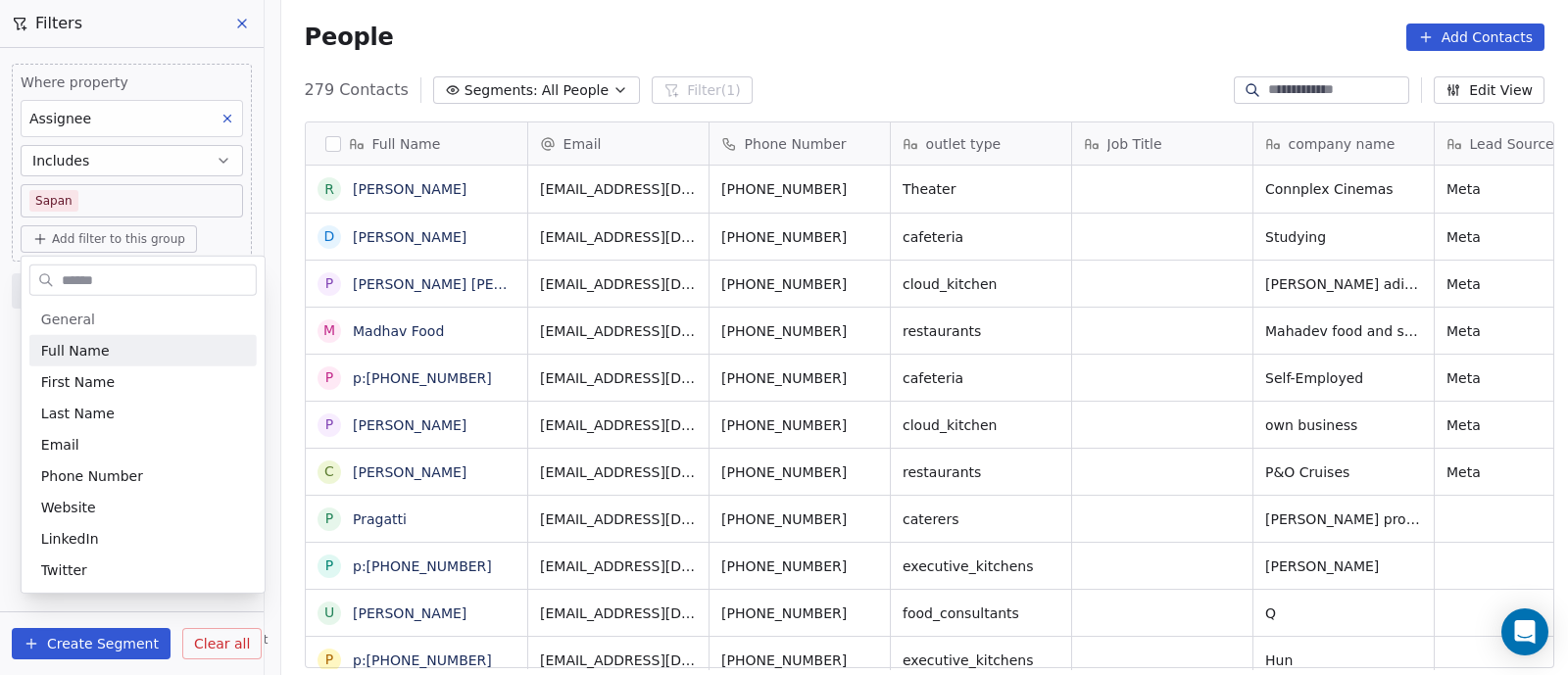
scroll to position [575, 1276]
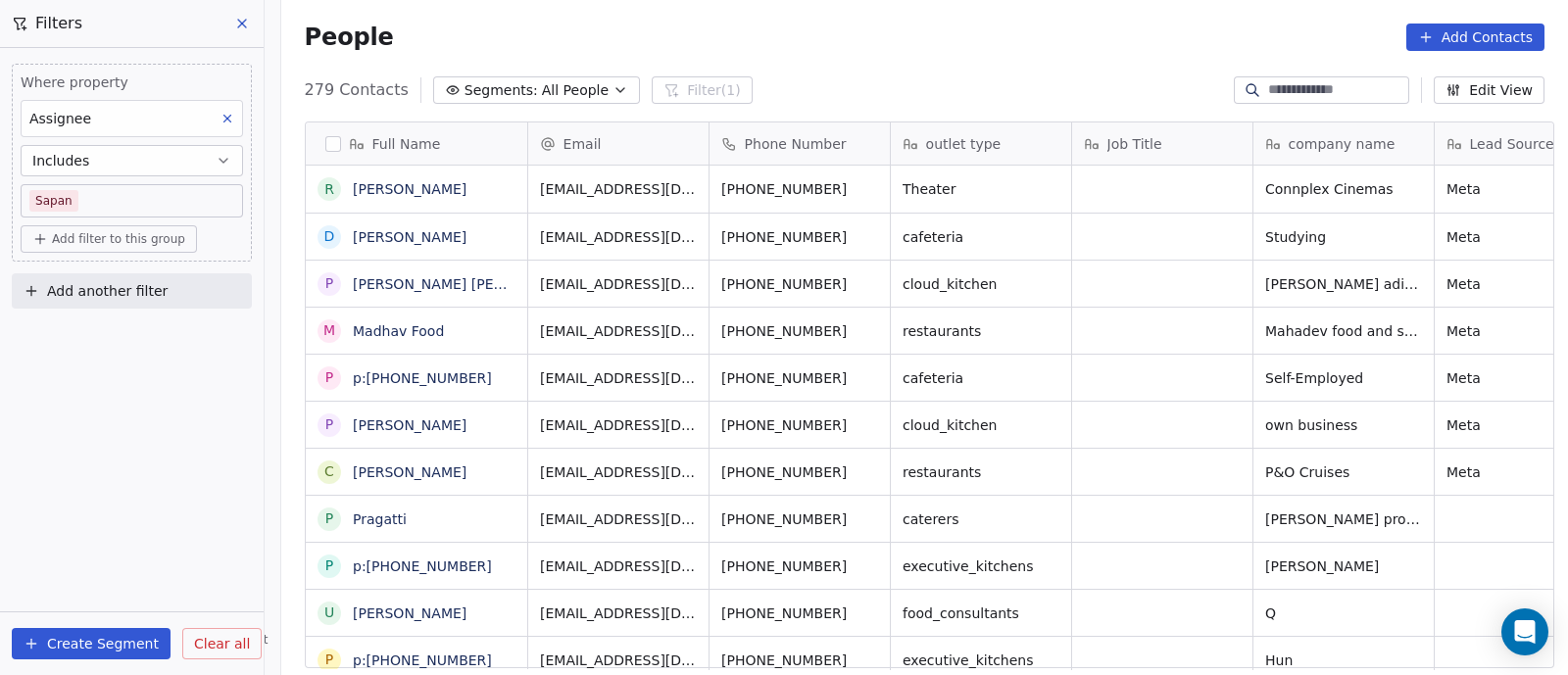
click at [256, 59] on html "On2Cook India Pvt. Ltd. Contacts People Marketing Workflows Campaigns Sales Pip…" at bounding box center [784, 338] width 1568 height 675
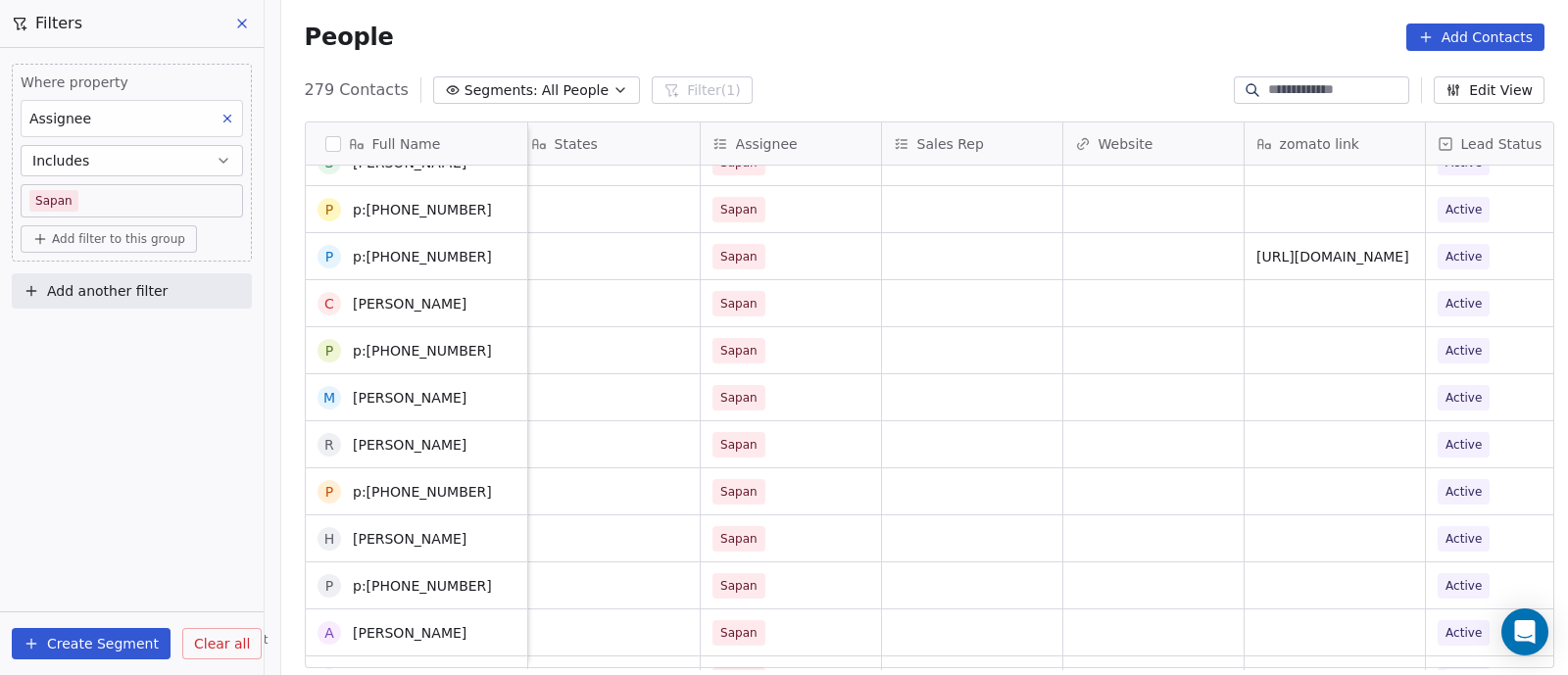
scroll to position [612, 0]
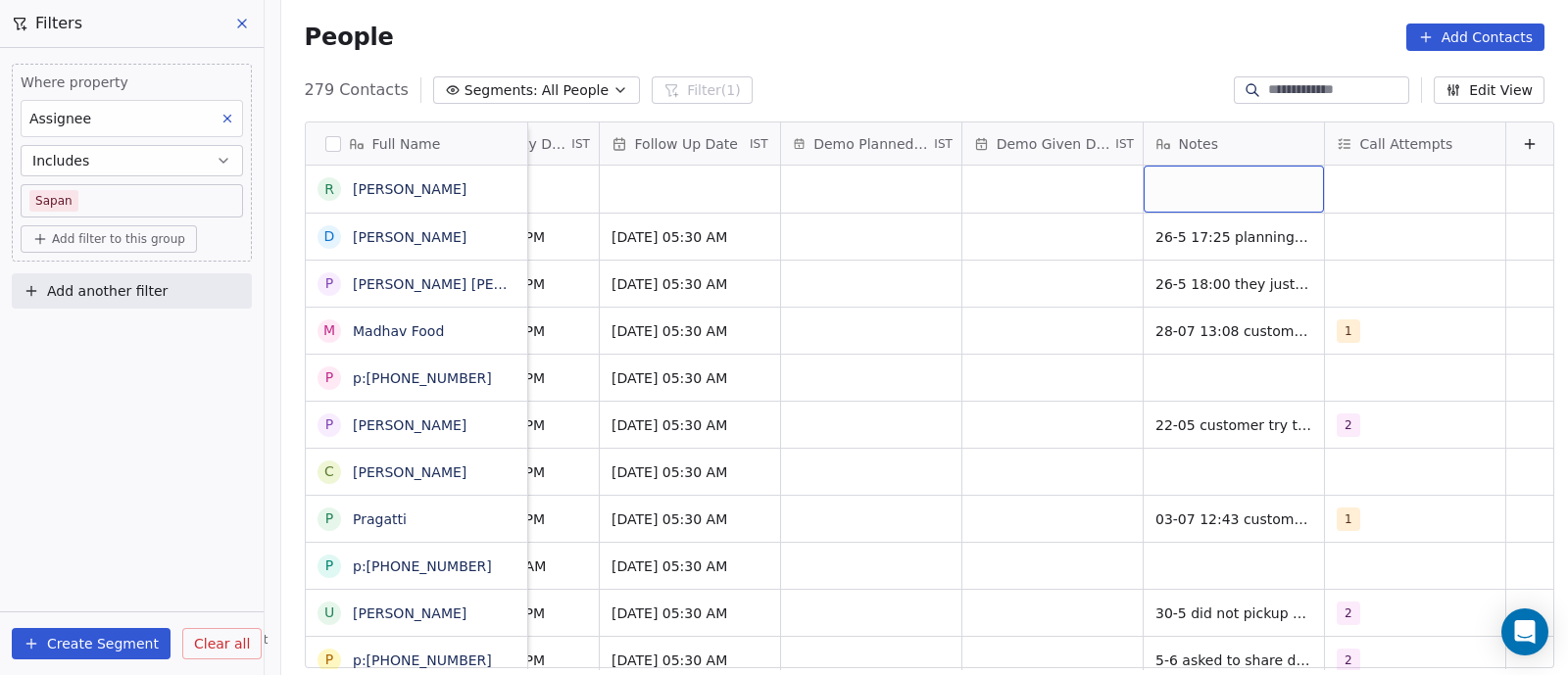
click at [1166, 193] on div "grid" at bounding box center [1234, 189] width 180 height 48
click at [827, 178] on html "On2Cook India Pvt. Ltd. Contacts People Marketing Workflows Campaigns Sales Pip…" at bounding box center [784, 338] width 1568 height 675
click at [1194, 183] on div "grid" at bounding box center [1234, 189] width 180 height 48
click at [1463, 207] on html "On2Cook India Pvt. Ltd. Contacts People Marketing Workflows Campaigns Sales Pip…" at bounding box center [784, 338] width 1568 height 675
click at [1463, 207] on div "grid" at bounding box center [1415, 189] width 180 height 48
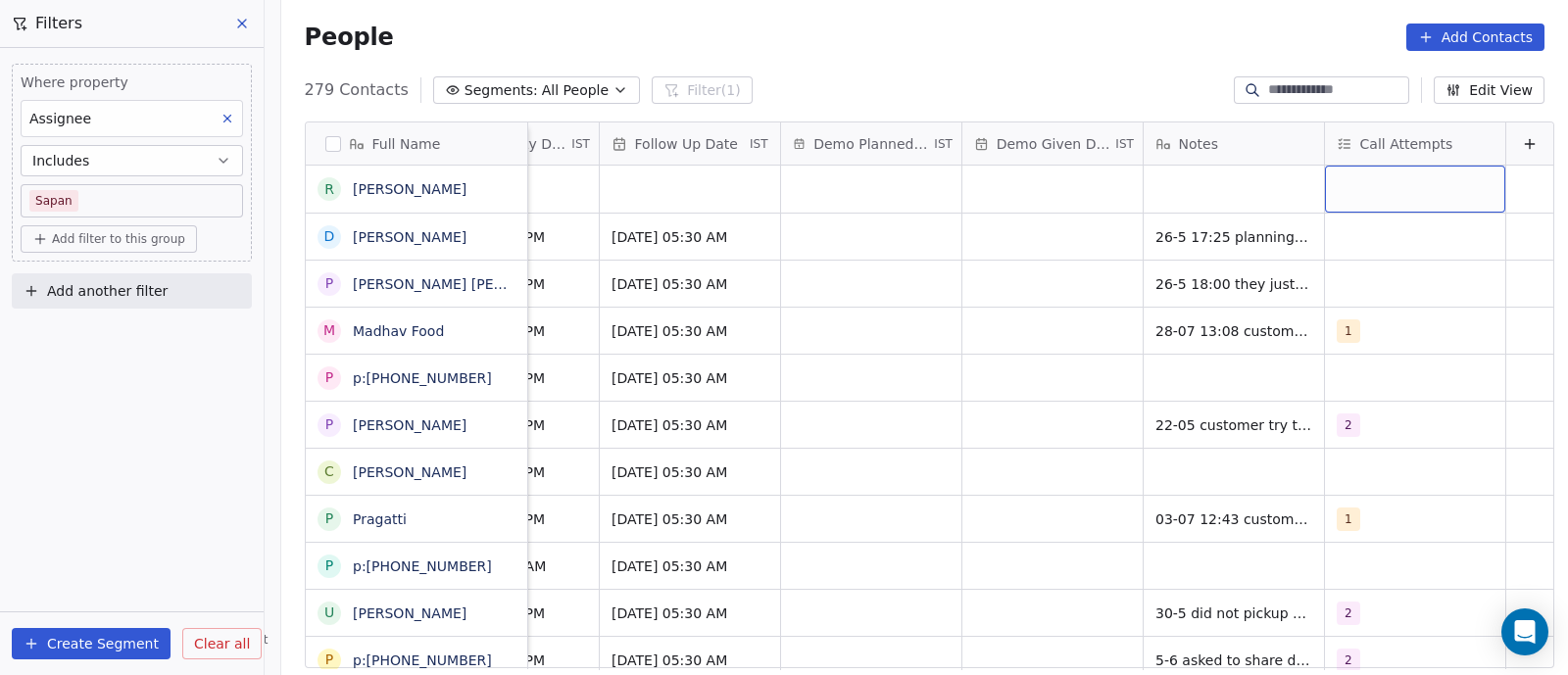
click at [1393, 170] on div "grid" at bounding box center [1415, 189] width 180 height 48
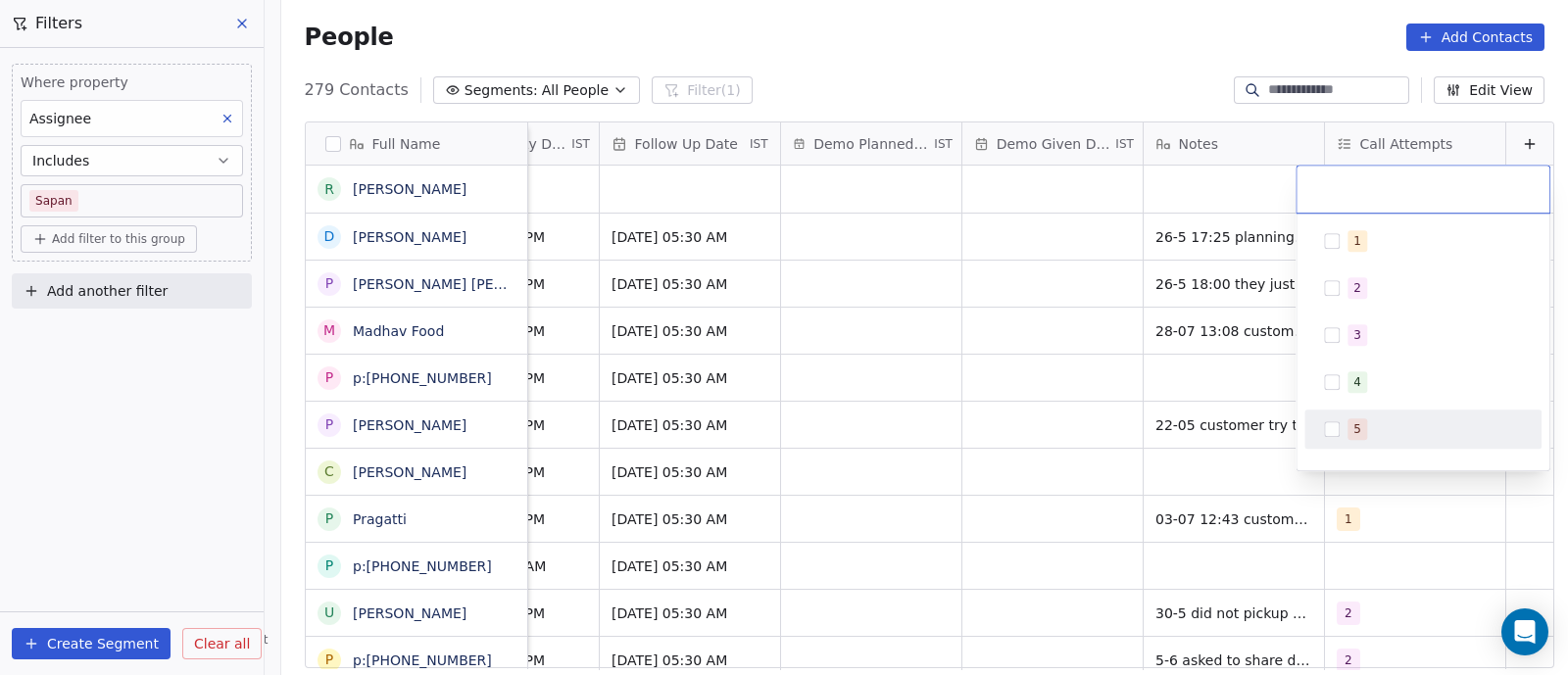
click at [1005, 319] on html "On2Cook India Pvt. Ltd. Contacts People Marketing Workflows Campaigns Sales Pip…" at bounding box center [784, 338] width 1568 height 675
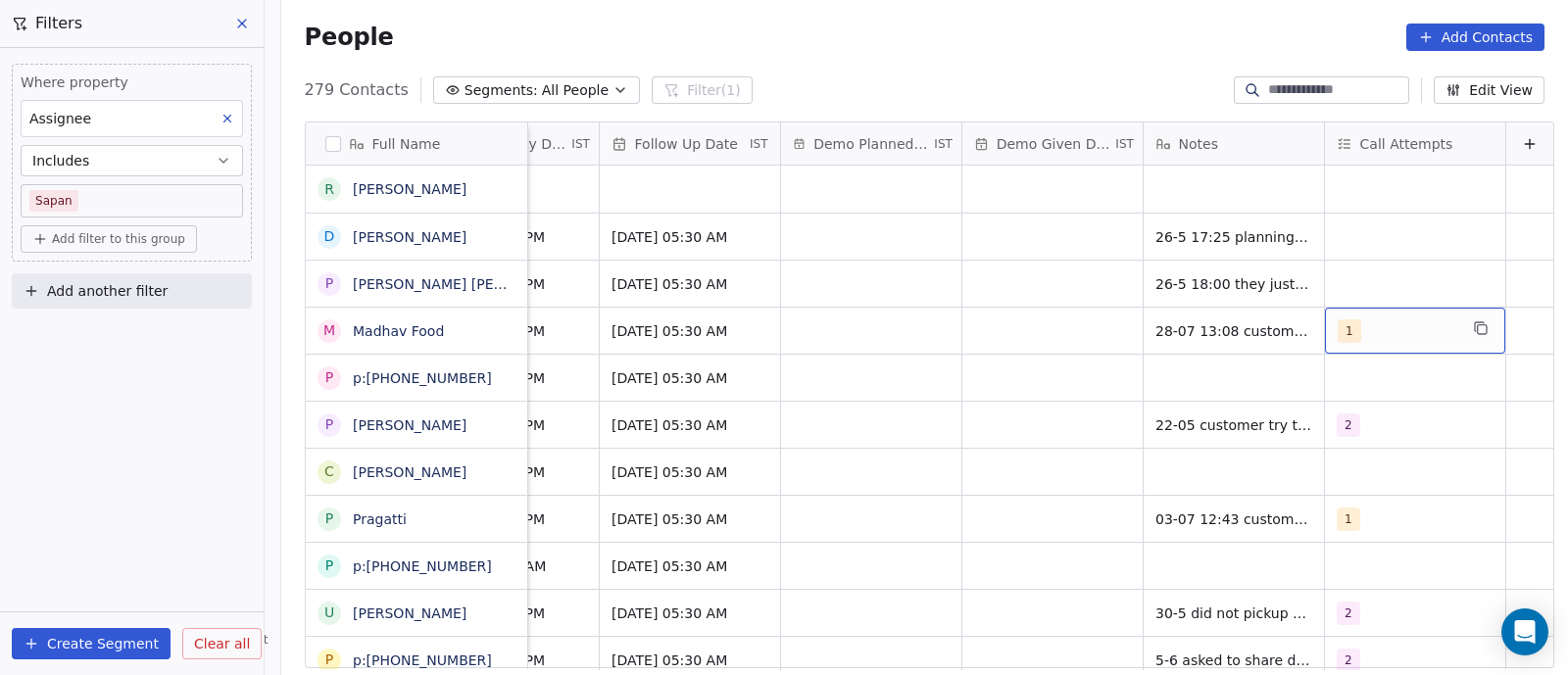
click at [1349, 326] on div "1" at bounding box center [1397, 332] width 120 height 24
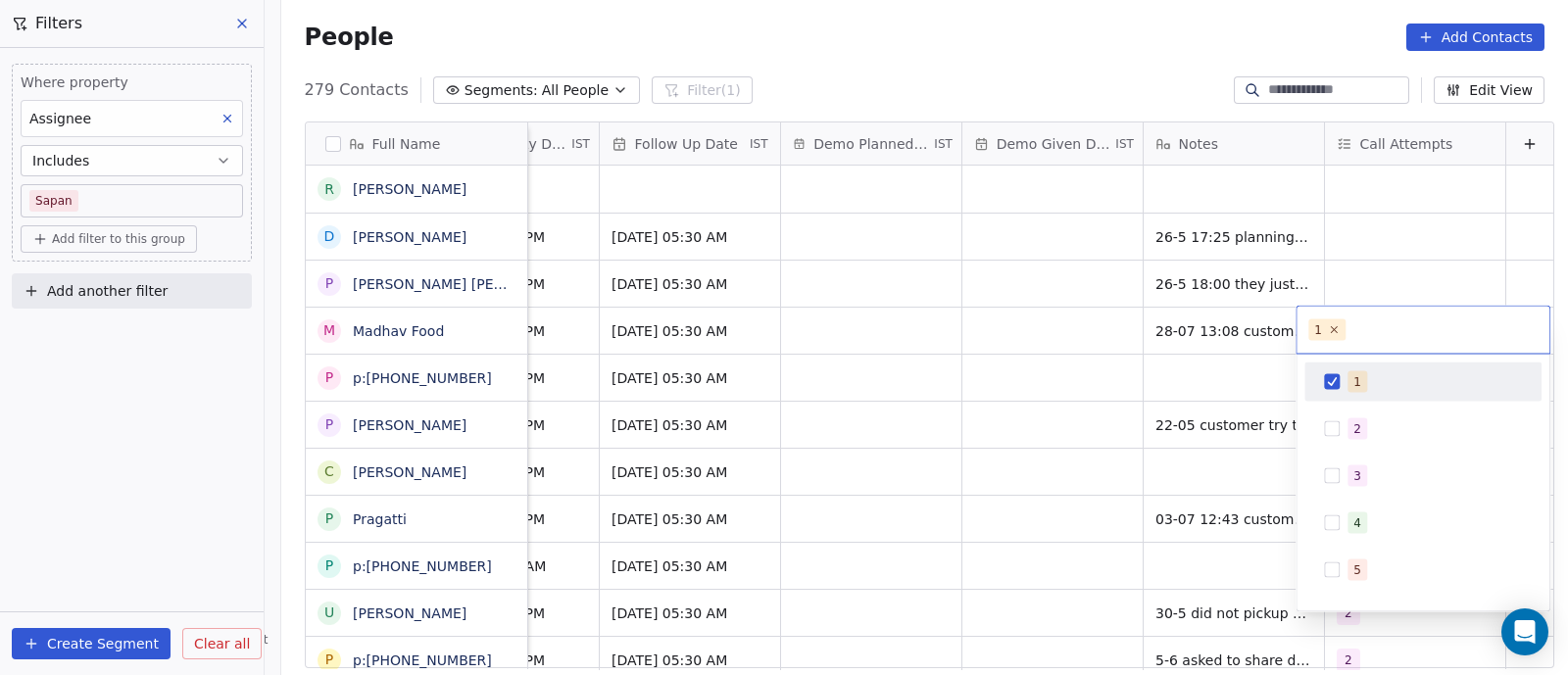
click at [1331, 390] on div "1" at bounding box center [1423, 382] width 222 height 32
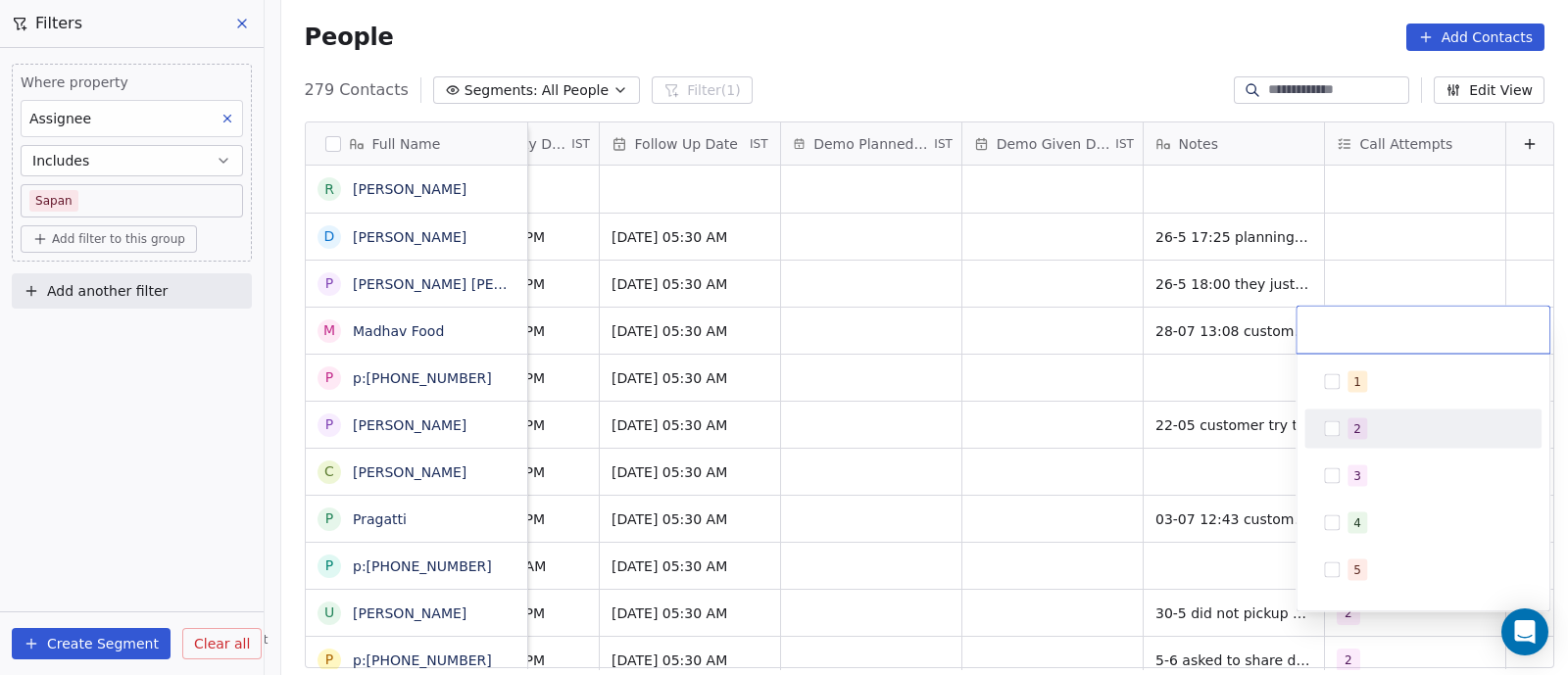
click at [1326, 416] on div "2" at bounding box center [1423, 430] width 222 height 32
click at [1333, 390] on div "1" at bounding box center [1423, 382] width 222 height 32
click at [1328, 423] on button "Suggestions" at bounding box center [1332, 430] width 16 height 16
click at [1063, 272] on html "On2Cook India Pvt. Ltd. Contacts People Marketing Workflows Campaigns Sales Pip…" at bounding box center [784, 338] width 1568 height 675
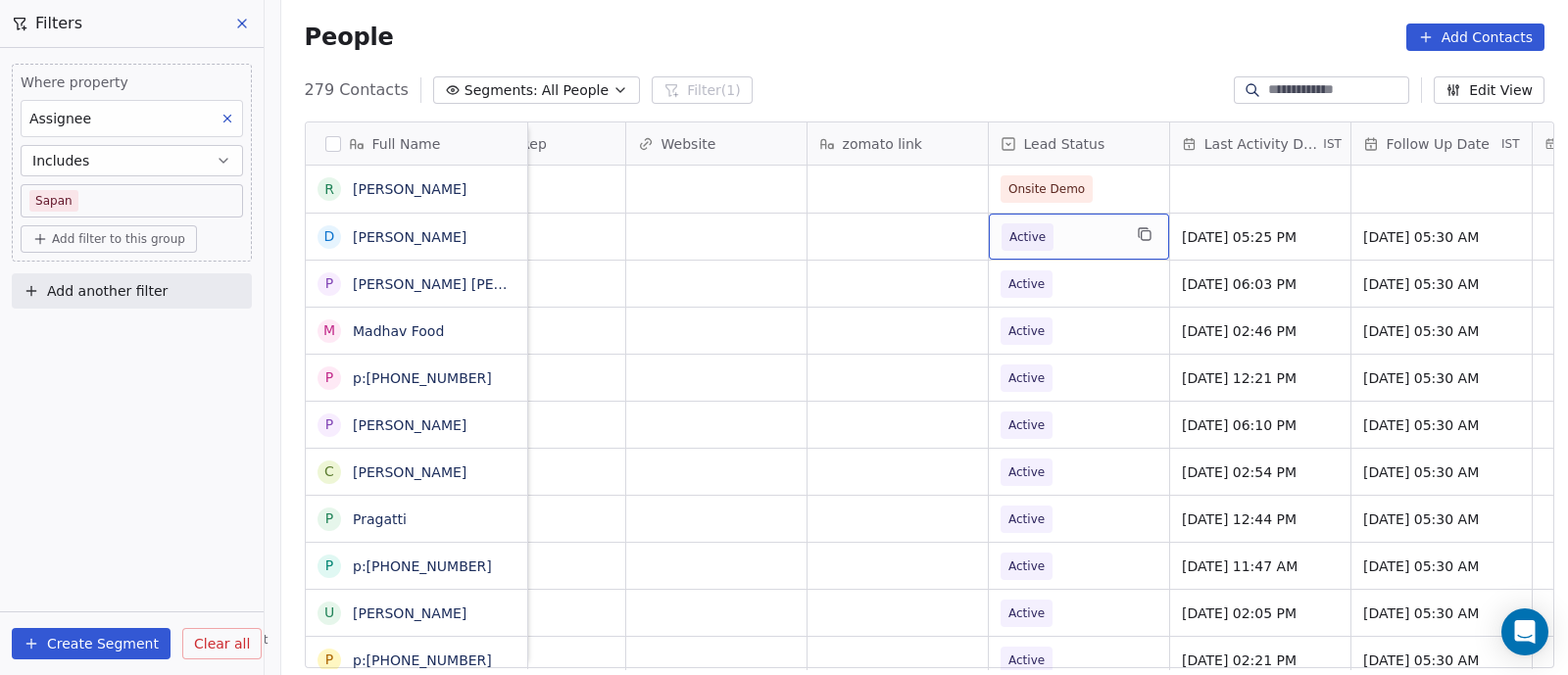
click at [1069, 252] on div "Active" at bounding box center [1078, 237] width 180 height 47
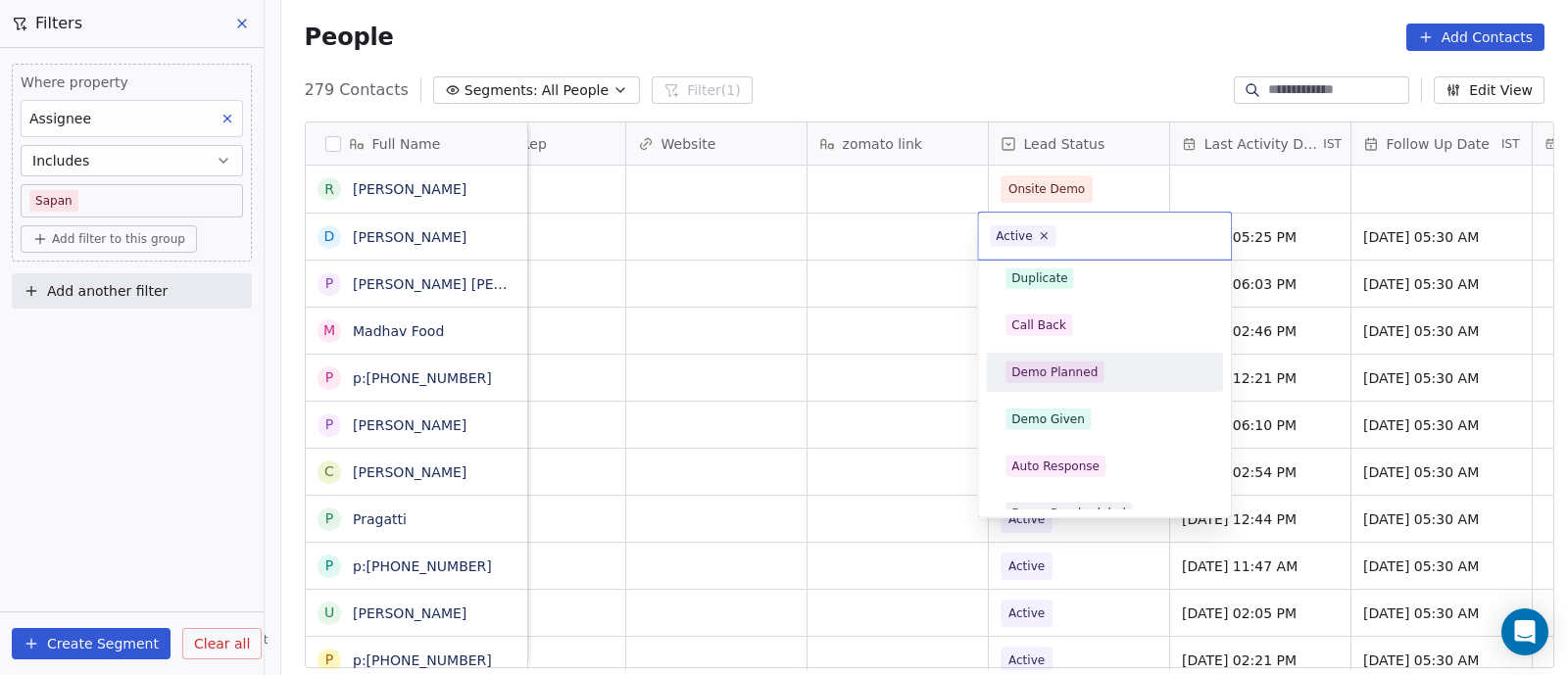
click at [828, 314] on html "On2Cook India Pvt. Ltd. Contacts People Marketing Workflows Campaigns Sales Pip…" at bounding box center [784, 338] width 1568 height 675
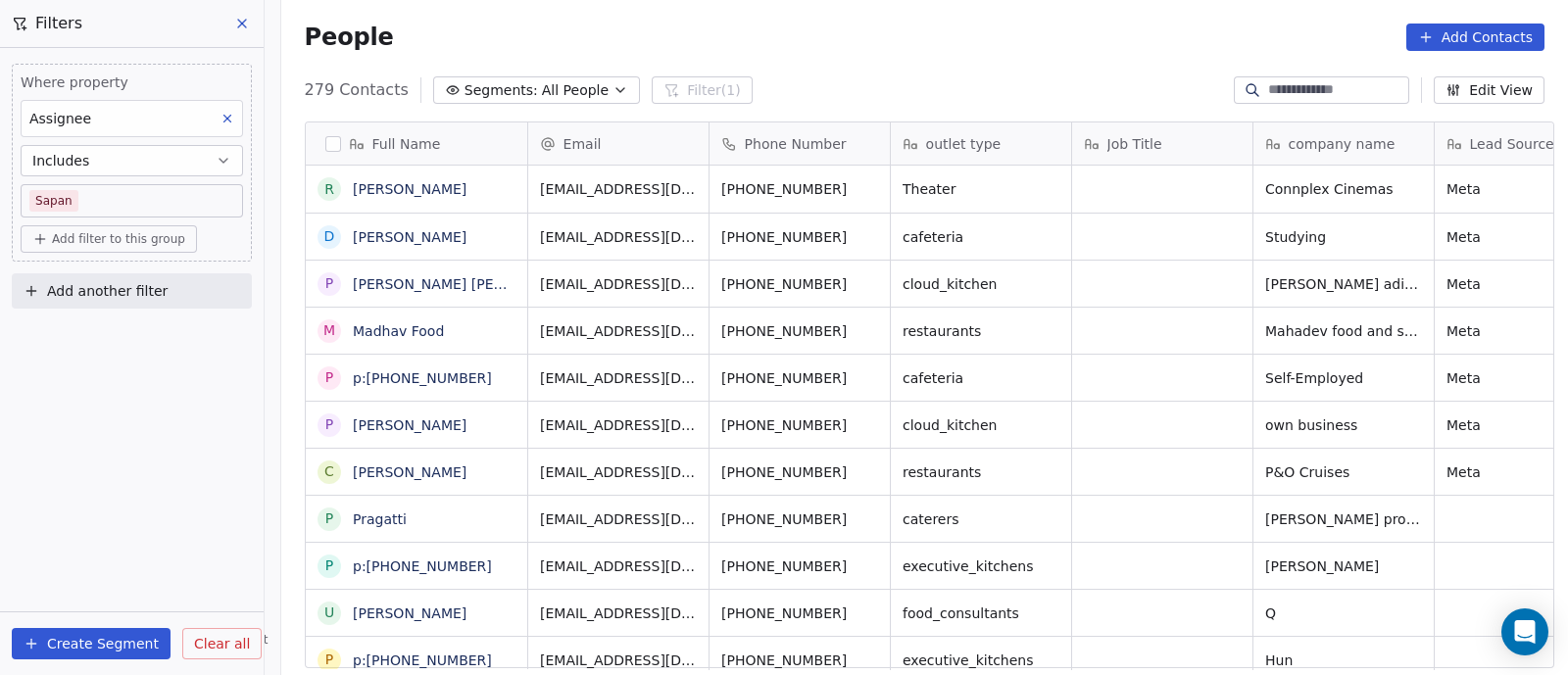
click at [231, 22] on button at bounding box center [243, 24] width 30 height 28
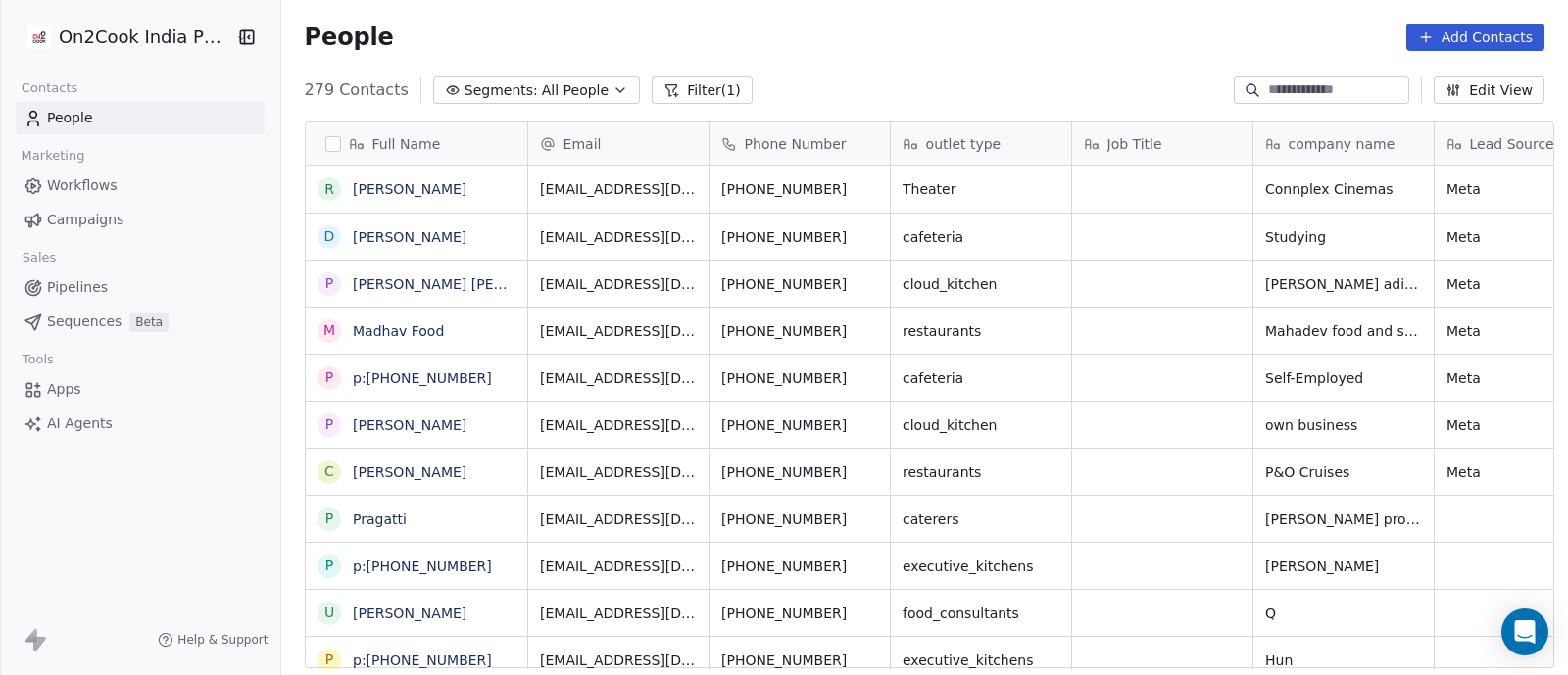
click at [669, 90] on button "Filter (1)" at bounding box center [702, 90] width 101 height 28
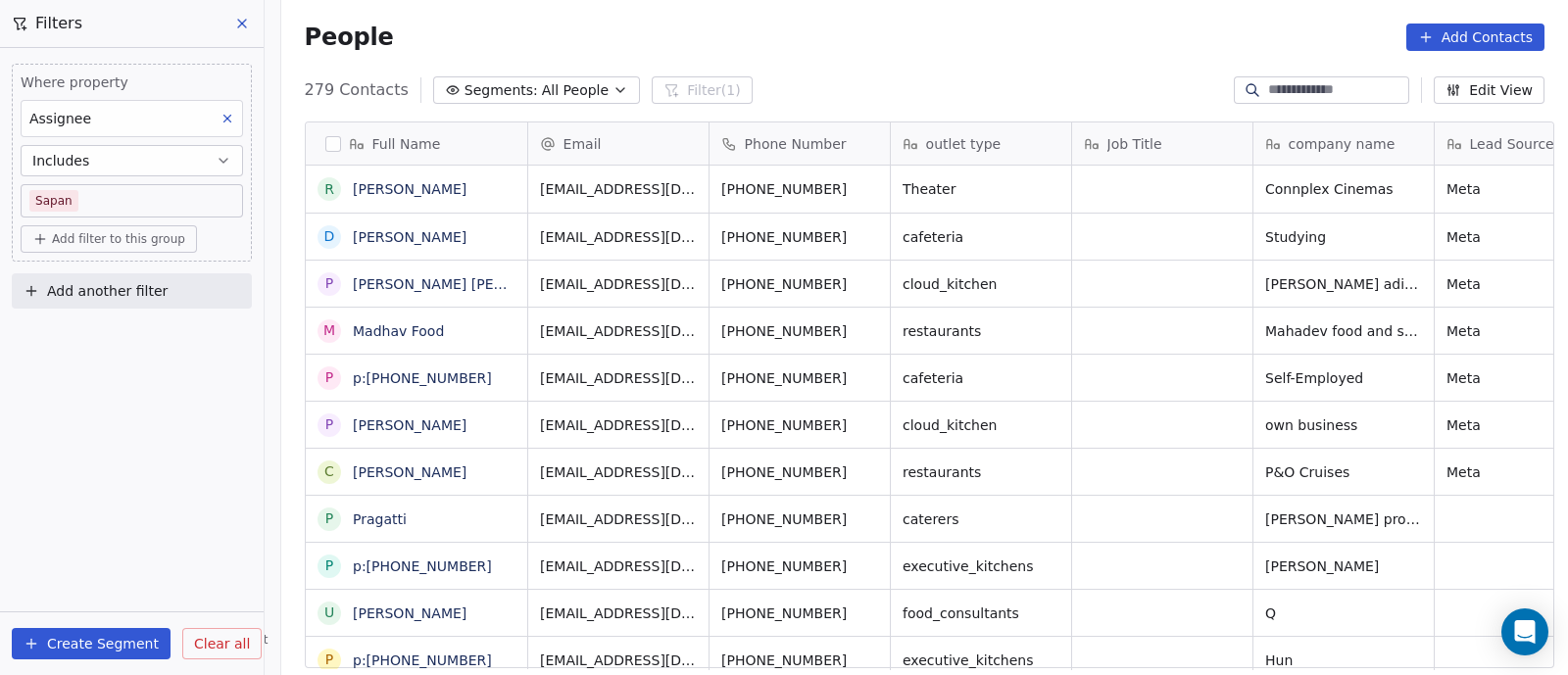
click at [250, 12] on button at bounding box center [243, 24] width 30 height 28
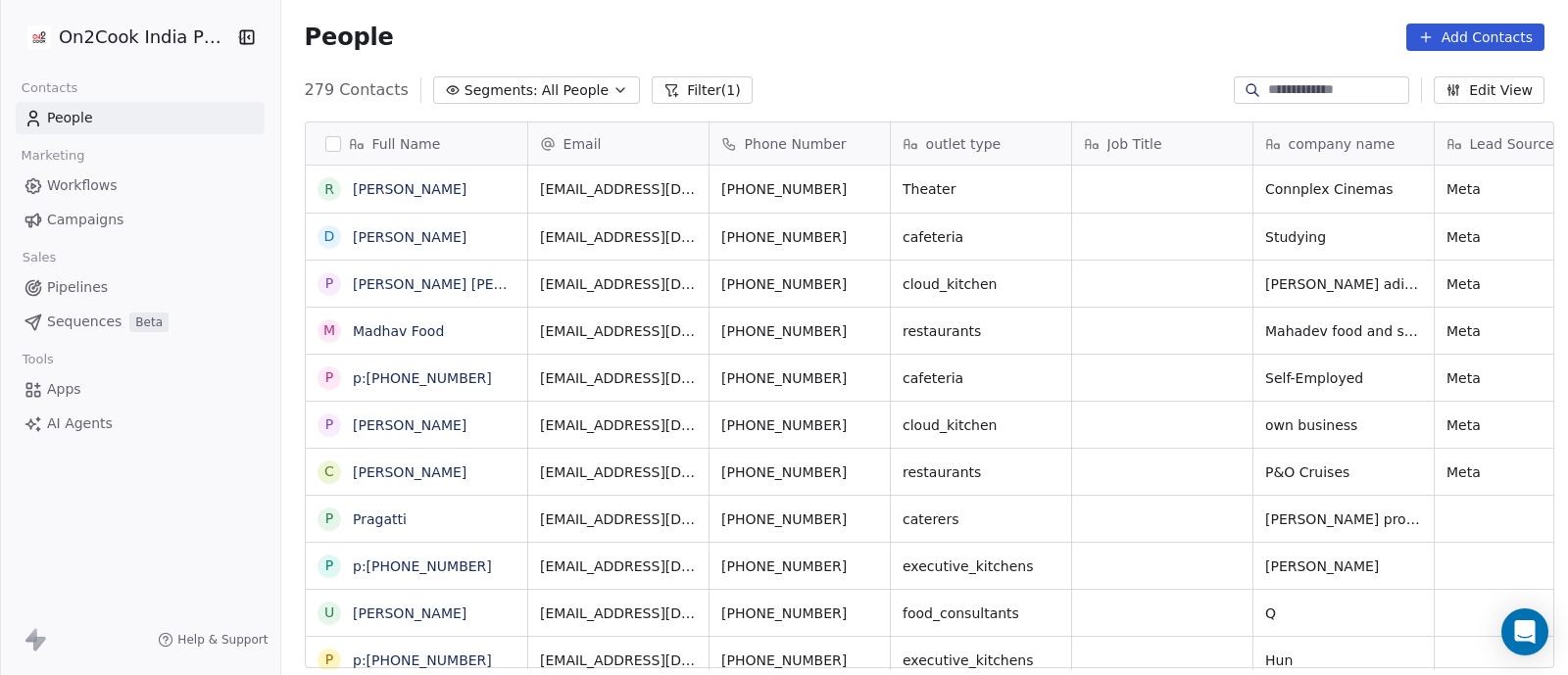
click at [677, 76] on button "Filter (1)" at bounding box center [702, 90] width 101 height 28
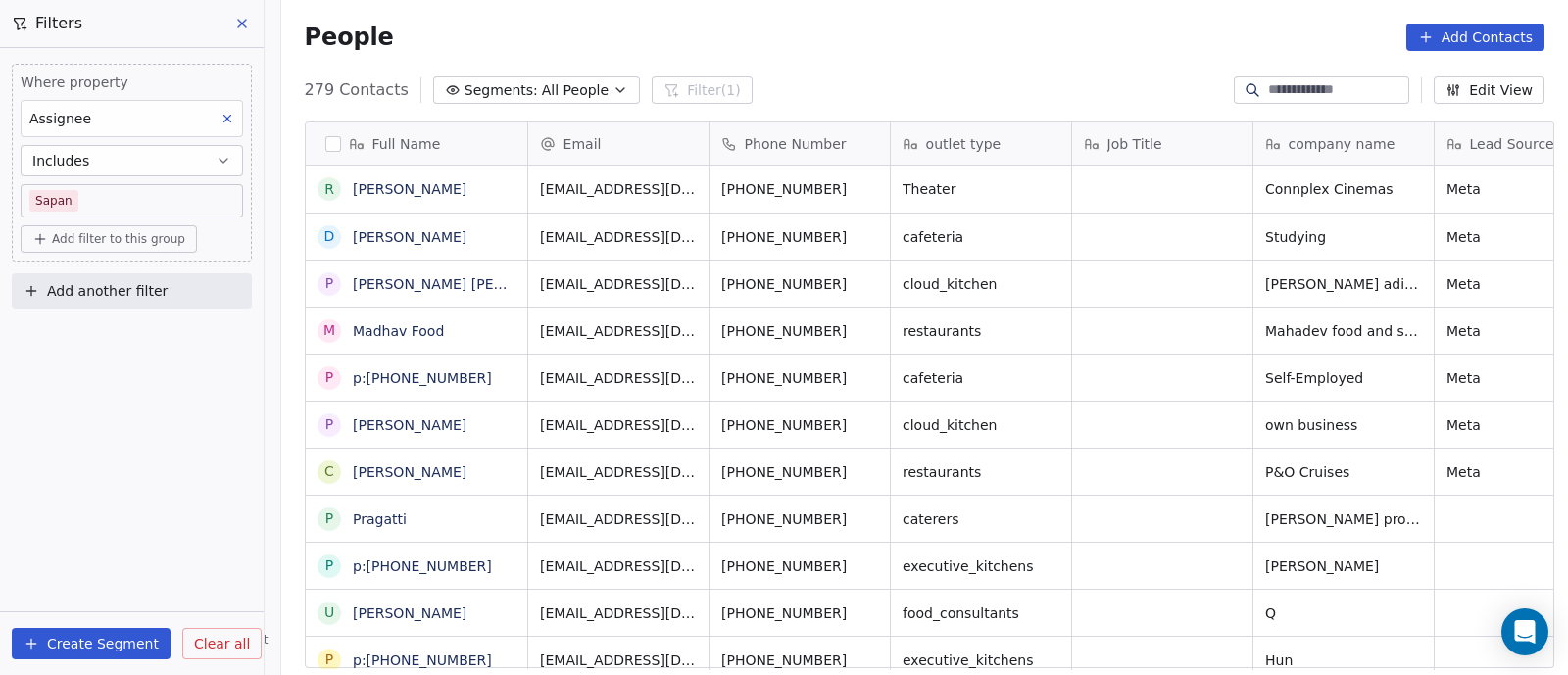
click at [226, 629] on button "Clear all" at bounding box center [222, 644] width 79 height 32
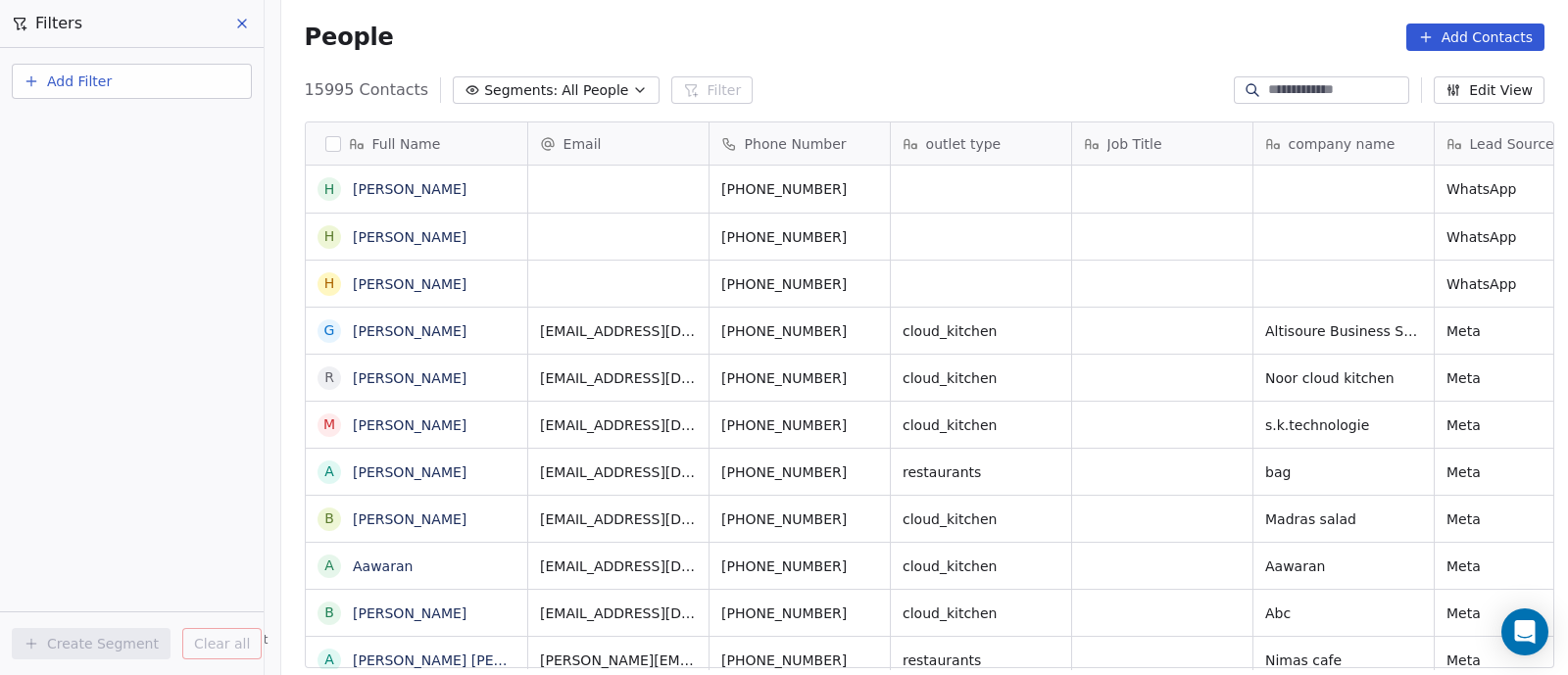
click at [231, 23] on button at bounding box center [243, 24] width 30 height 28
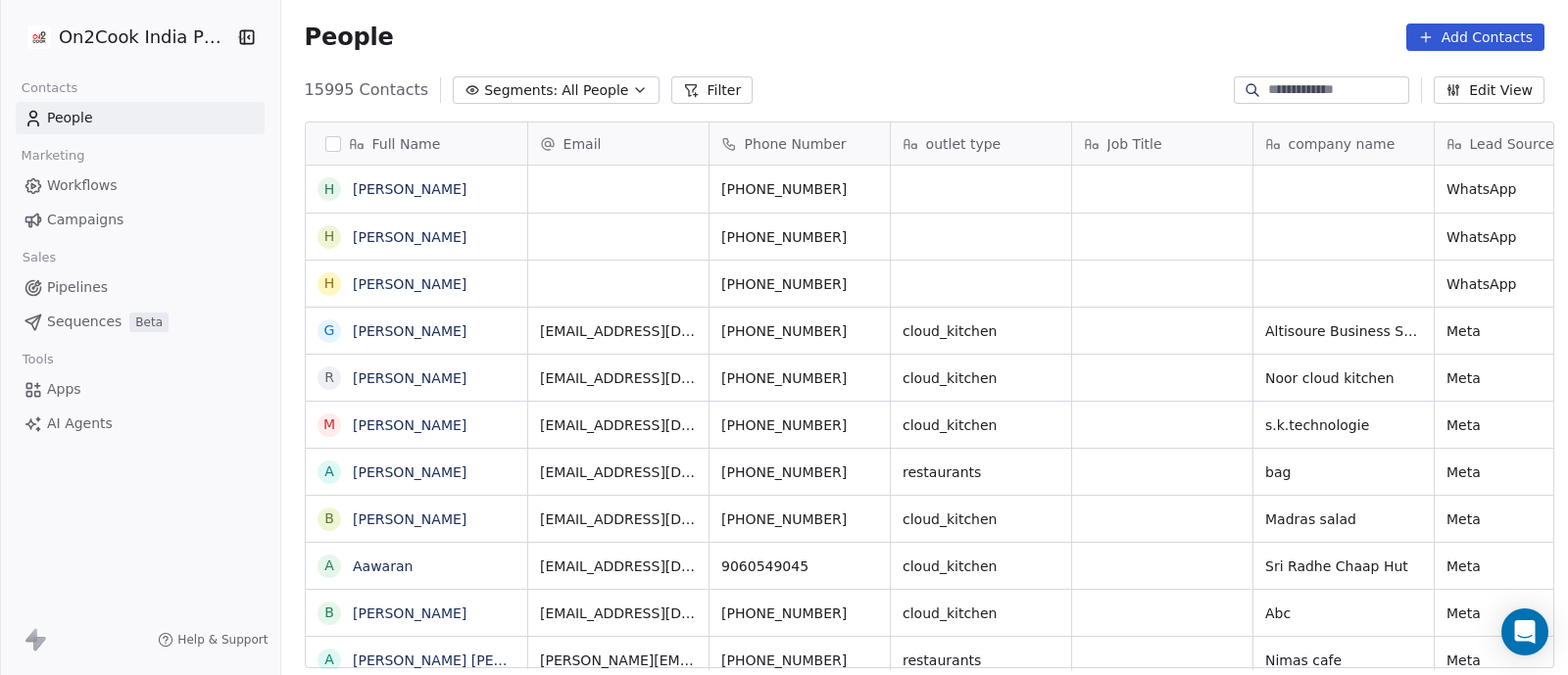
click at [672, 76] on button "Filter" at bounding box center [711, 90] width 81 height 28
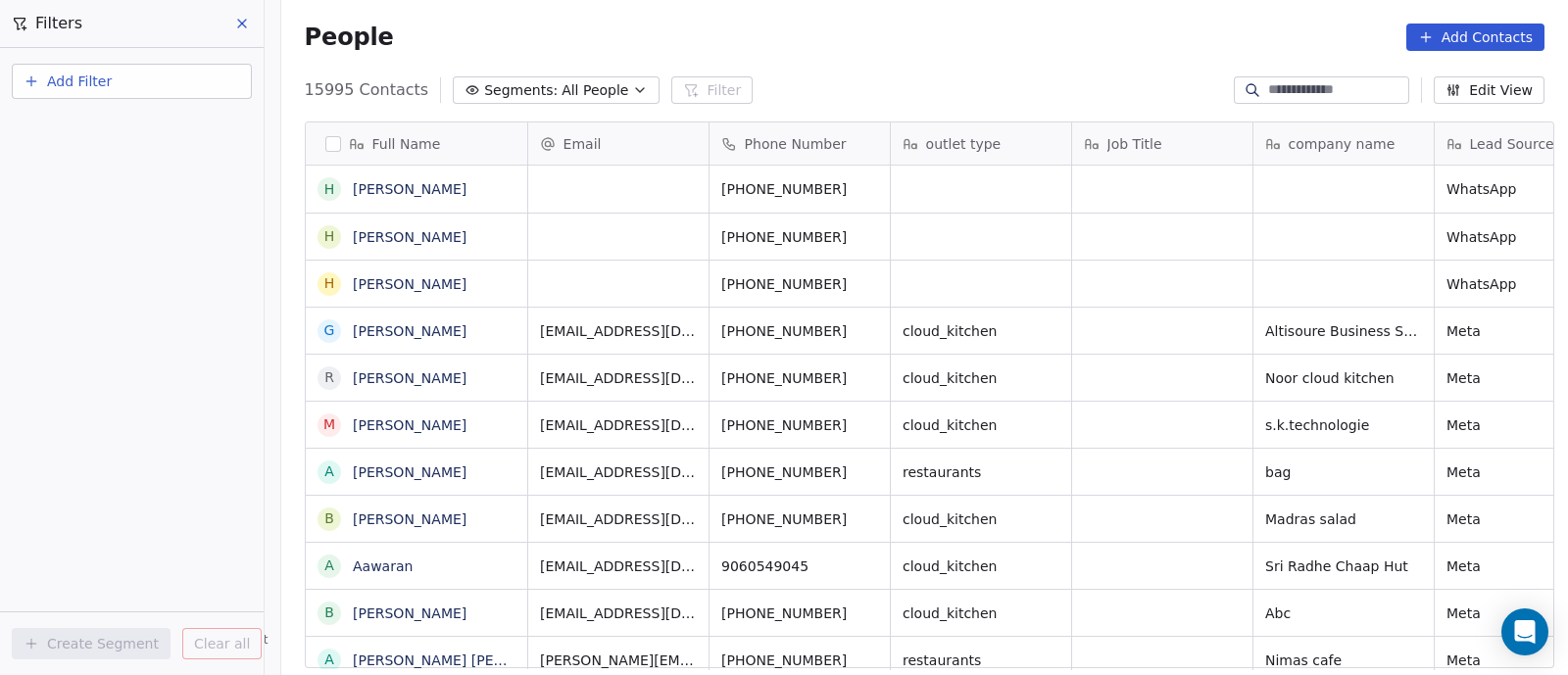
click at [106, 87] on span "Add Filter" at bounding box center [79, 81] width 64 height 21
click at [105, 132] on span "Contact properties" at bounding box center [96, 128] width 128 height 21
type input "***"
click at [103, 189] on div "Assignee" at bounding box center [132, 198] width 199 height 20
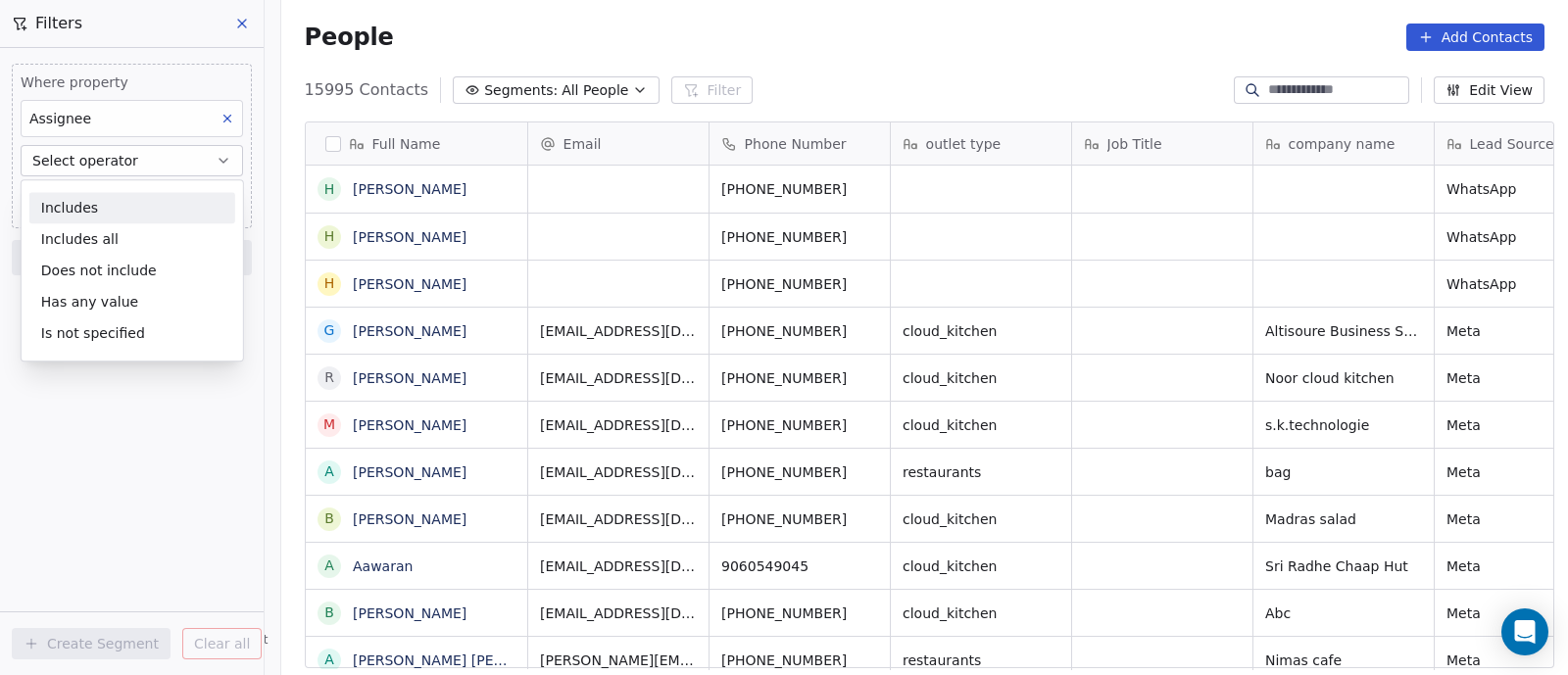
click at [84, 203] on div "Includes" at bounding box center [133, 208] width 206 height 32
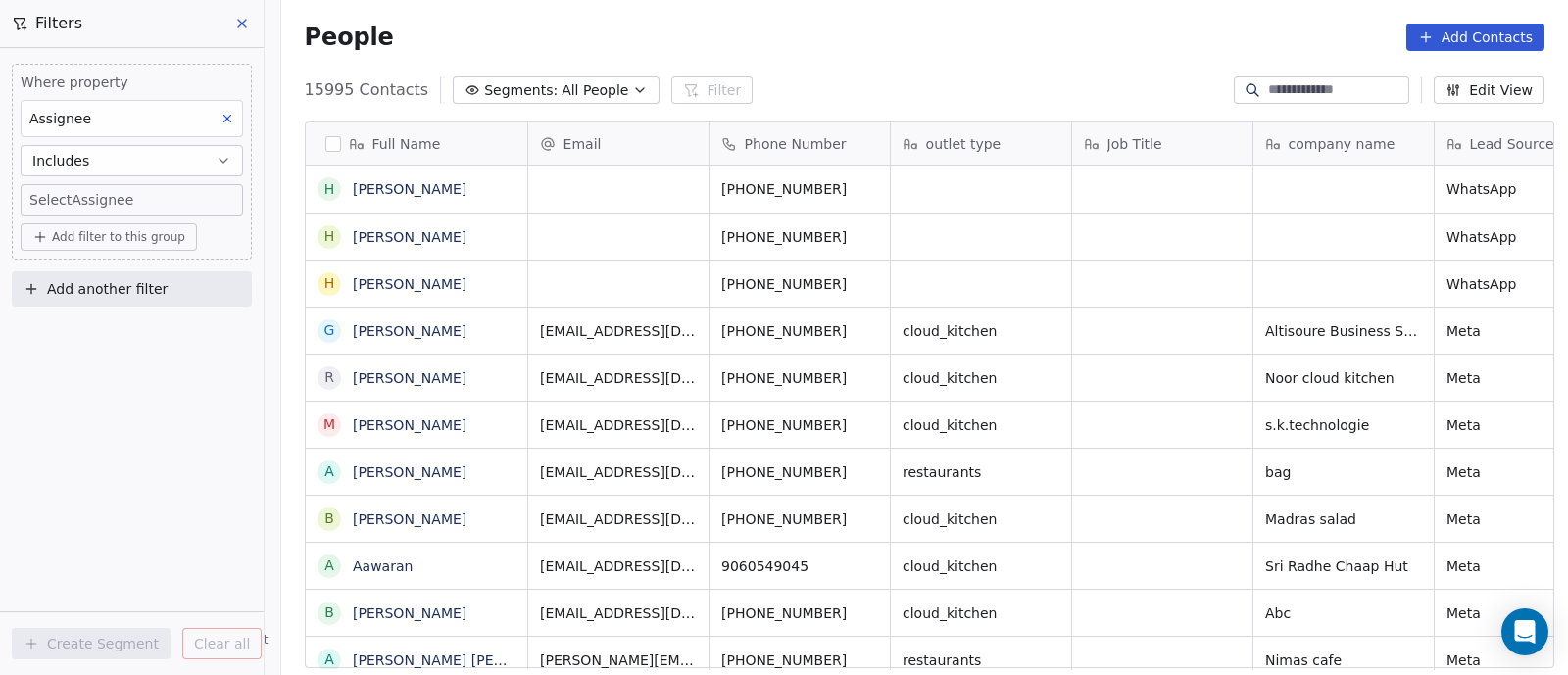
click at [92, 200] on body "On2Cook India Pvt. Ltd. Contacts People Marketing Workflows Campaigns Sales Pip…" at bounding box center [784, 338] width 1568 height 675
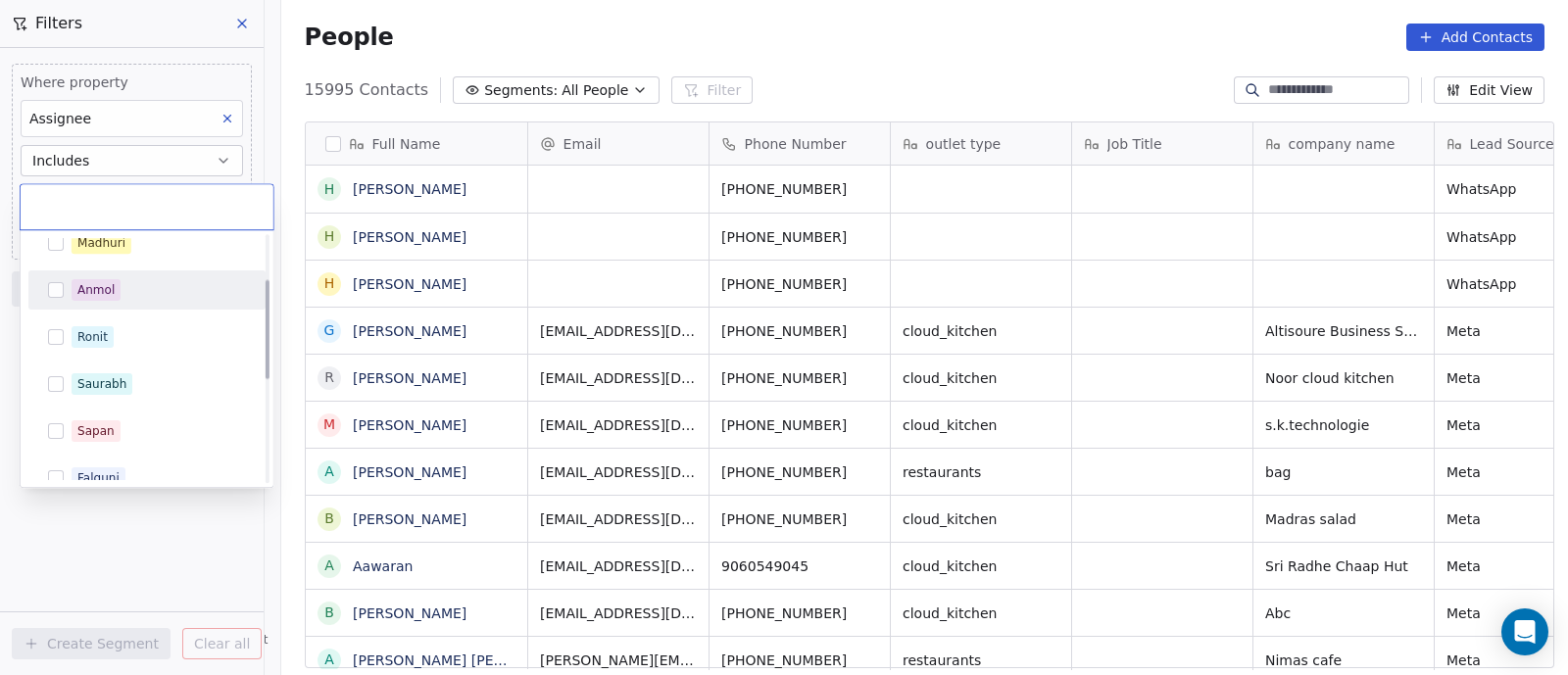
scroll to position [110, 0]
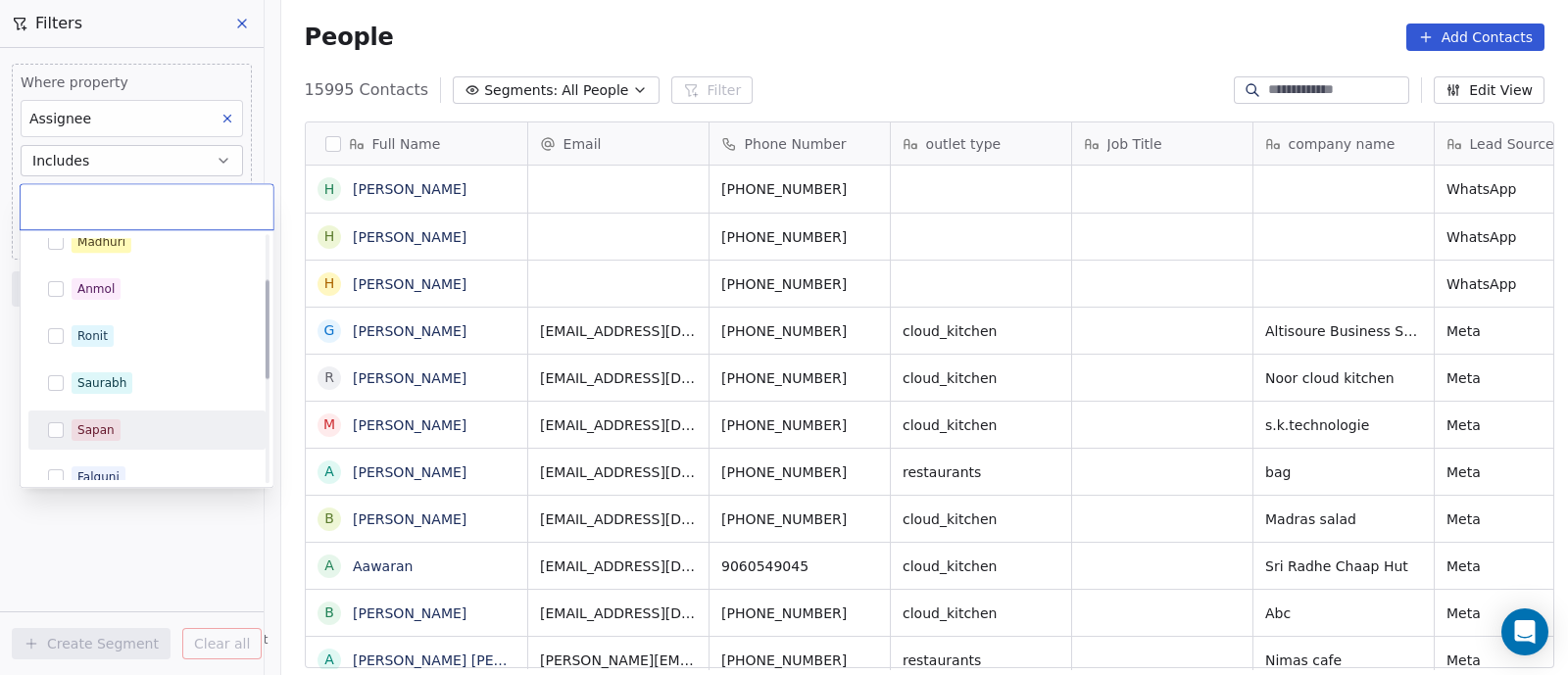
click at [98, 429] on div "Sapan" at bounding box center [96, 431] width 38 height 18
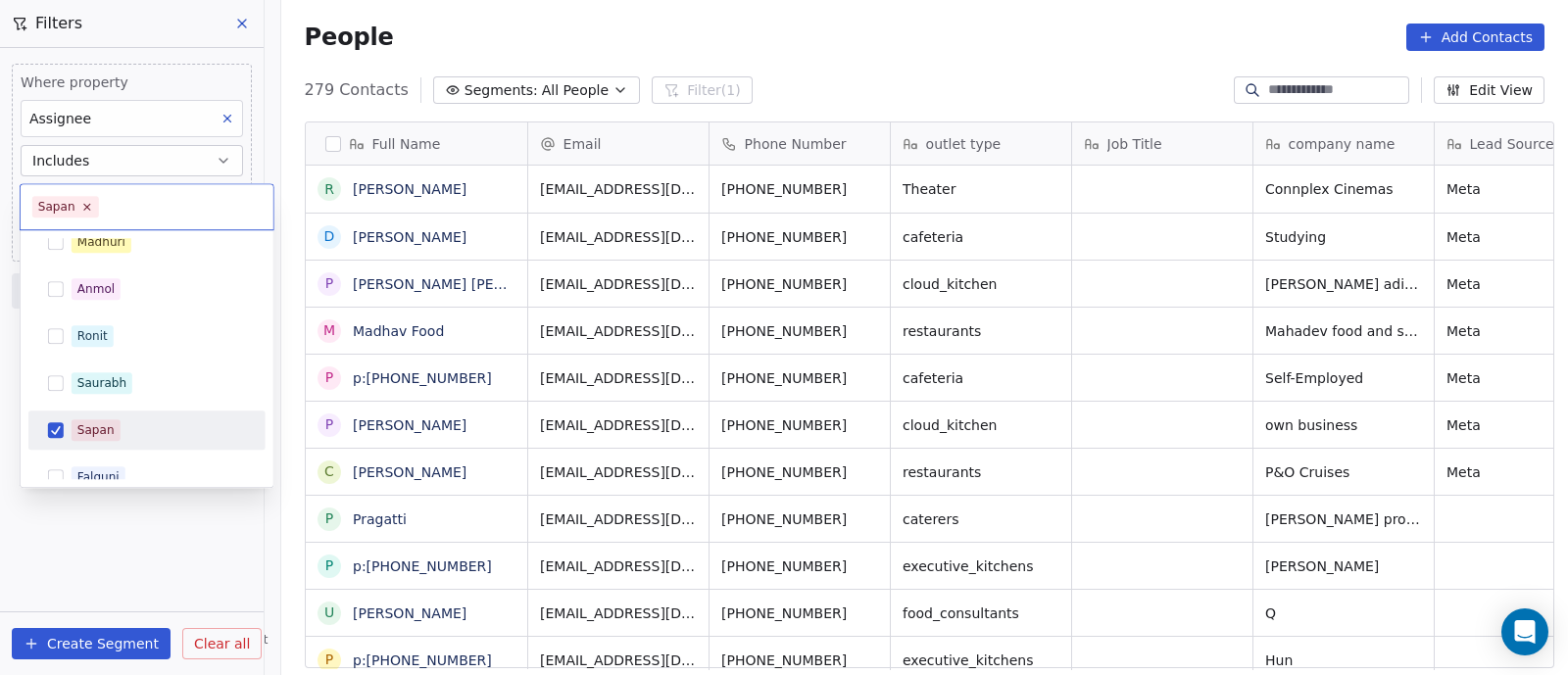
click at [194, 570] on html "On2Cook India Pvt. Ltd. Contacts People Marketing Workflows Campaigns Sales Pip…" at bounding box center [784, 338] width 1568 height 675
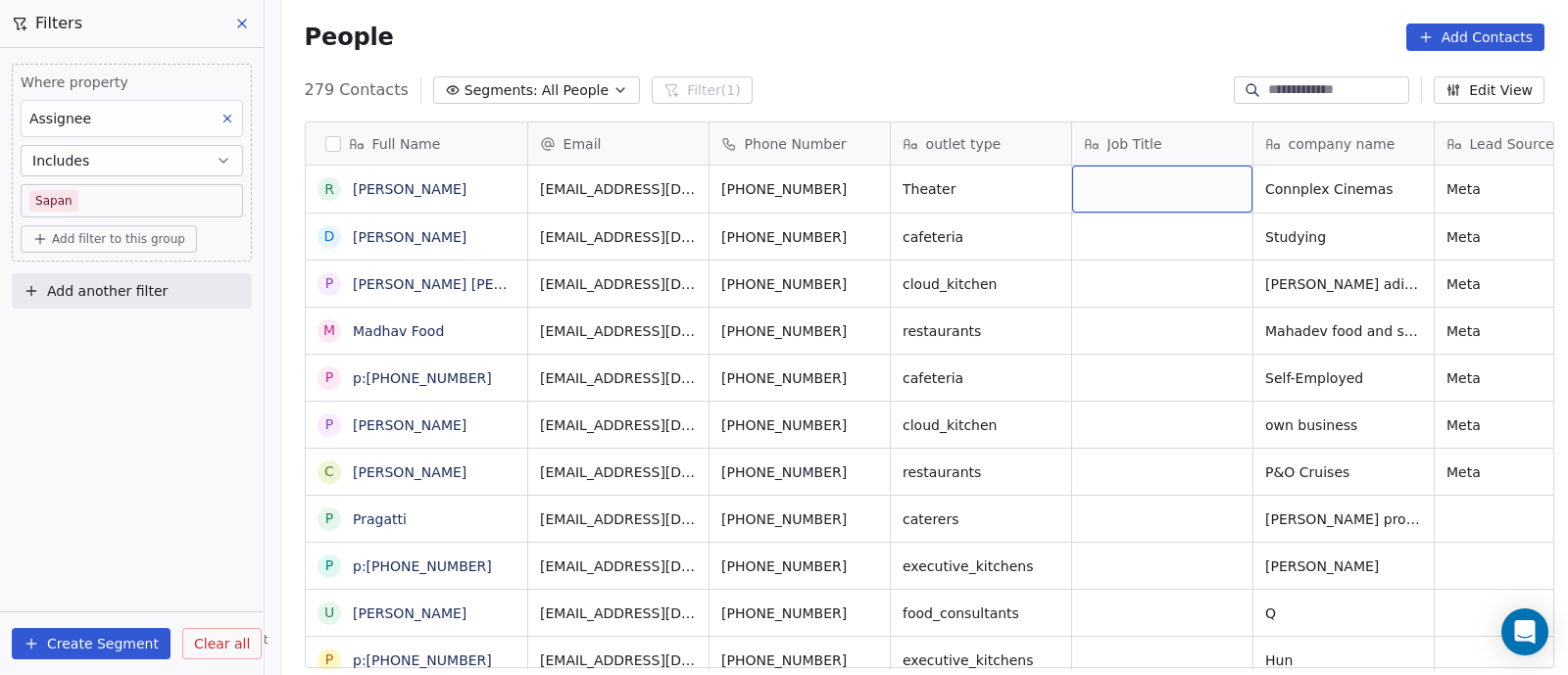
click at [1132, 194] on div "grid" at bounding box center [1161, 189] width 180 height 48
click at [1152, 184] on html "On2Cook India Pvt. Ltd. Contacts People Marketing Workflows Campaigns Sales Pip…" at bounding box center [784, 338] width 1568 height 675
click at [1149, 182] on html "On2Cook India Pvt. Ltd. Contacts People Marketing Workflows Campaigns Sales Pip…" at bounding box center [784, 338] width 1568 height 675
click at [1149, 182] on div "grid" at bounding box center [1161, 189] width 180 height 48
type textarea "*******"
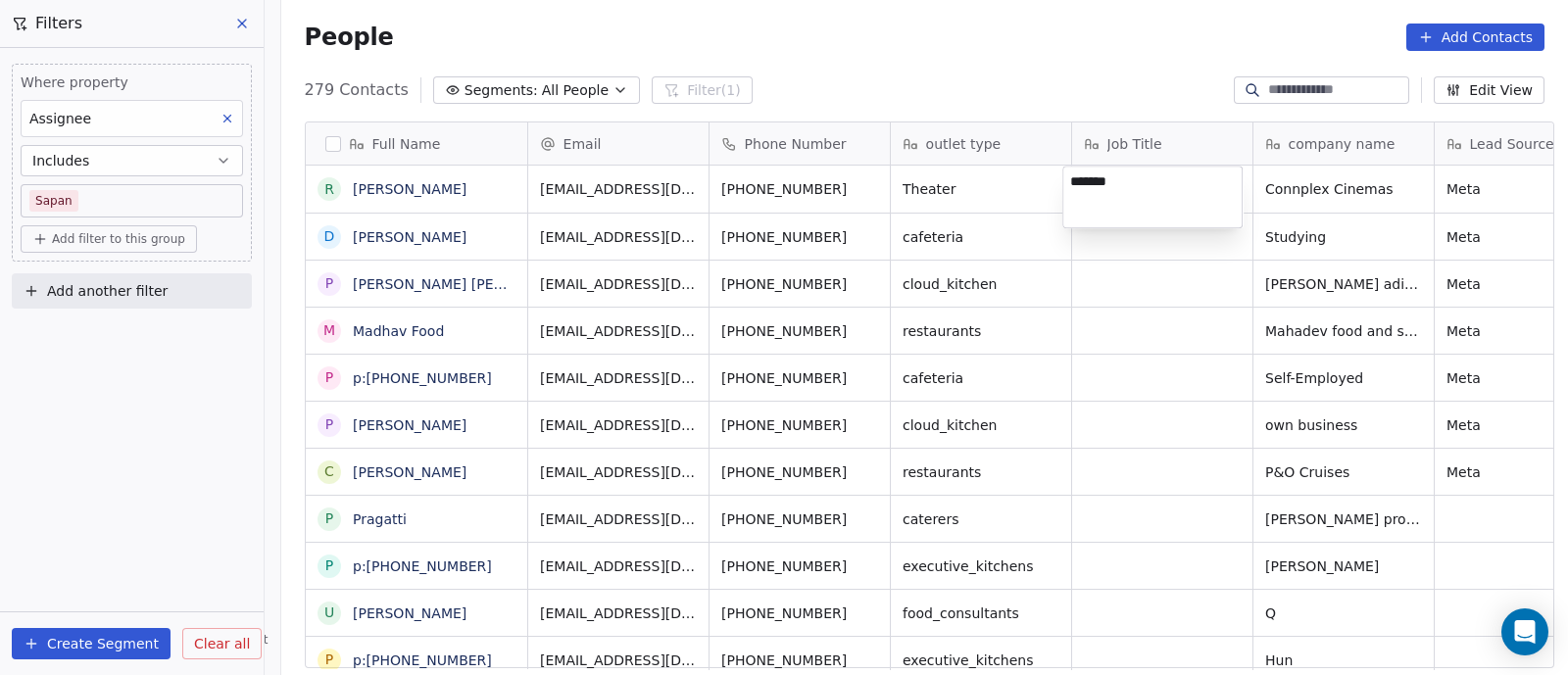
click at [1142, 271] on html "On2Cook India Pvt. Ltd. Contacts People Marketing Workflows Campaigns Sales Pip…" at bounding box center [784, 338] width 1568 height 675
click at [1380, 195] on html "On2Cook India Pvt. Ltd. Contacts People Marketing Workflows Campaigns Sales Pip…" at bounding box center [784, 338] width 1568 height 675
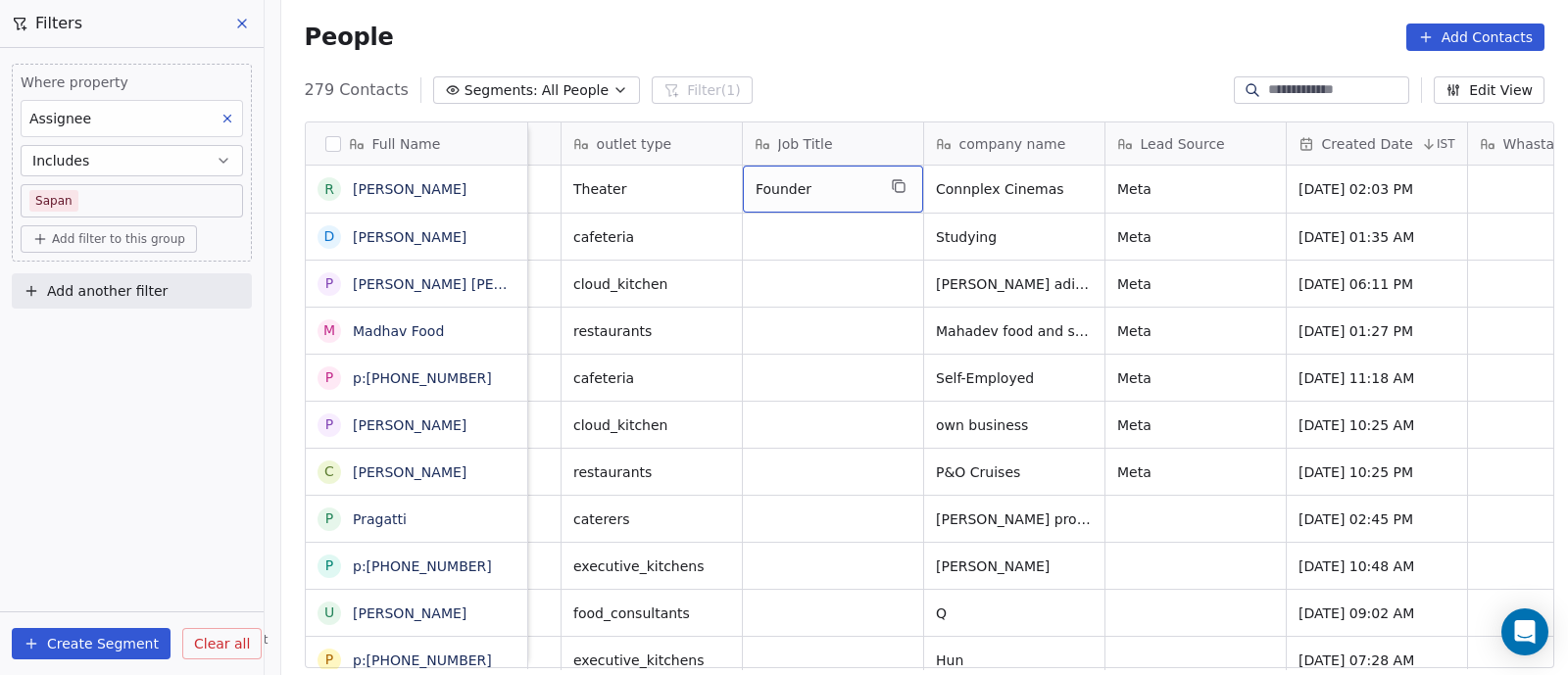
scroll to position [0, 343]
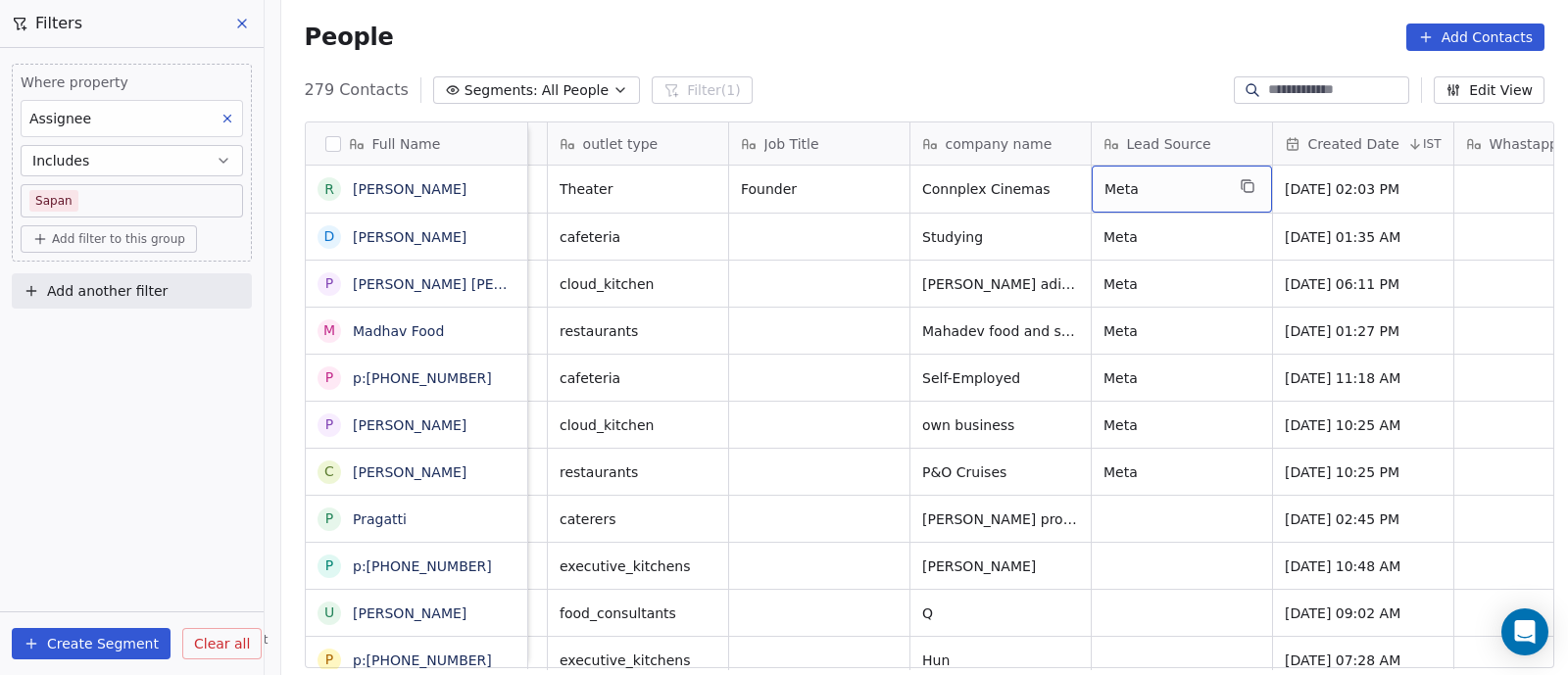
click at [1203, 179] on span "Meta" at bounding box center [1163, 189] width 120 height 20
drag, startPoint x: 1136, startPoint y: 180, endPoint x: 1088, endPoint y: 180, distance: 48.0
click at [1088, 180] on textarea "****" at bounding box center [1171, 196] width 178 height 60
type textarea "**********"
click at [1204, 271] on html "On2Cook India Pvt. Ltd. Contacts People Marketing Workflows Campaigns Sales Pip…" at bounding box center [784, 338] width 1568 height 675
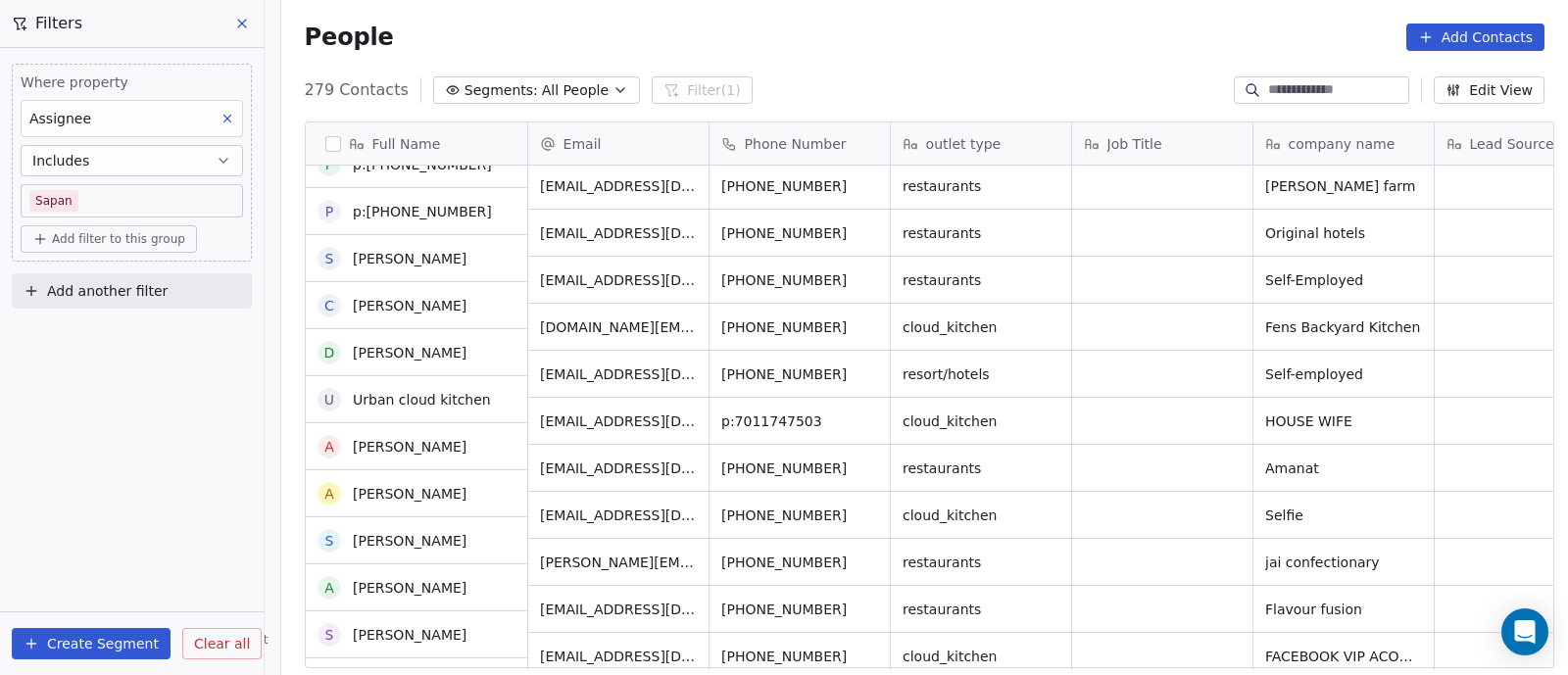
scroll to position [4649, 0]
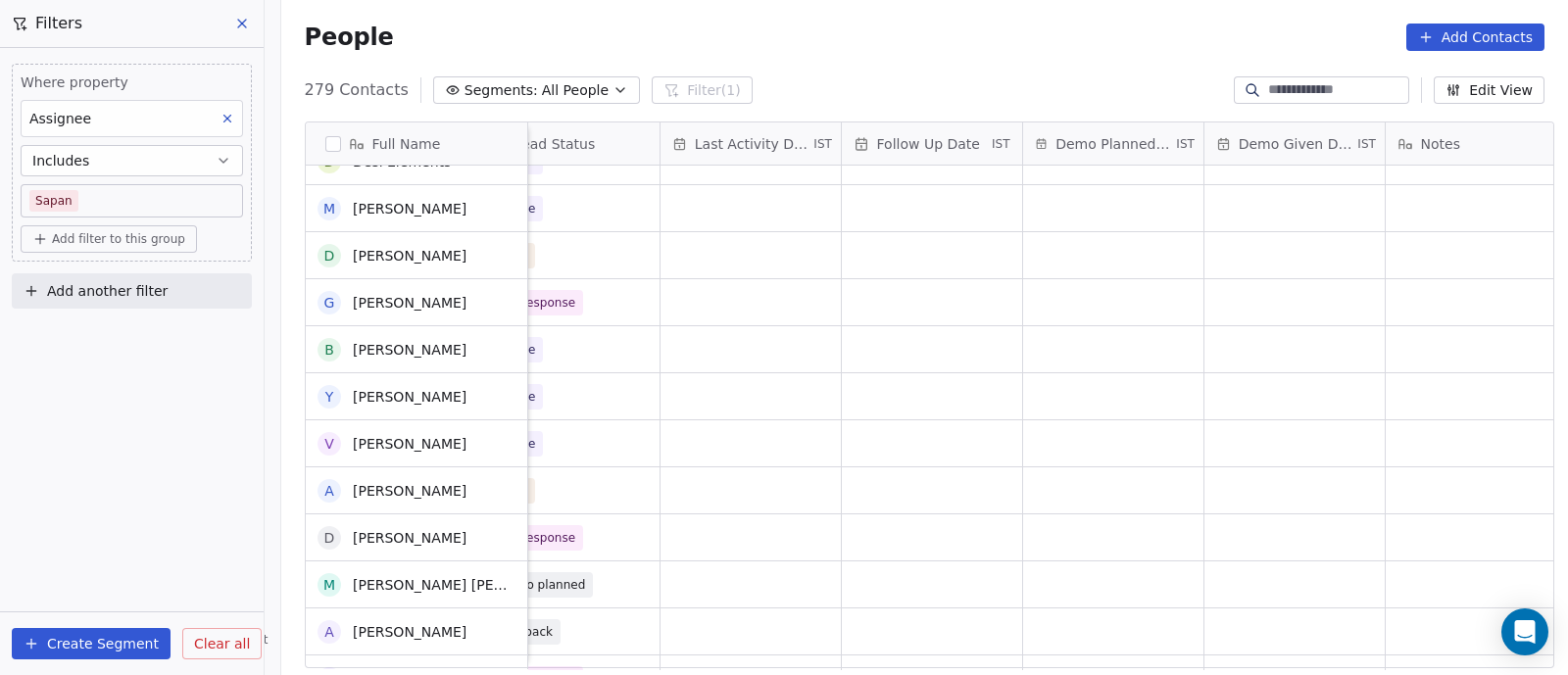
drag, startPoint x: 1461, startPoint y: 195, endPoint x: 881, endPoint y: 355, distance: 601.7
click at [881, 326] on div "grid" at bounding box center [932, 302] width 180 height 47
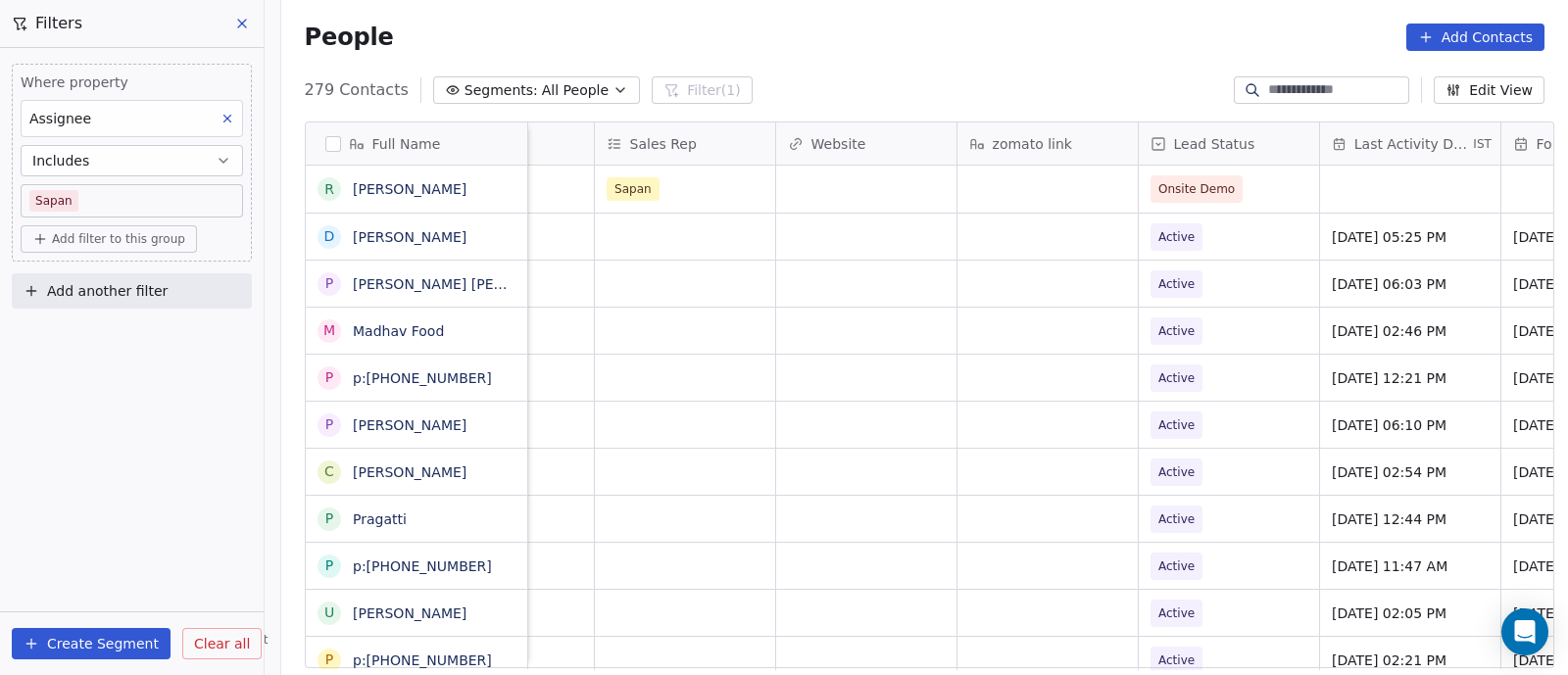
scroll to position [0, 2111]
click at [1243, 243] on span "Active" at bounding box center [1208, 238] width 120 height 28
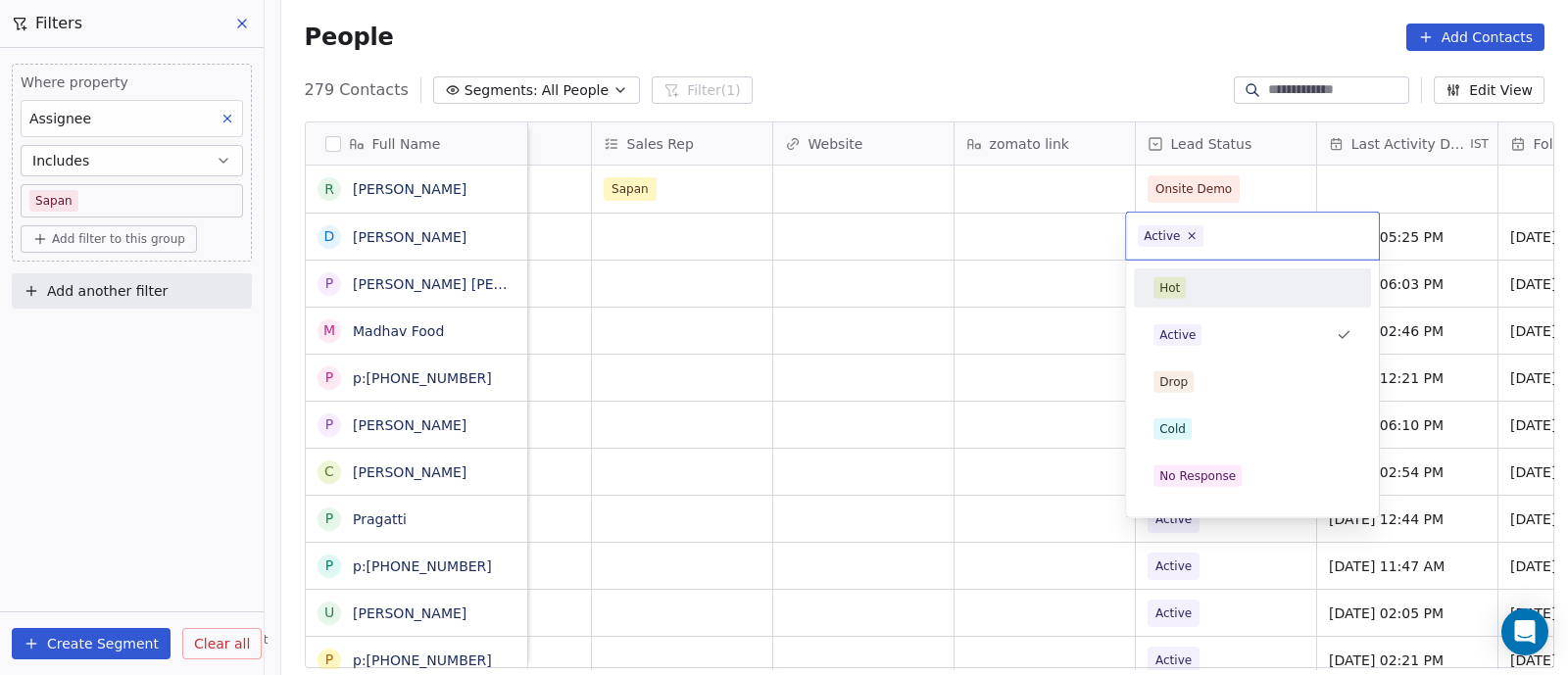
click at [1027, 283] on html "On2Cook India Pvt. Ltd. Contacts People Marketing Workflows Campaigns Sales Pip…" at bounding box center [784, 338] width 1568 height 675
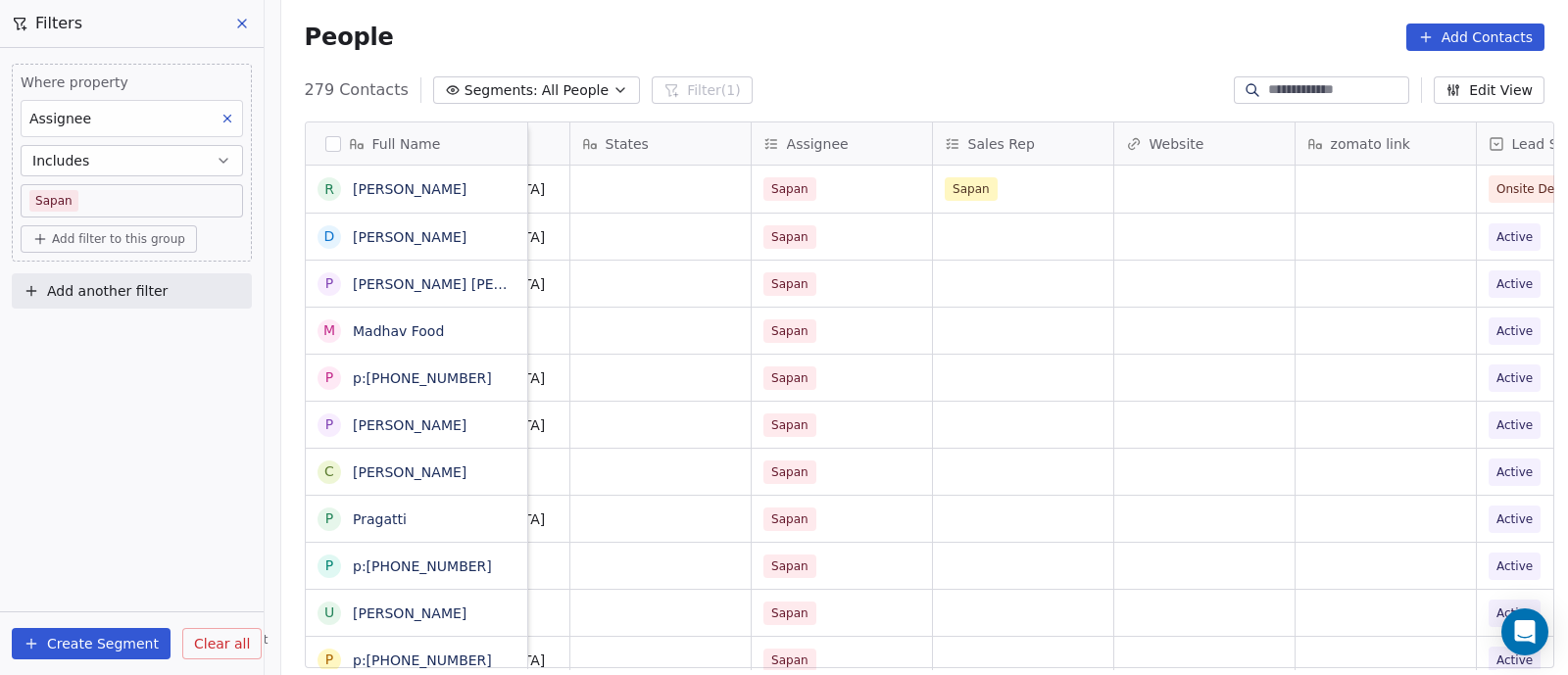
scroll to position [0, 1761]
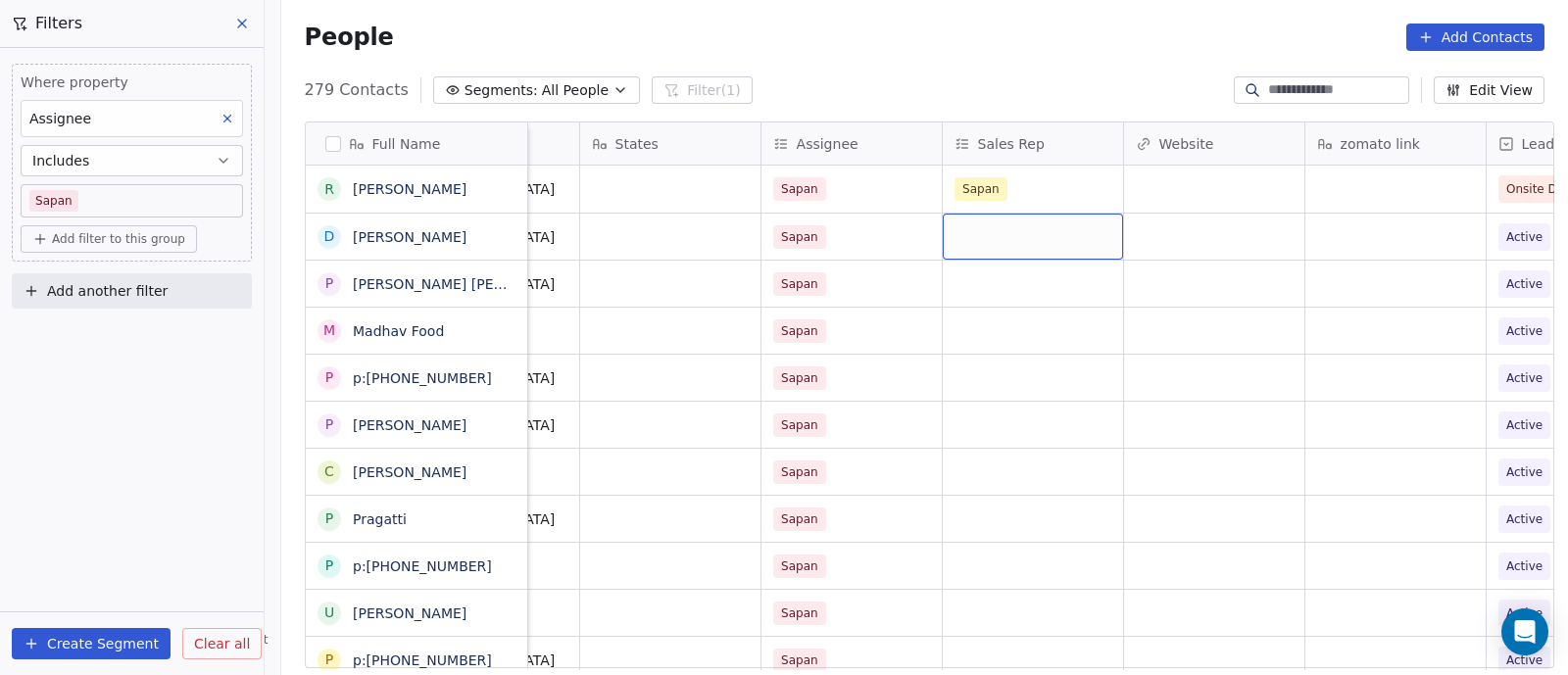
click at [1004, 241] on div "grid" at bounding box center [1033, 237] width 180 height 47
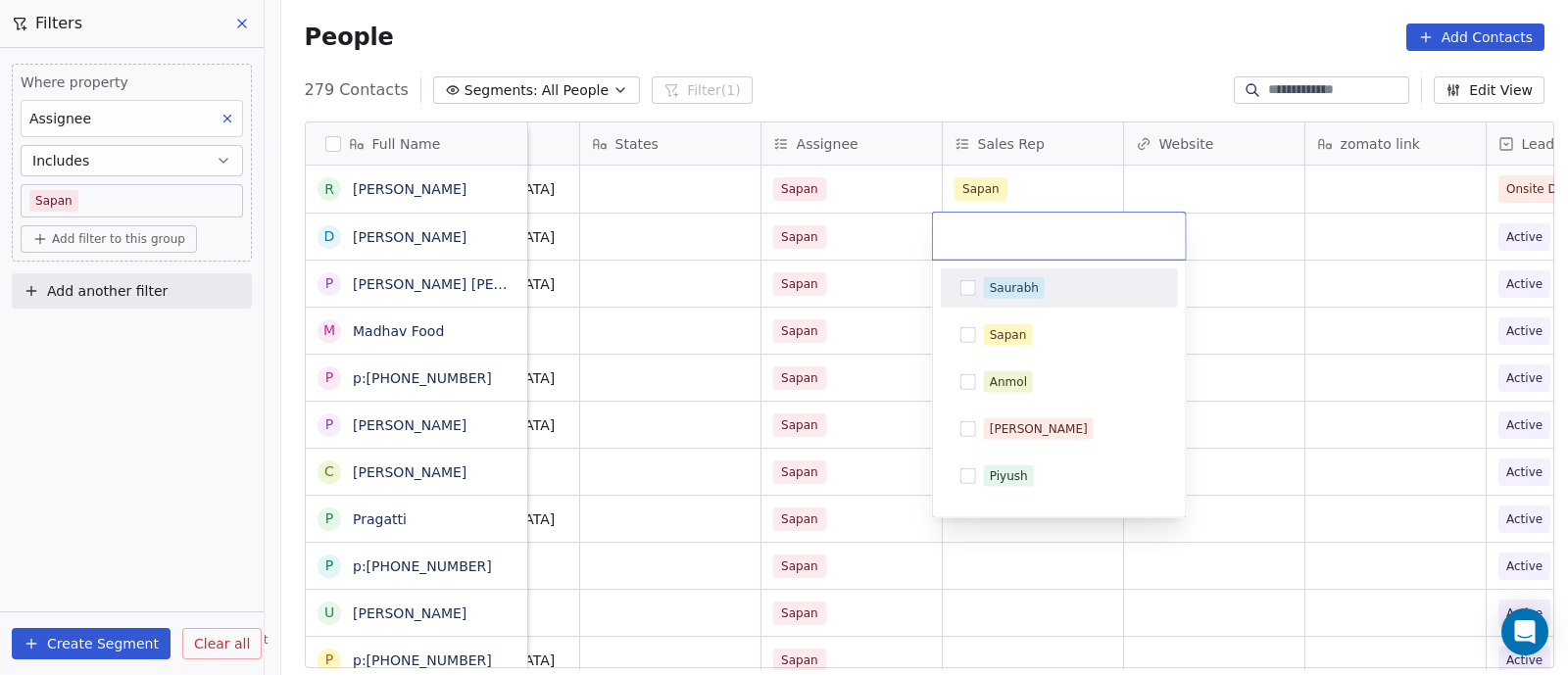
click at [863, 333] on html "On2Cook India Pvt. Ltd. Contacts People Marketing Workflows Campaigns Sales Pip…" at bounding box center [784, 338] width 1568 height 675
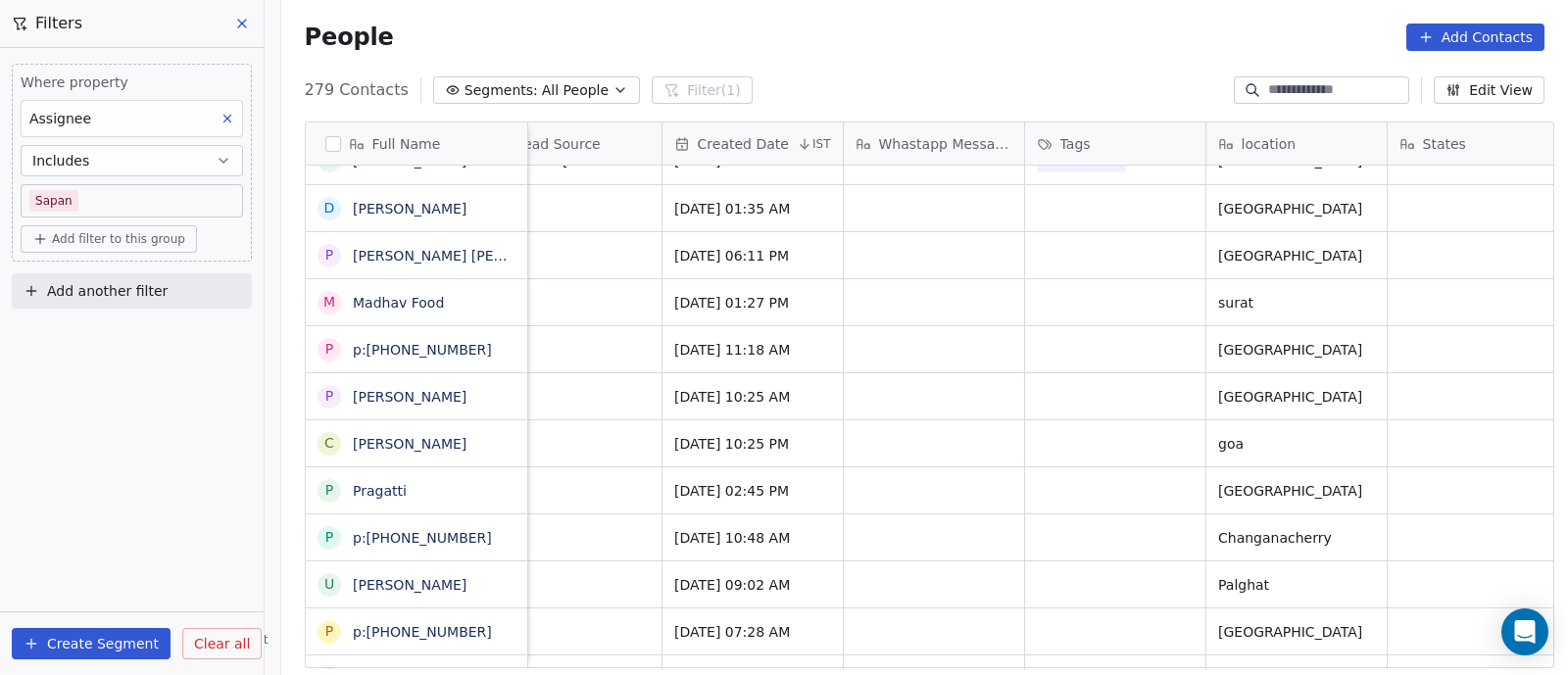
scroll to position [0, 944]
